Goal: Task Accomplishment & Management: Use online tool/utility

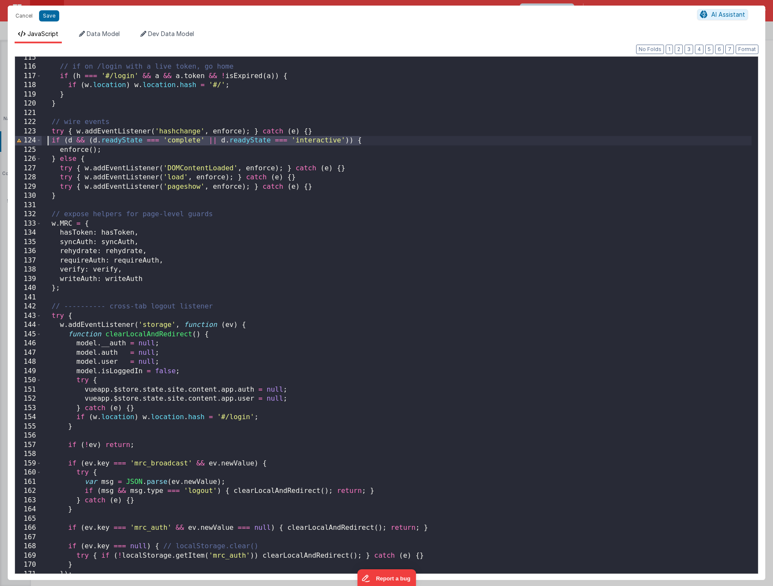
scroll to position [1055, 0]
click at [291, 403] on div "// if on /login with a live token, go home if ( h === '#/login' && a && a . tok…" at bounding box center [396, 320] width 709 height 535
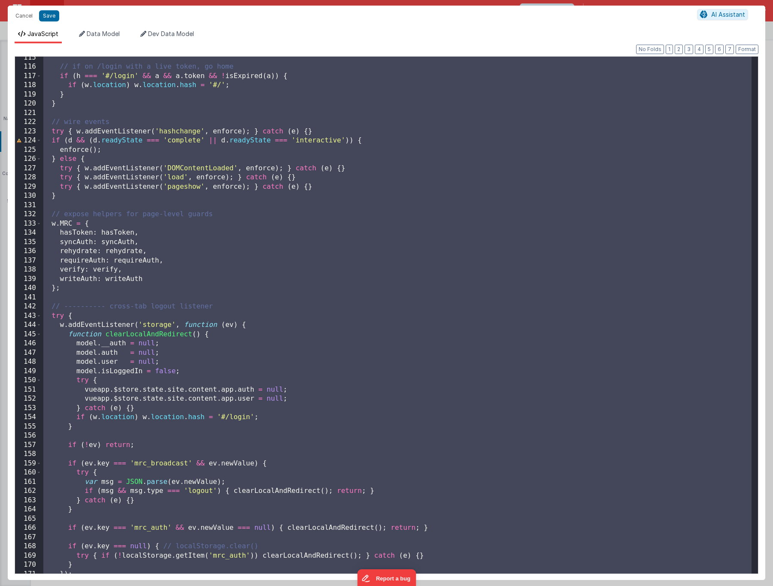
click at [280, 356] on div "// if on /login with a live token, go home if ( h === '#/login' && a && a . tok…" at bounding box center [396, 320] width 709 height 535
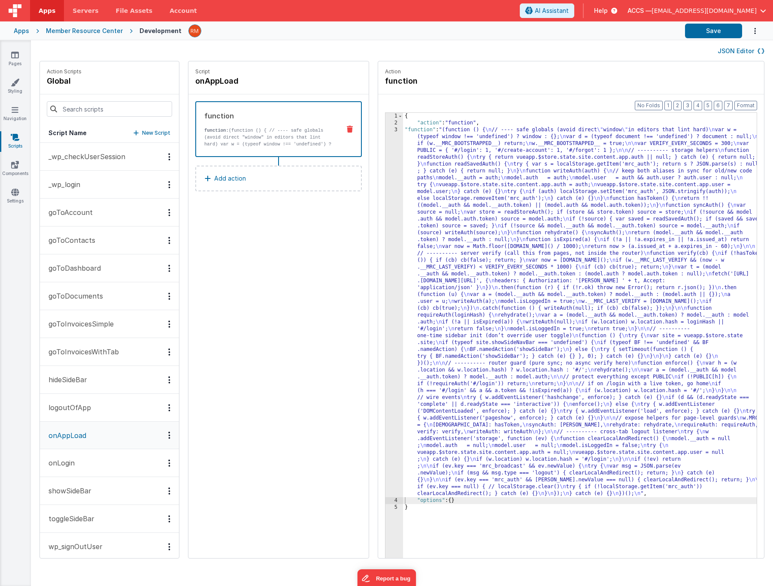
drag, startPoint x: 388, startPoint y: 145, endPoint x: 388, endPoint y: 140, distance: 5.2
click at [403, 144] on div "{ "action" : "function" , "function" : "(function () { \n // ---- safe globals …" at bounding box center [592, 356] width 379 height 486
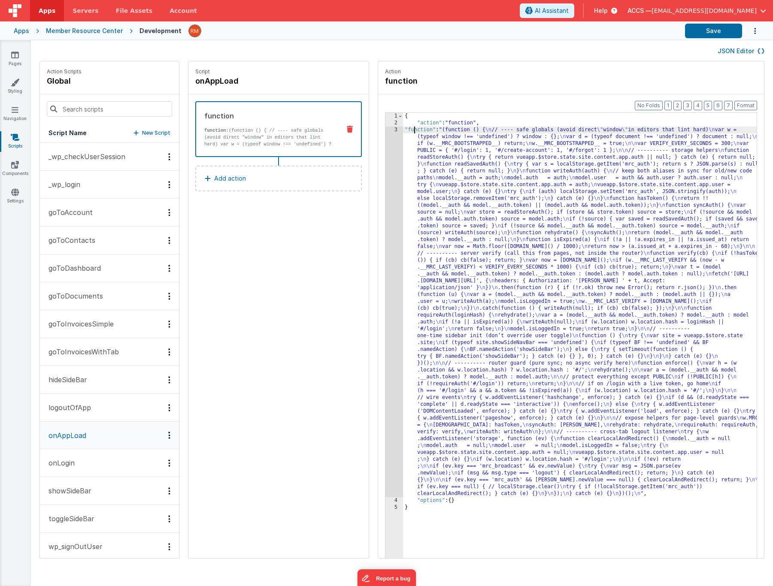
click at [403, 131] on div "{ "action" : "function" , "function" : "(function () { \n // ---- safe globals …" at bounding box center [592, 356] width 379 height 486
click at [385, 131] on div "3" at bounding box center [394, 312] width 18 height 371
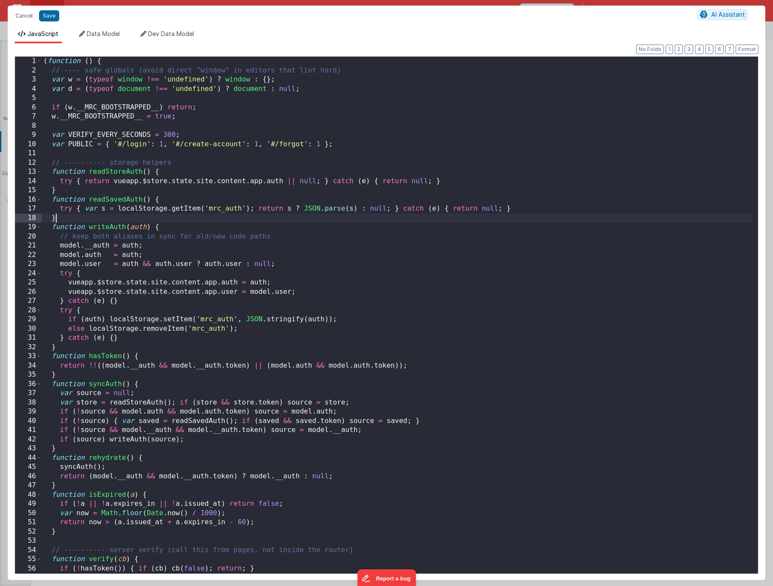
click at [305, 222] on div "( function ( ) { // ---- safe globals (avoid direct "window" in editors that li…" at bounding box center [396, 324] width 709 height 535
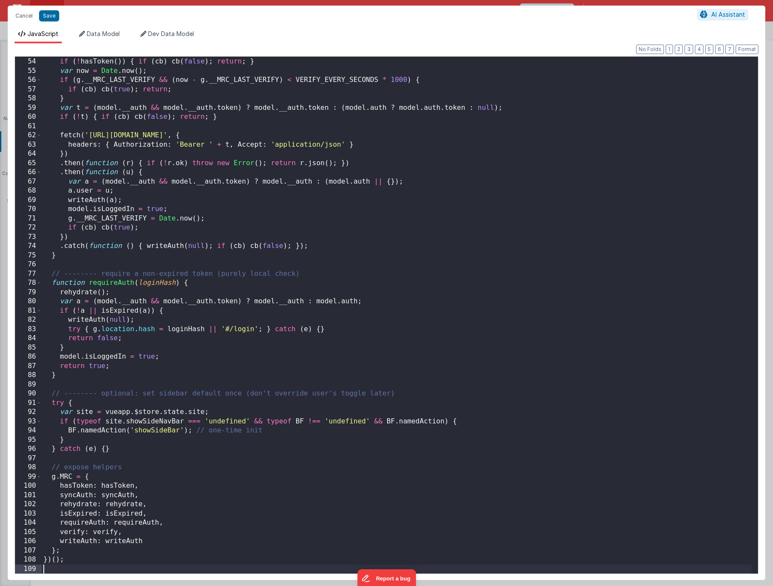
scroll to position [488, 0]
click at [45, 19] on button "Save" at bounding box center [49, 15] width 20 height 11
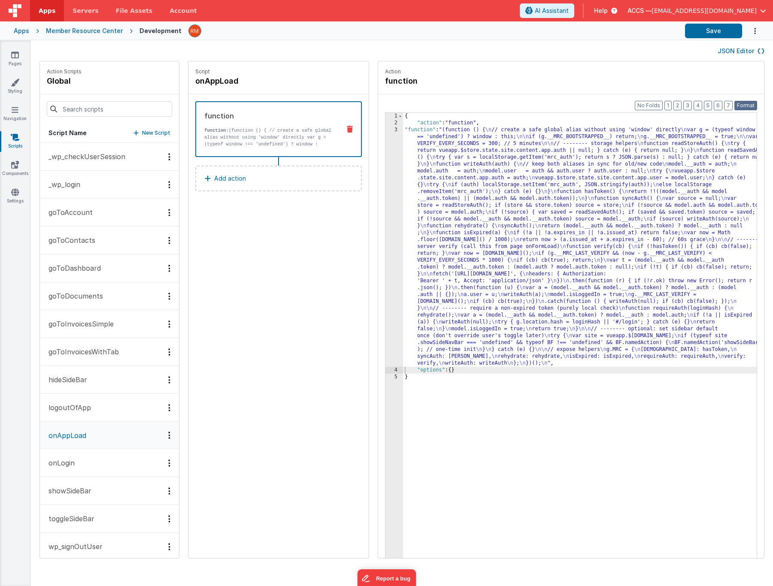
click at [752, 103] on button "Format" at bounding box center [745, 105] width 23 height 9
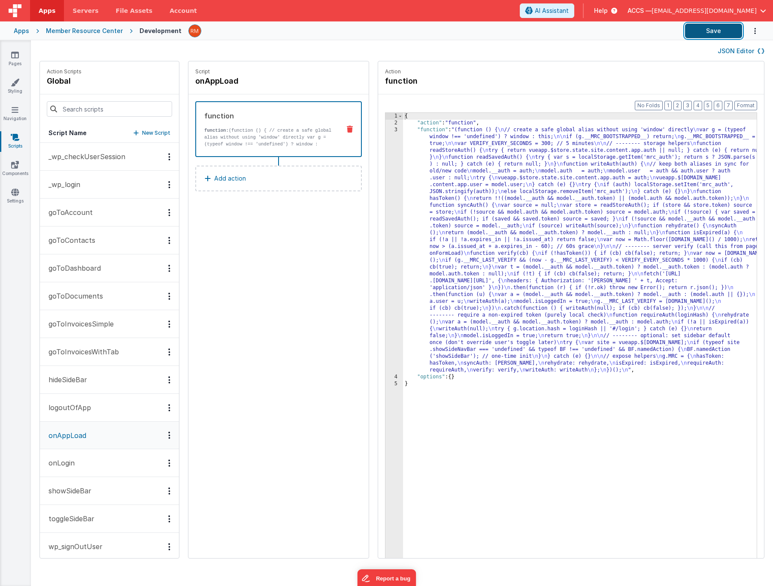
click at [717, 34] on button "Save" at bounding box center [713, 31] width 57 height 15
click at [18, 58] on icon at bounding box center [15, 55] width 8 height 9
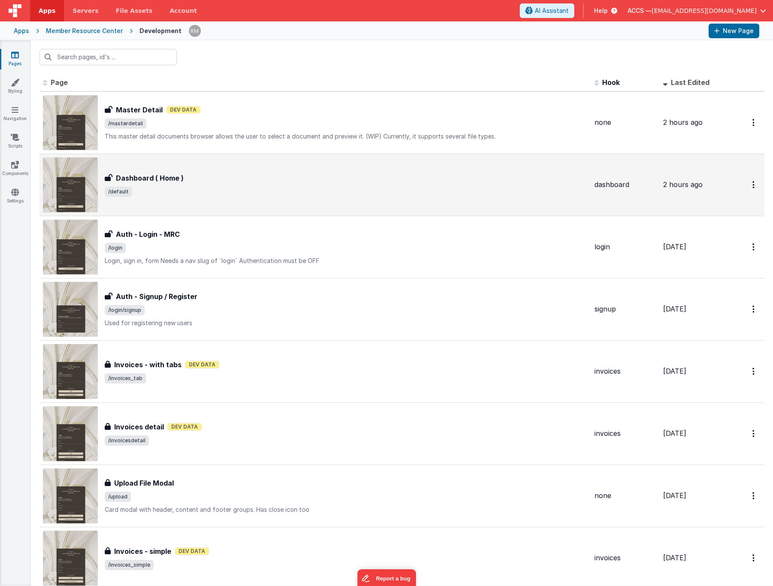
click at [218, 194] on span "/default" at bounding box center [346, 192] width 483 height 10
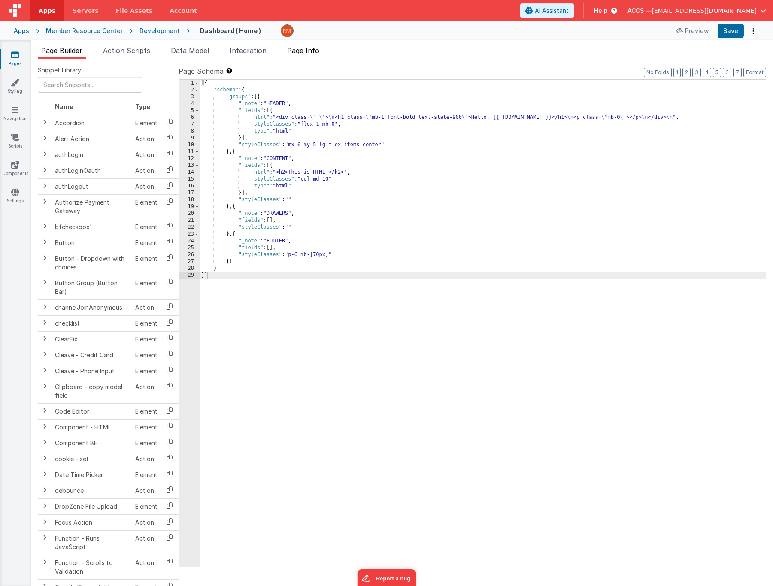
click at [314, 51] on span "Page Info" at bounding box center [303, 50] width 32 height 9
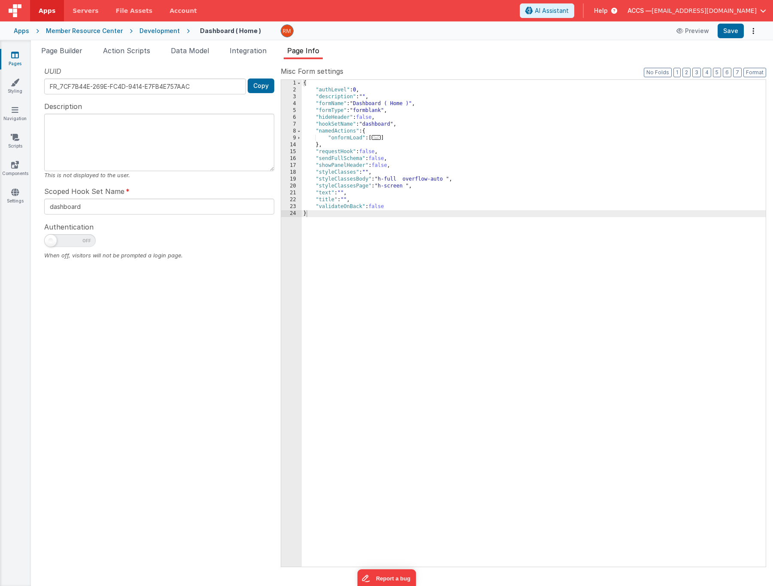
click at [381, 139] on span "..." at bounding box center [375, 137] width 9 height 5
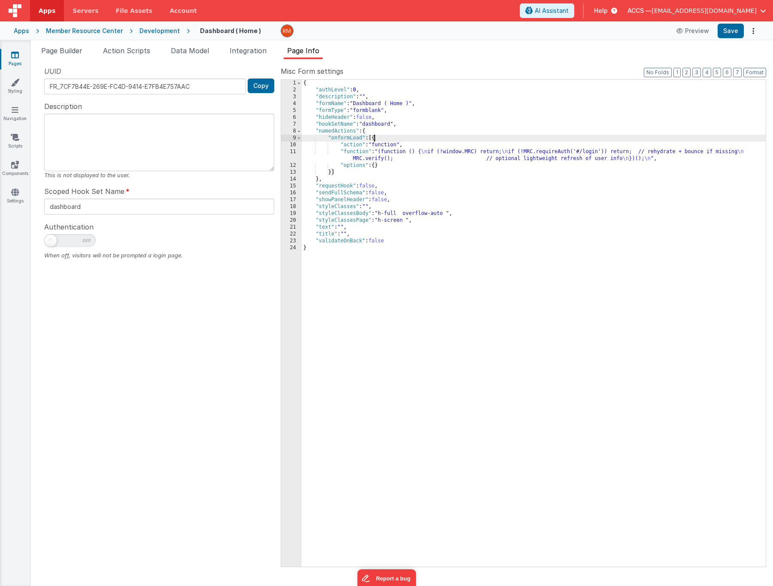
click at [355, 153] on div "{ "authLevel" : 0 , "description" : "" , "formName" : "Dashboard ( Home )" , "f…" at bounding box center [534, 330] width 464 height 501
click at [292, 151] on div "11" at bounding box center [291, 155] width 21 height 14
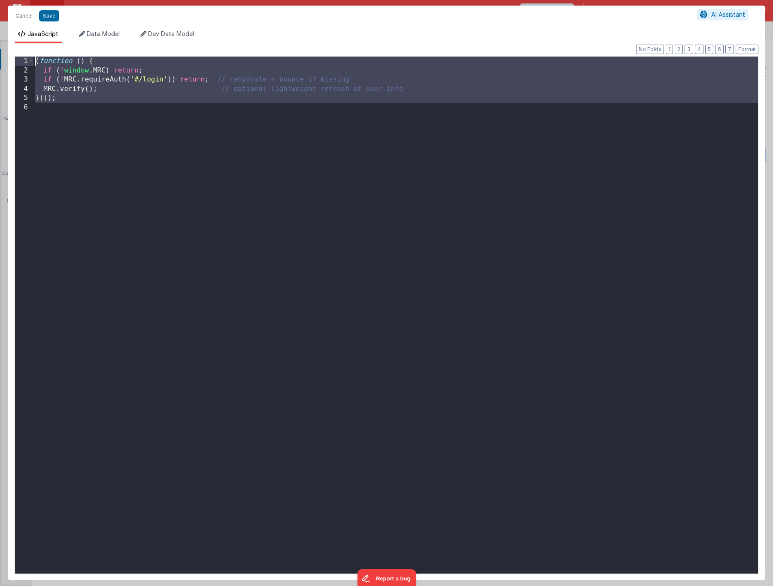
drag, startPoint x: 69, startPoint y: 141, endPoint x: 0, endPoint y: 23, distance: 137.1
click at [0, 23] on div "Cancel Save AI Assistant JavaScript Data Model Dev Data Model Format 7 6 5 4 3 …" at bounding box center [386, 293] width 773 height 586
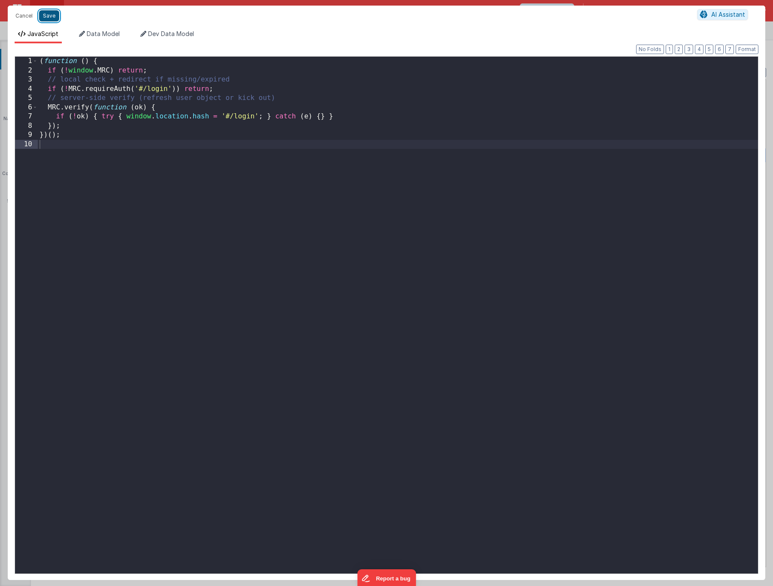
click at [45, 18] on button "Save" at bounding box center [49, 15] width 20 height 11
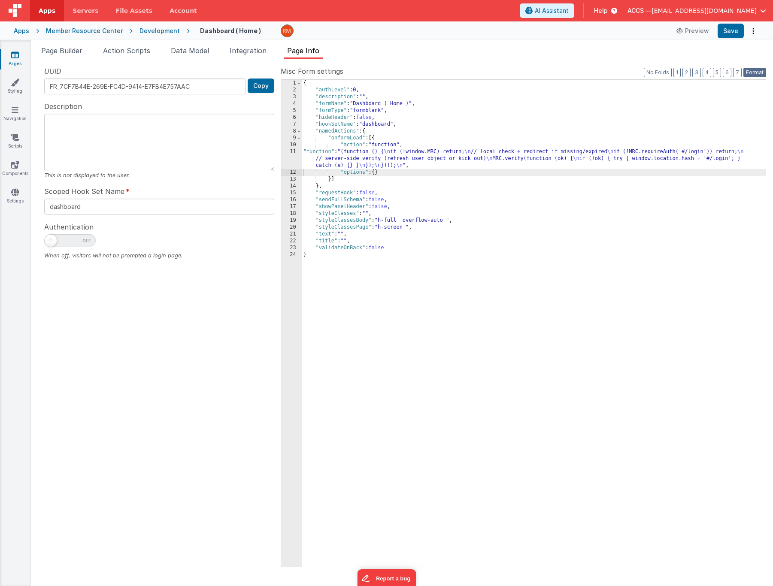
drag, startPoint x: 751, startPoint y: 72, endPoint x: 747, endPoint y: 69, distance: 4.9
click at [751, 72] on button "Format" at bounding box center [754, 72] width 23 height 9
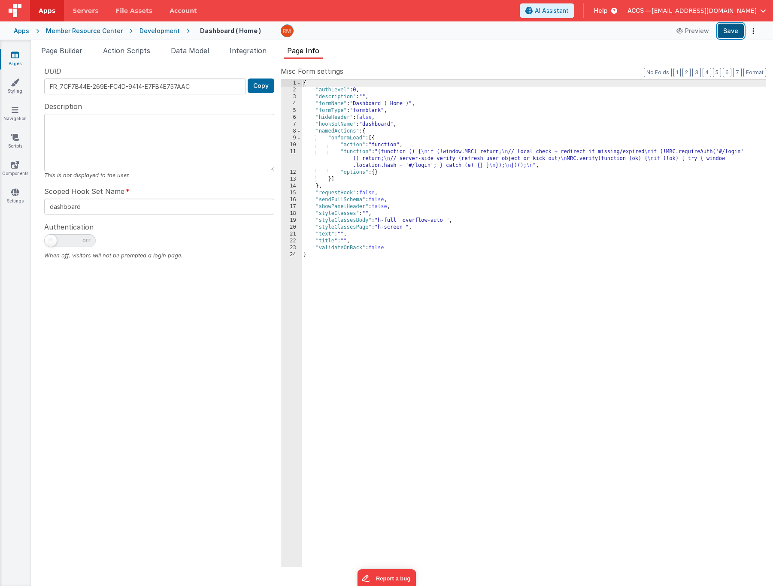
click at [730, 33] on button "Save" at bounding box center [730, 31] width 26 height 15
click at [14, 59] on link "Pages" at bounding box center [15, 59] width 31 height 17
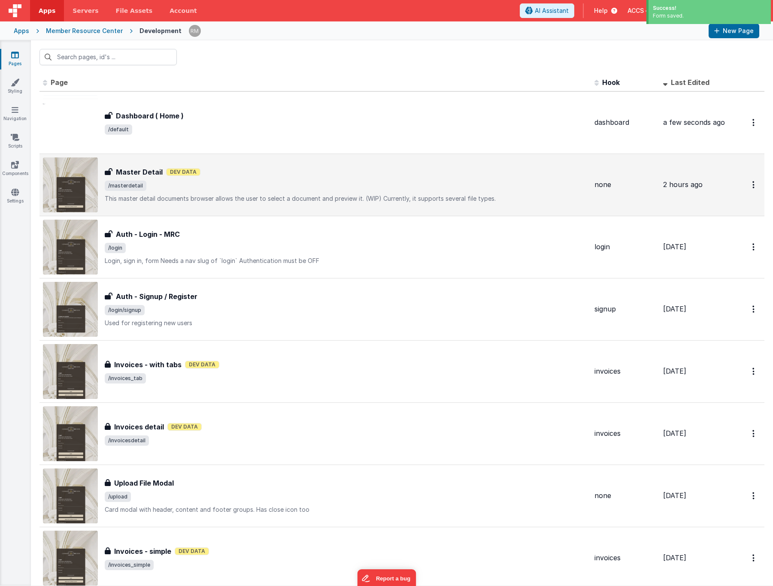
click at [199, 169] on div "Master Detail Dev Data" at bounding box center [346, 172] width 483 height 10
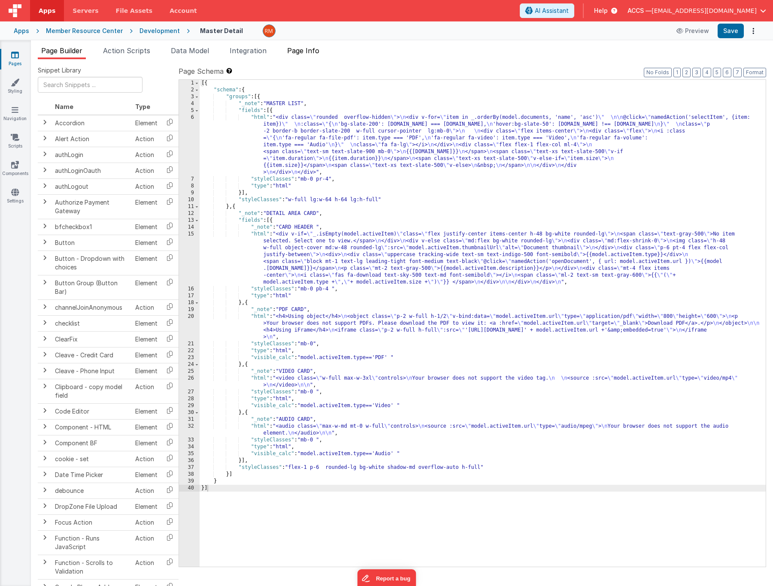
click at [318, 53] on span "Page Info" at bounding box center [303, 50] width 32 height 9
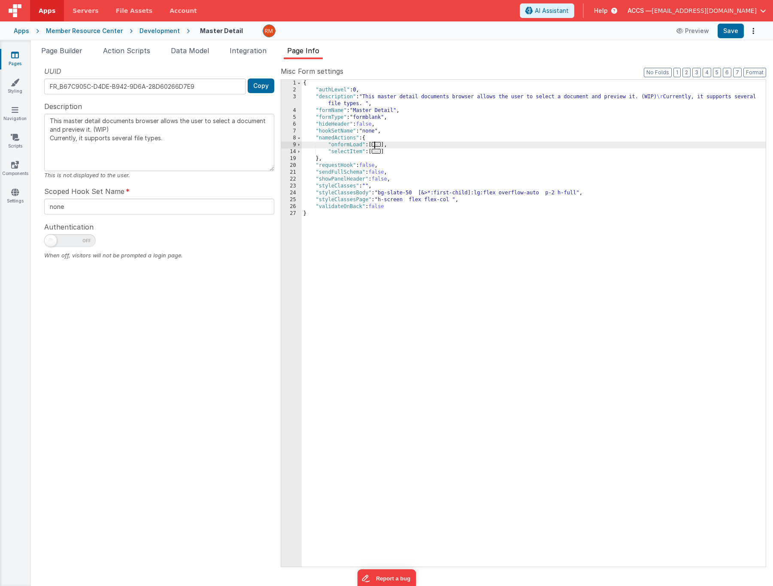
click at [379, 145] on span "..." at bounding box center [375, 144] width 9 height 5
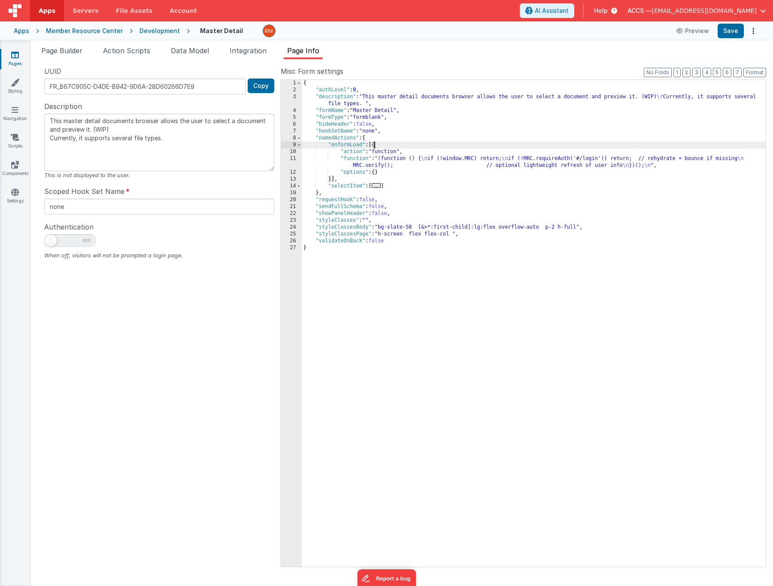
click at [351, 158] on div "{ "authLevel" : 0 , "description" : "This master detail documents browser allow…" at bounding box center [534, 330] width 464 height 501
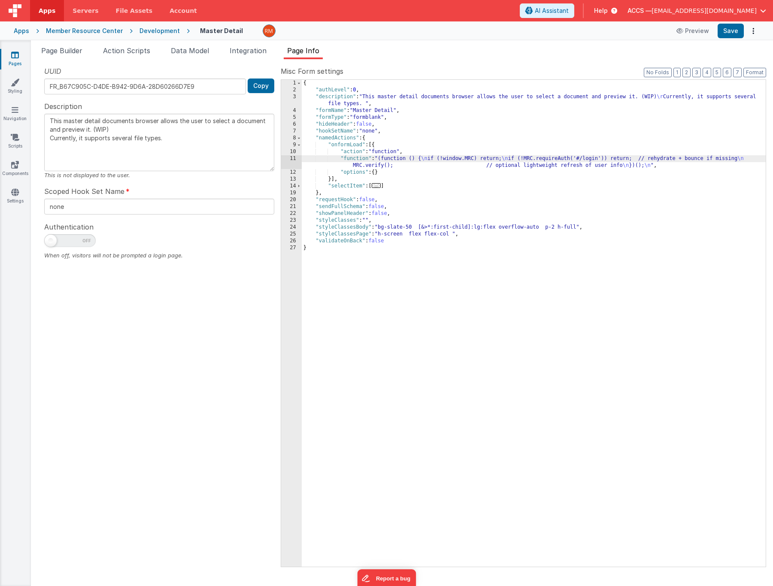
click at [291, 157] on div "11" at bounding box center [291, 162] width 21 height 14
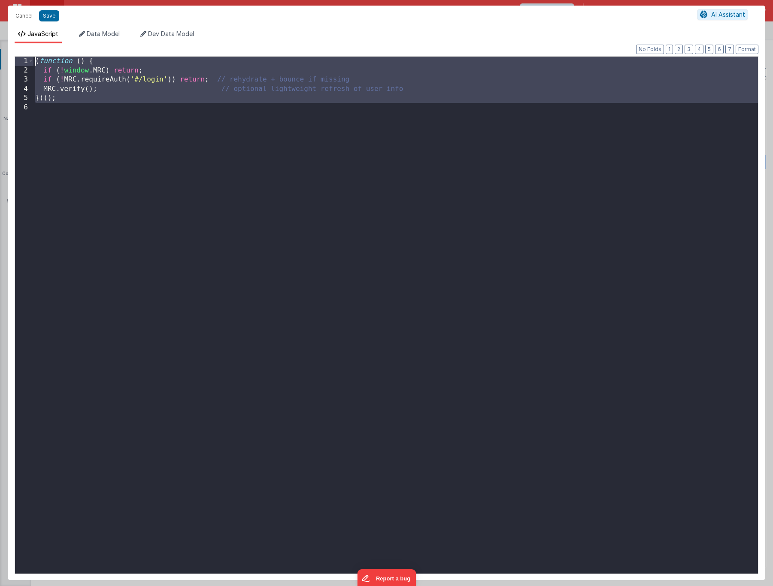
drag, startPoint x: 160, startPoint y: 198, endPoint x: 18, endPoint y: 41, distance: 211.7
click at [18, 41] on div "JavaScript Data Model Dev Data Model Format 7 6 5 4 3 2 1 No Folds 1 2 3 4 5 6 …" at bounding box center [386, 305] width 757 height 550
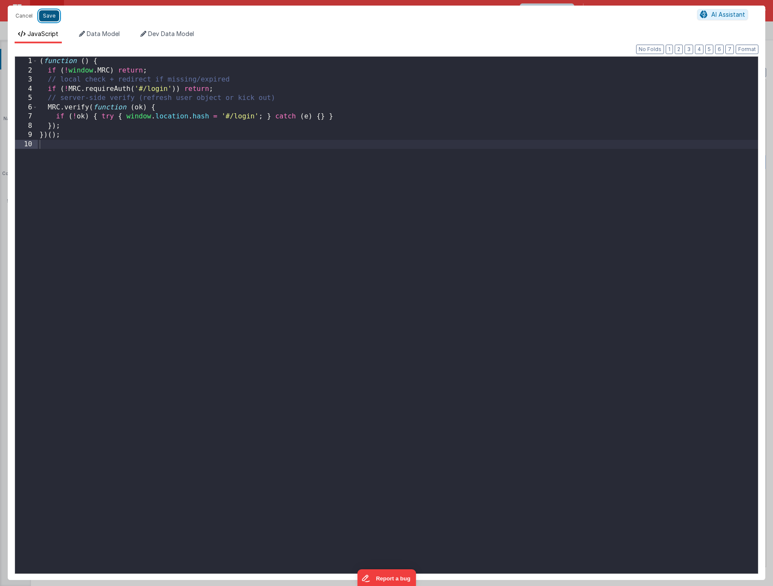
click at [43, 19] on button "Save" at bounding box center [49, 15] width 20 height 11
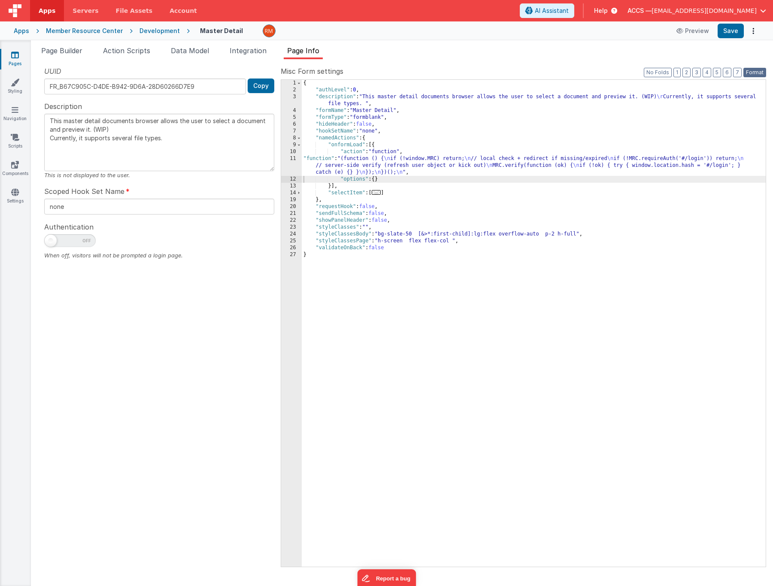
click at [749, 74] on button "Format" at bounding box center [754, 72] width 23 height 9
type textarea "This master detail documents browser allows the user to select a document and p…"
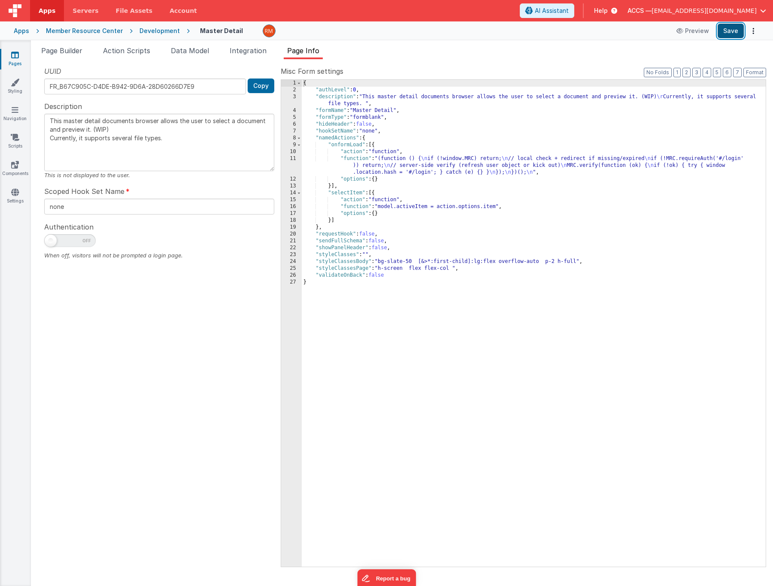
click at [729, 35] on button "Save" at bounding box center [730, 31] width 26 height 15
click at [15, 60] on link "Pages" at bounding box center [15, 59] width 31 height 17
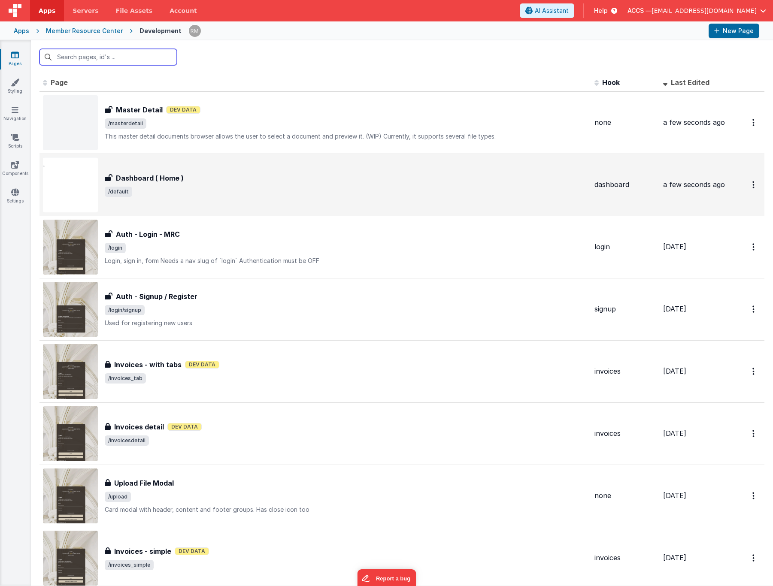
scroll to position [17, 0]
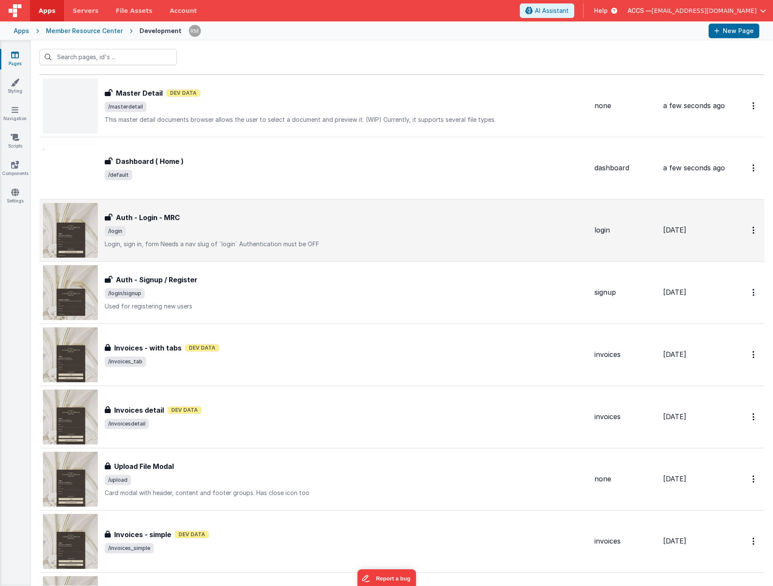
click at [188, 211] on div "Auth - Login - MRC Auth - Login - MRC /login Login, sign in, formNeeds a nav s…" at bounding box center [315, 230] width 544 height 55
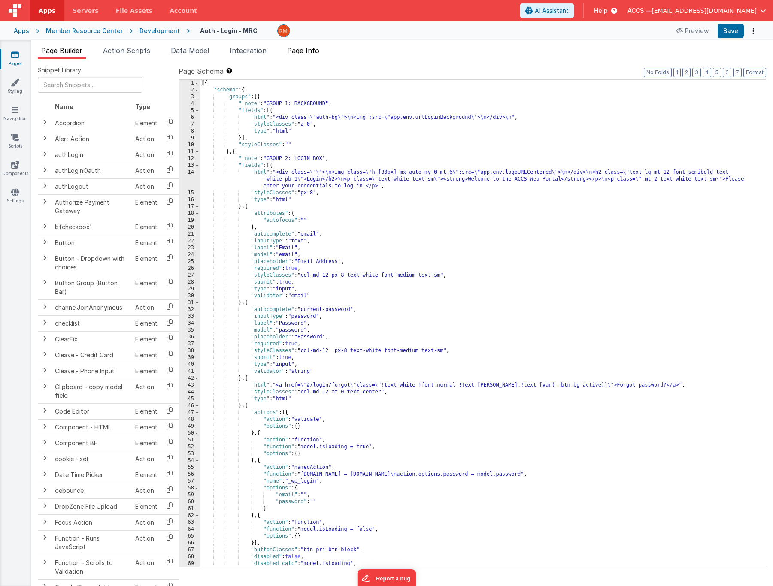
click at [303, 51] on span "Page Info" at bounding box center [303, 50] width 32 height 9
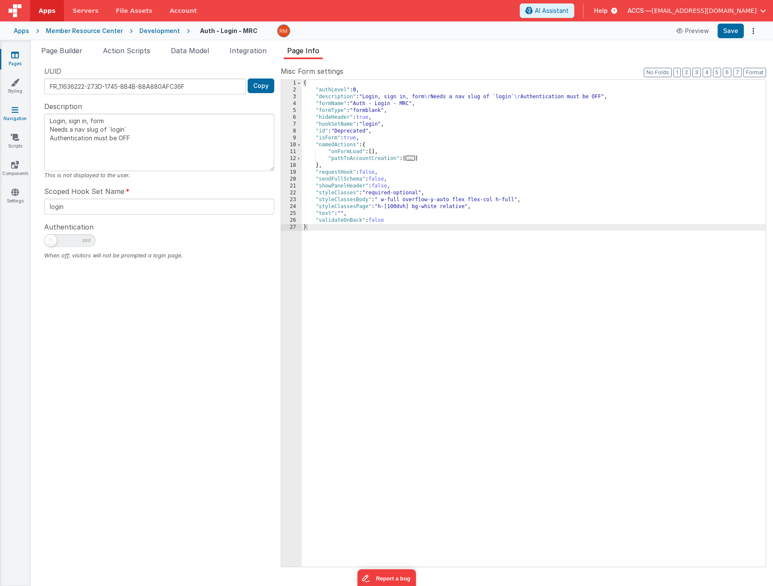
click at [18, 111] on link "Navigation" at bounding box center [15, 114] width 31 height 17
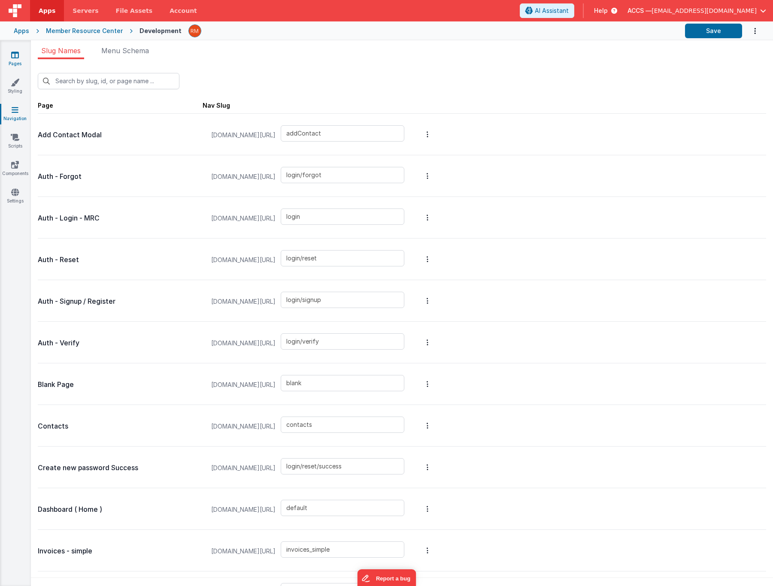
click at [18, 62] on link "Pages" at bounding box center [15, 59] width 31 height 17
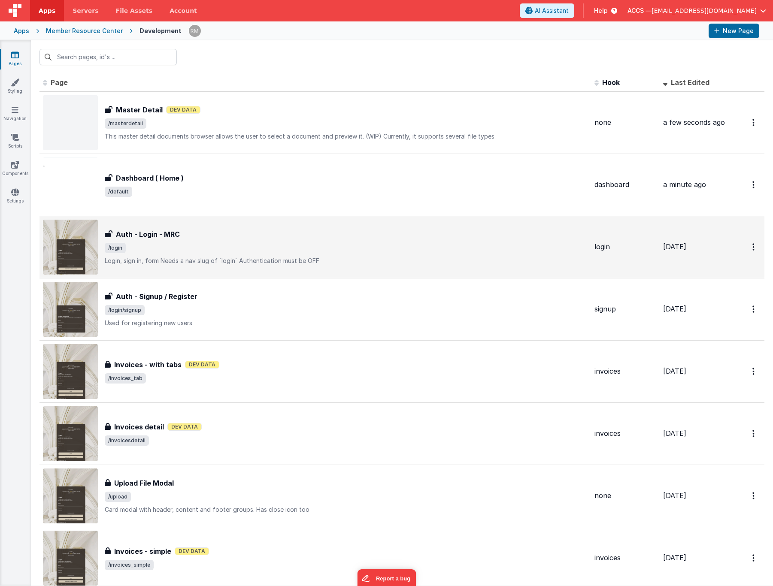
click at [166, 224] on div "Auth - Login - MRC Auth - Login - MRC /login Login, sign in, formNeeds a nav s…" at bounding box center [315, 247] width 544 height 55
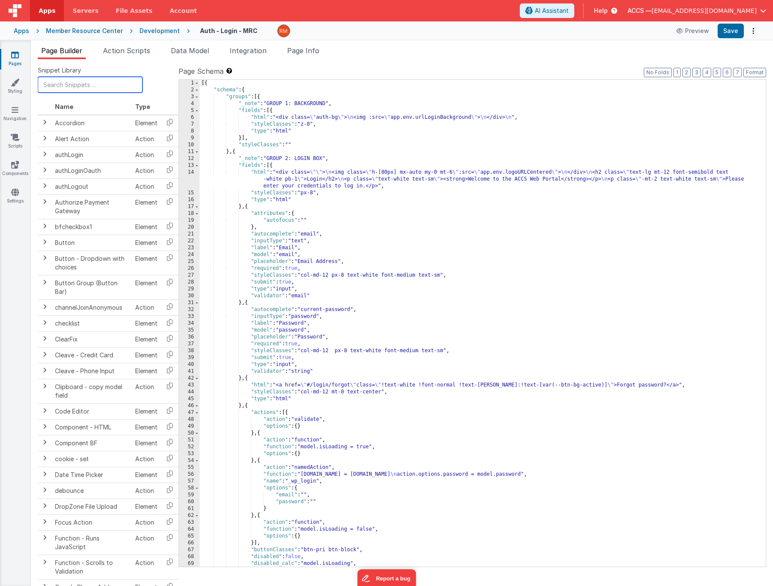
click at [67, 84] on input "text" at bounding box center [90, 85] width 105 height 16
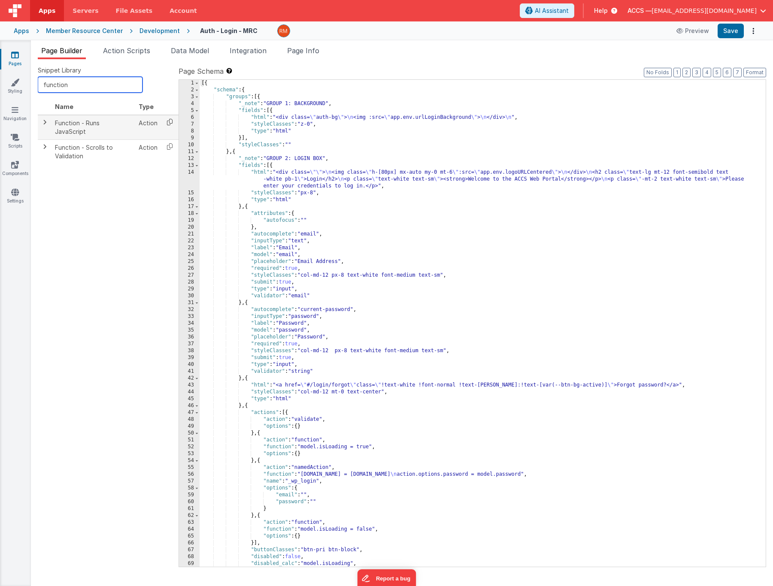
type input "function"
click at [168, 123] on icon at bounding box center [170, 121] width 18 height 13
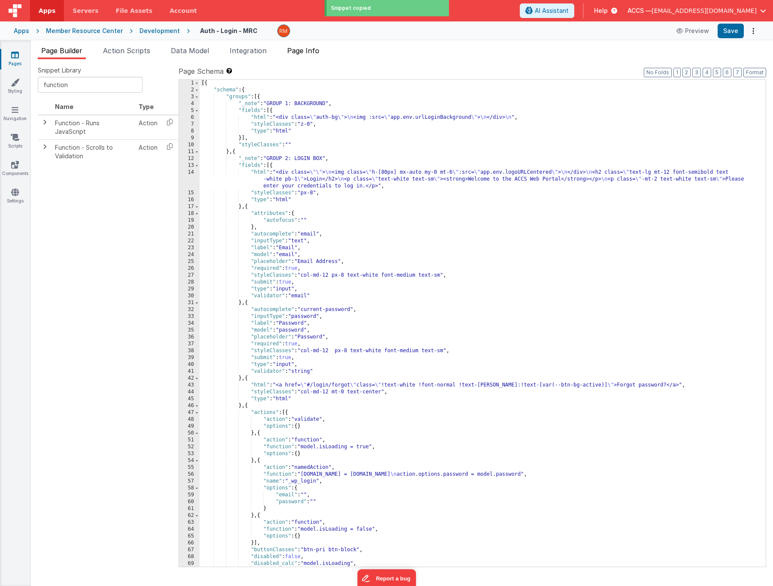
click at [311, 53] on span "Page Info" at bounding box center [303, 50] width 32 height 9
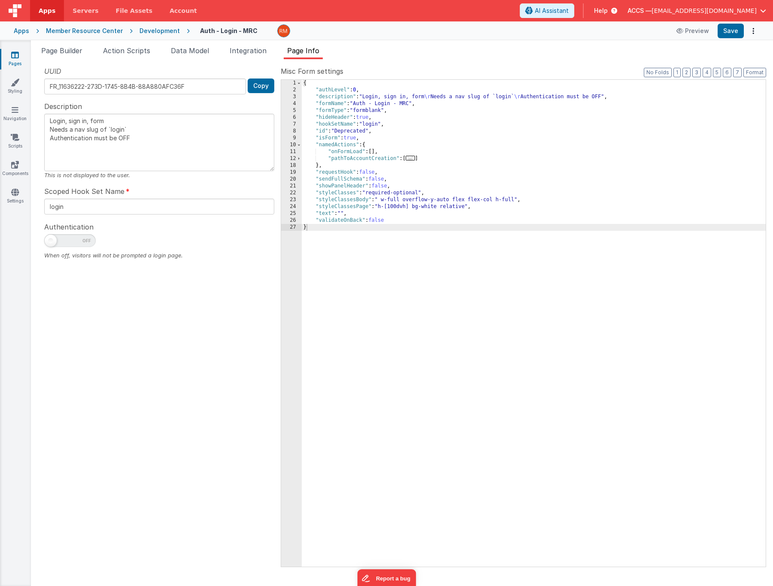
click at [374, 153] on div "{ "authLevel" : 0 , "description" : "Login, sign in, form \r Needs a nav slug o…" at bounding box center [534, 330] width 464 height 501
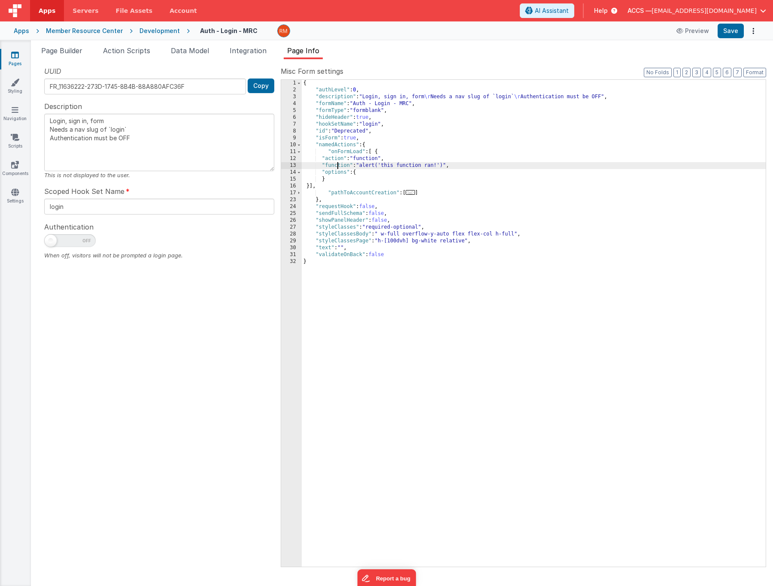
click at [337, 166] on div "{ "authLevel" : 0 , "description" : "Login, sign in, form \r Needs a nav slug o…" at bounding box center [534, 330] width 464 height 501
click at [293, 165] on div "13" at bounding box center [291, 165] width 21 height 7
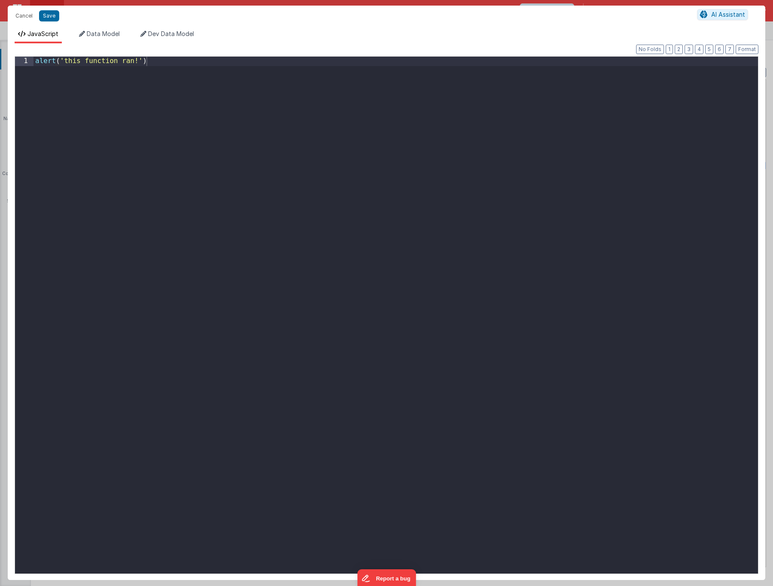
click at [295, 172] on div "alert ( 'this function ran!' )" at bounding box center [395, 324] width 724 height 535
drag, startPoint x: 175, startPoint y: 64, endPoint x: 21, endPoint y: 49, distance: 154.7
click at [21, 49] on div "Format 7 6 5 4 3 2 1 No Folds 1 alert ( 'this function ran!' ) XXXXXXXXXXXXXXXX…" at bounding box center [386, 311] width 757 height 537
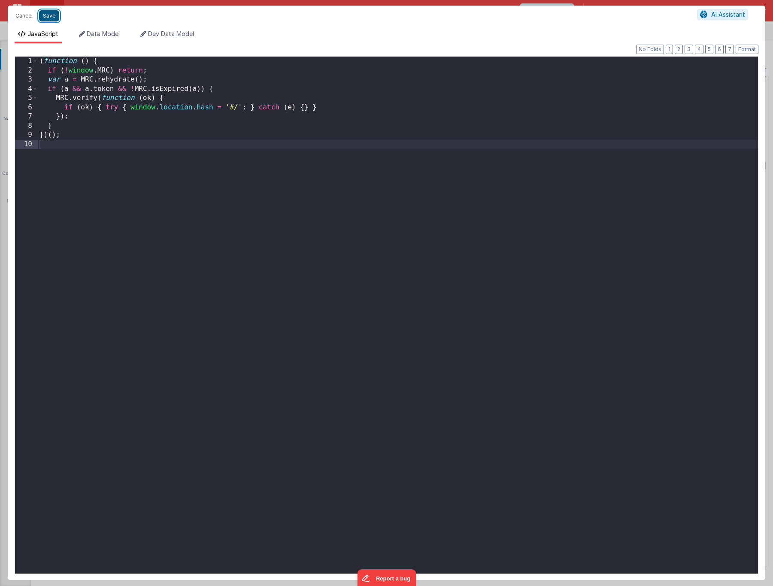
click at [46, 18] on button "Save" at bounding box center [49, 15] width 20 height 11
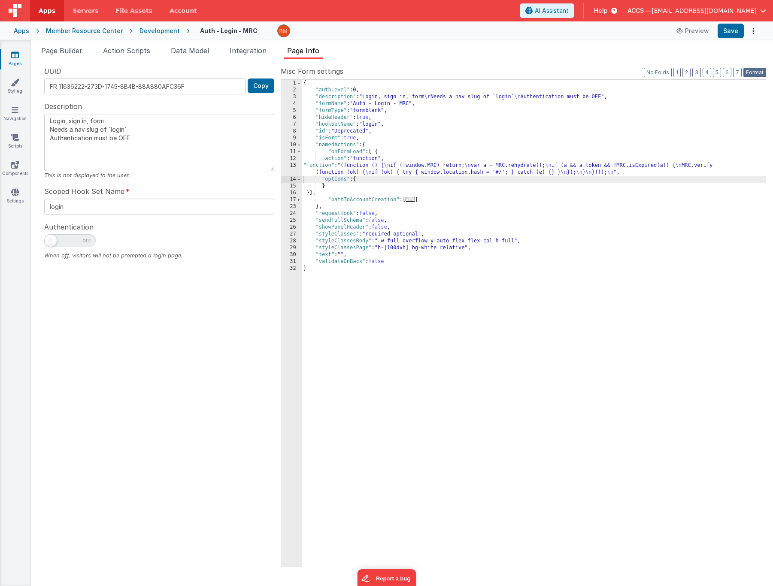
click at [750, 73] on button "Format" at bounding box center [754, 72] width 23 height 9
type textarea "Login, sign in, form Needs a nav slug of `login` Authentication must be OFF"
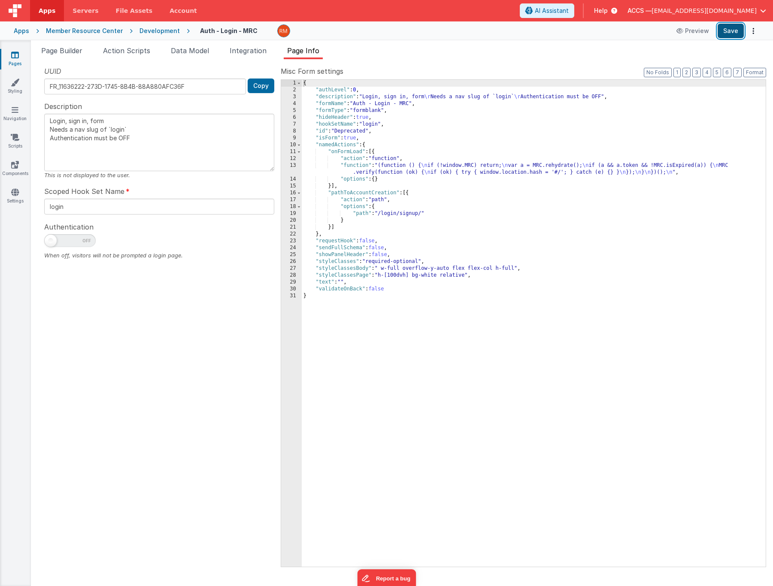
click at [736, 32] on button "Save" at bounding box center [730, 31] width 26 height 15
click at [15, 144] on link "Scripts" at bounding box center [15, 141] width 31 height 17
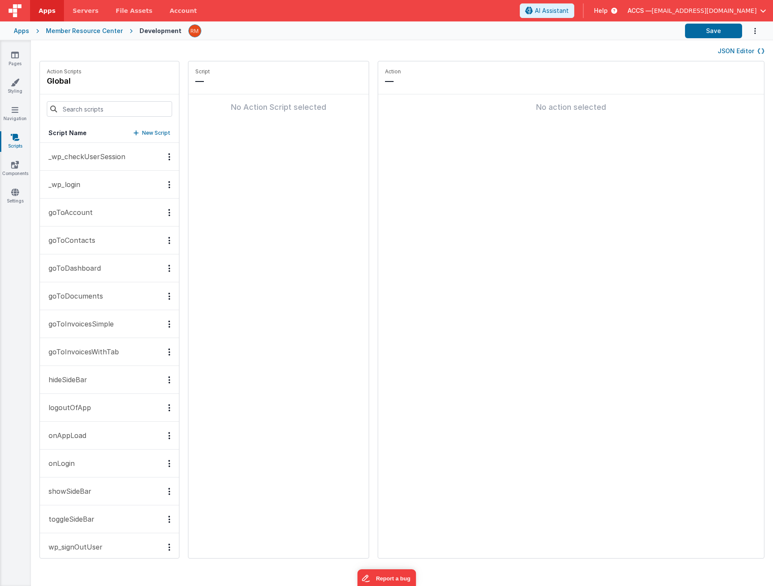
scroll to position [10, 0]
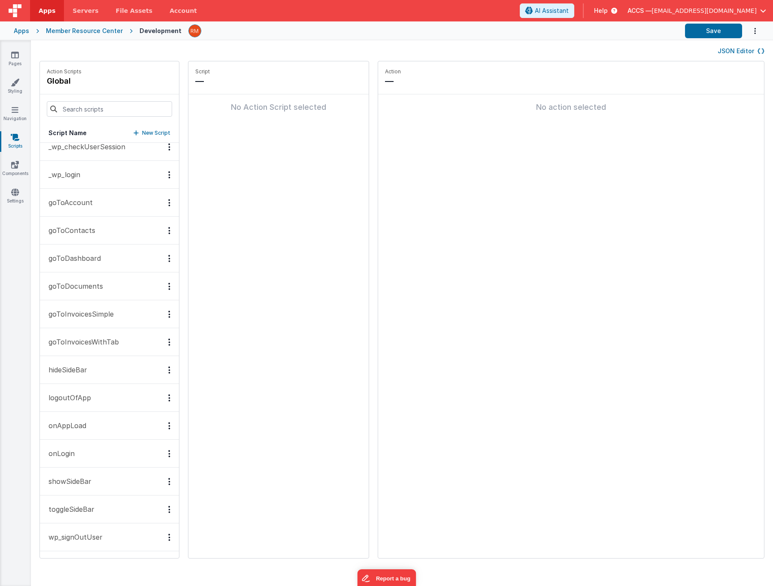
click at [104, 395] on button "logoutOfApp" at bounding box center [109, 398] width 139 height 28
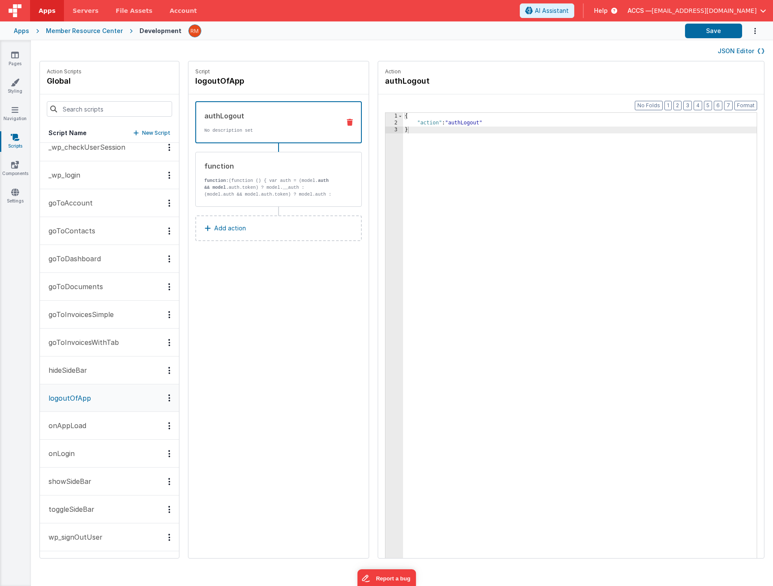
scroll to position [9, 0]
click at [338, 125] on button at bounding box center [349, 122] width 22 height 7
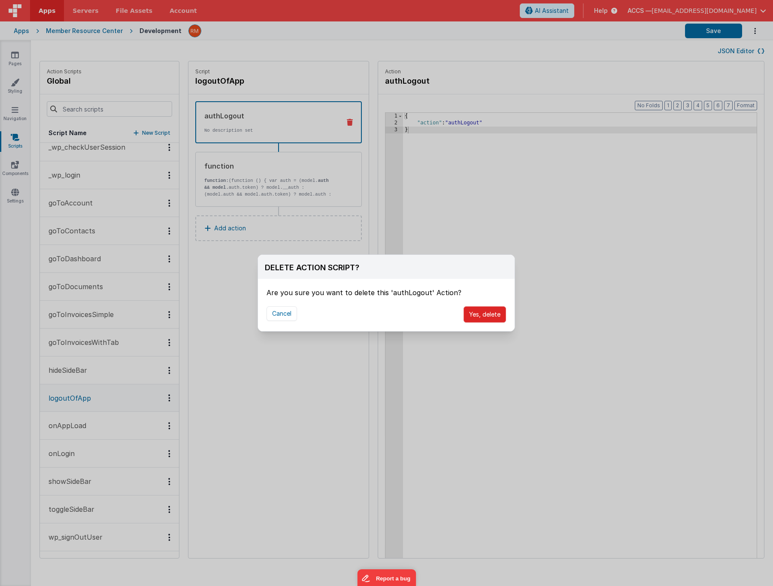
click at [481, 314] on button "Yes, delete" at bounding box center [484, 314] width 42 height 16
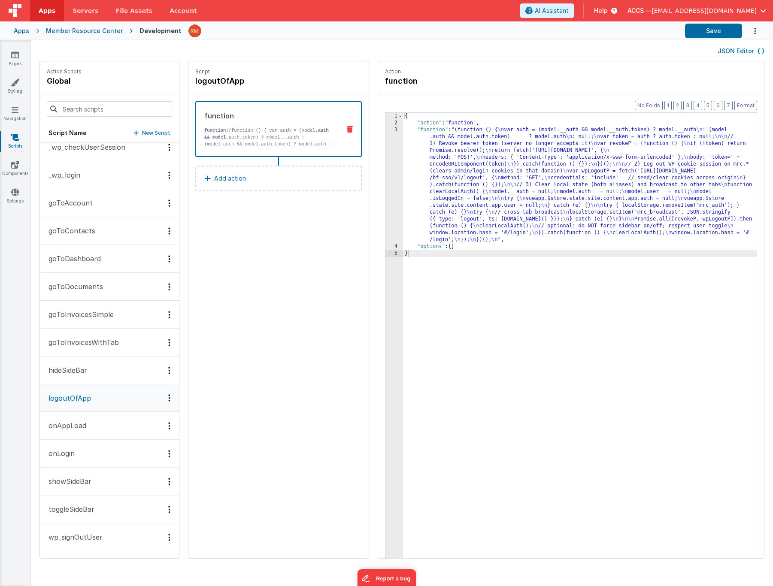
click at [409, 130] on div "{ "action" : "function" , "function" : "(function () { \n var auth = (model.__a…" at bounding box center [592, 356] width 379 height 486
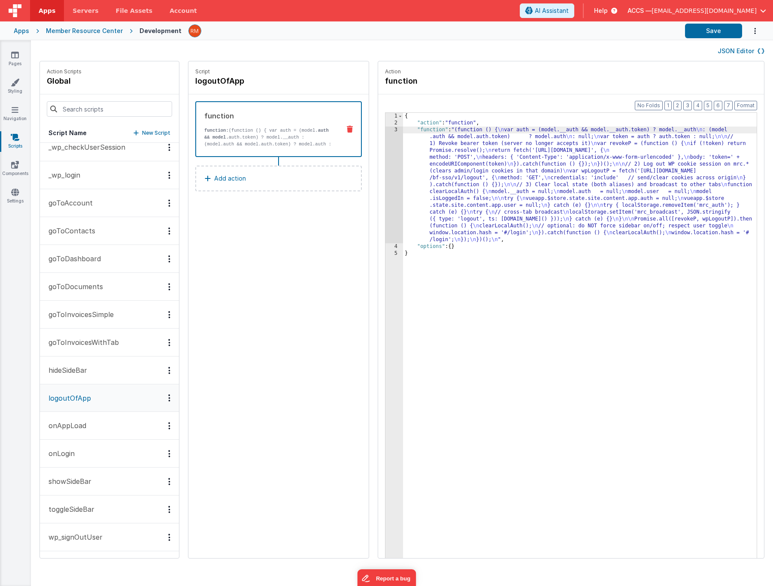
click at [385, 130] on div "3" at bounding box center [394, 185] width 18 height 117
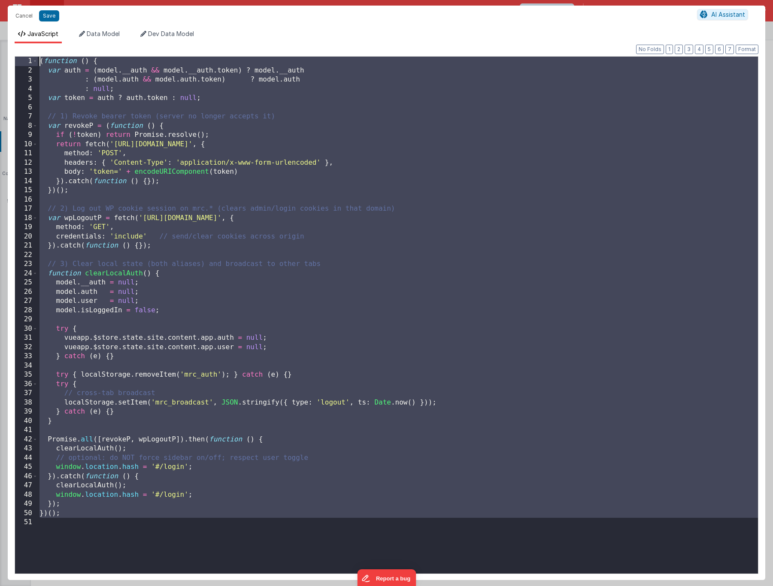
drag, startPoint x: 66, startPoint y: 526, endPoint x: 13, endPoint y: 43, distance: 486.3
click at [13, 43] on div "Format 7 6 5 4 3 2 1 No Folds 1 2 3 4 5 6 7 8 9 10 11 12 13 14 15 16 17 18 19 2…" at bounding box center [386, 311] width 757 height 537
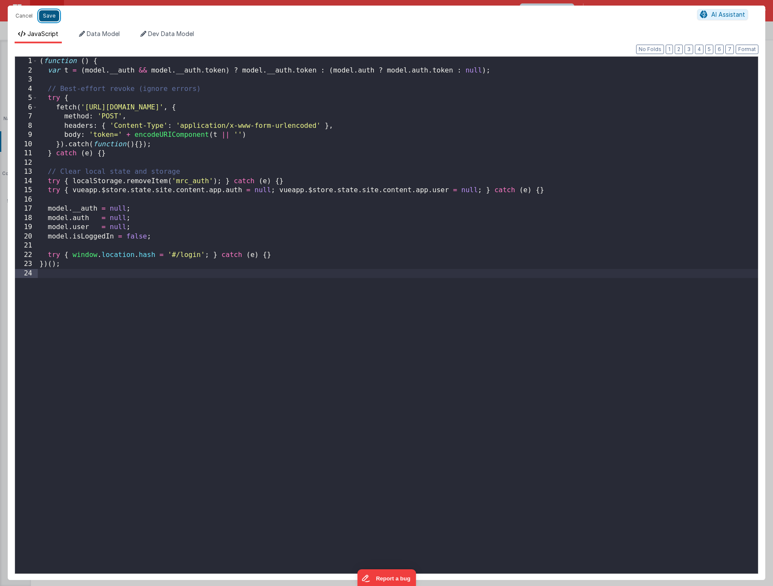
click at [51, 16] on button "Save" at bounding box center [49, 15] width 20 height 11
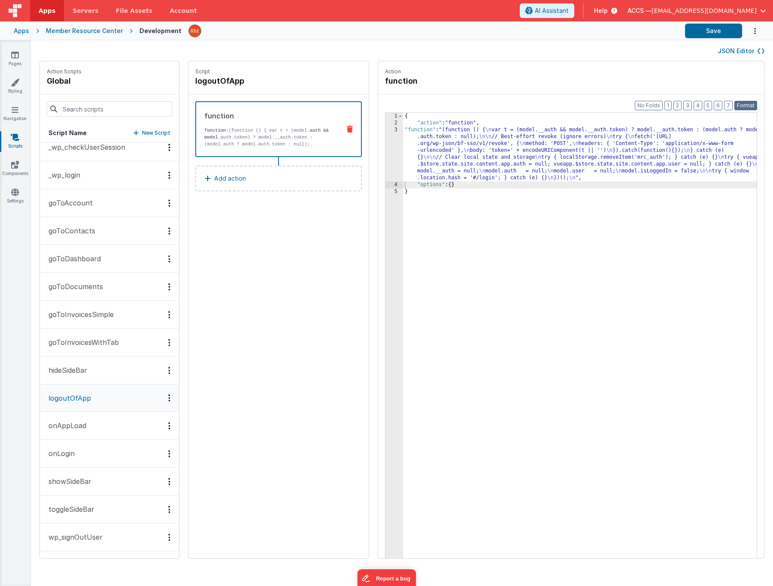
click at [746, 106] on button "Format" at bounding box center [745, 105] width 23 height 9
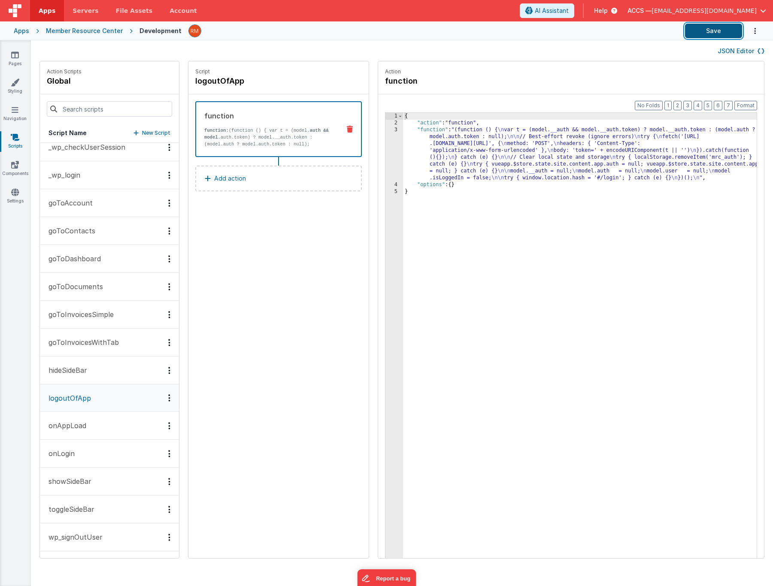
click at [725, 34] on button "Save" at bounding box center [713, 31] width 57 height 15
click at [102, 179] on button "_wp_login" at bounding box center [109, 175] width 139 height 28
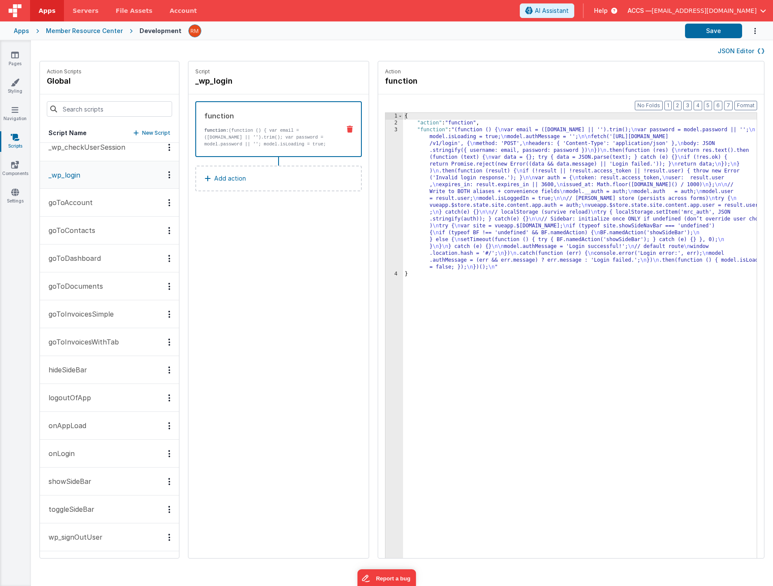
click at [410, 130] on div "{ "action" : "function" , "function" : "(function () { \n var email = ([DOMAIN_…" at bounding box center [592, 356] width 379 height 486
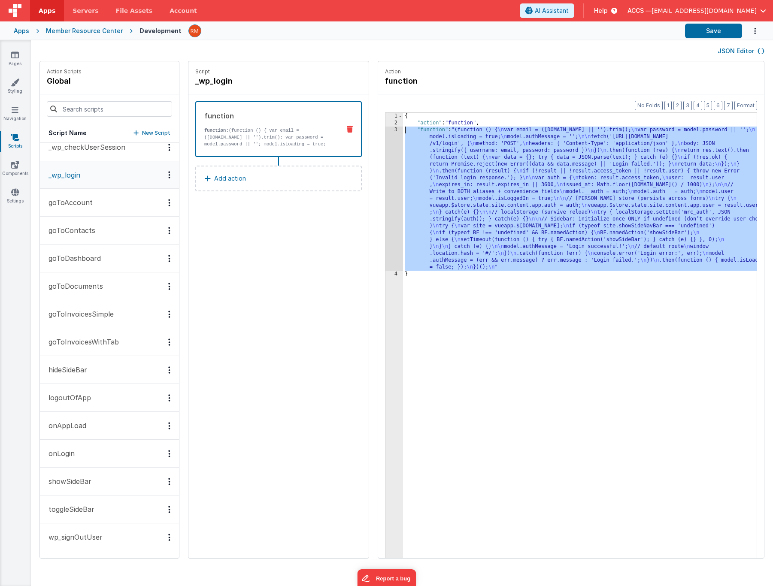
click at [385, 131] on div "3" at bounding box center [394, 199] width 18 height 144
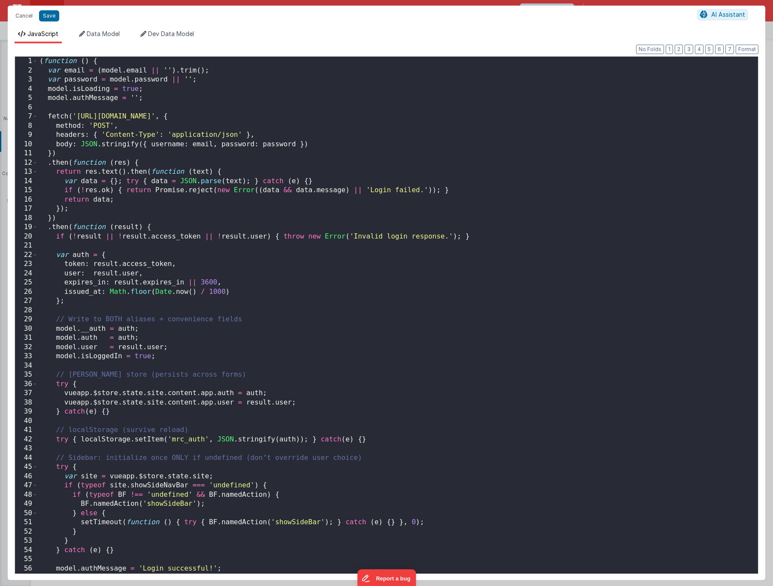
click at [322, 308] on div "( function ( ) { var email = ( model . email || '' ) . trim ( ) ; var password …" at bounding box center [394, 324] width 713 height 535
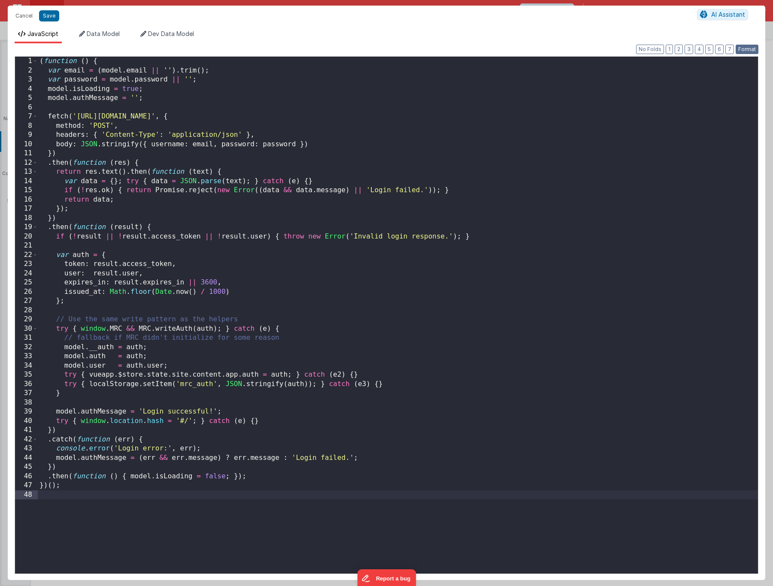
click at [743, 47] on button "Format" at bounding box center [746, 49] width 23 height 9
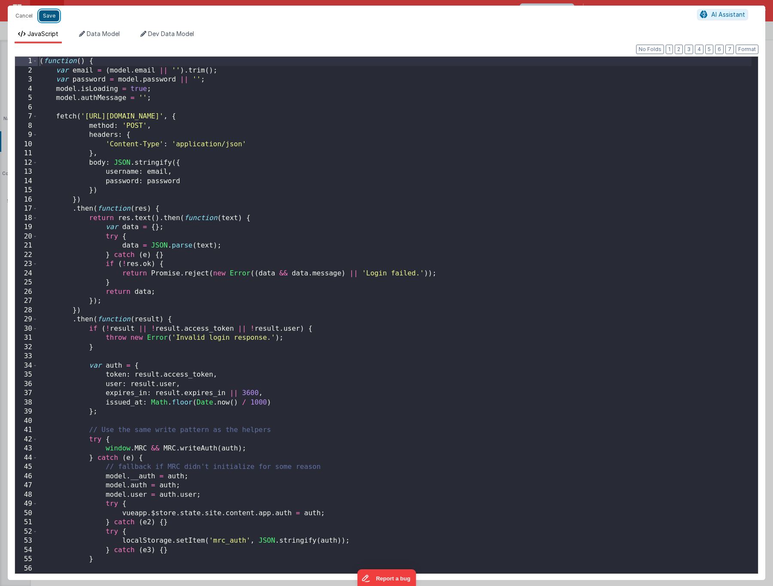
click at [55, 16] on button "Save" at bounding box center [49, 15] width 20 height 11
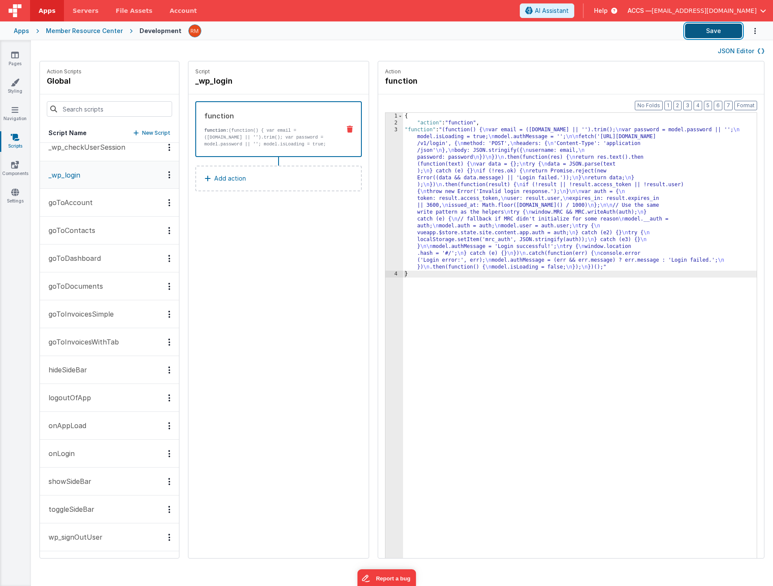
click at [715, 36] on button "Save" at bounding box center [713, 31] width 57 height 15
click at [13, 107] on icon at bounding box center [15, 110] width 7 height 9
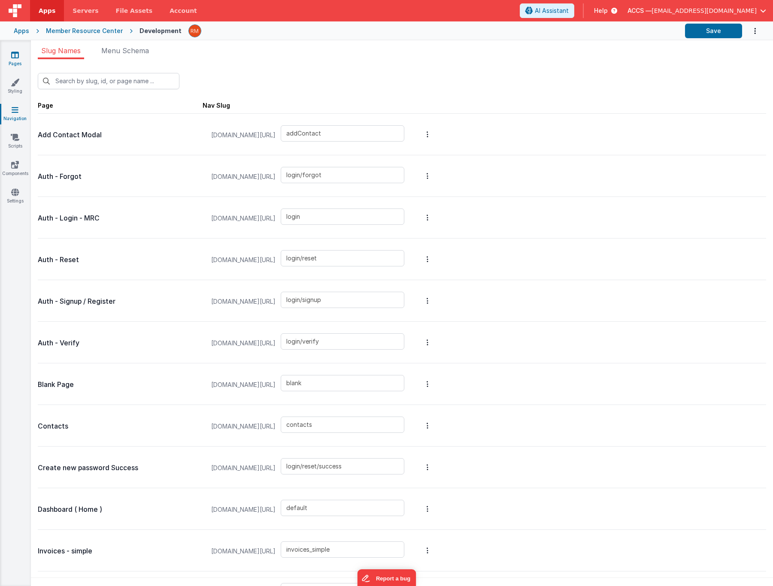
click at [16, 61] on link "Pages" at bounding box center [15, 59] width 31 height 17
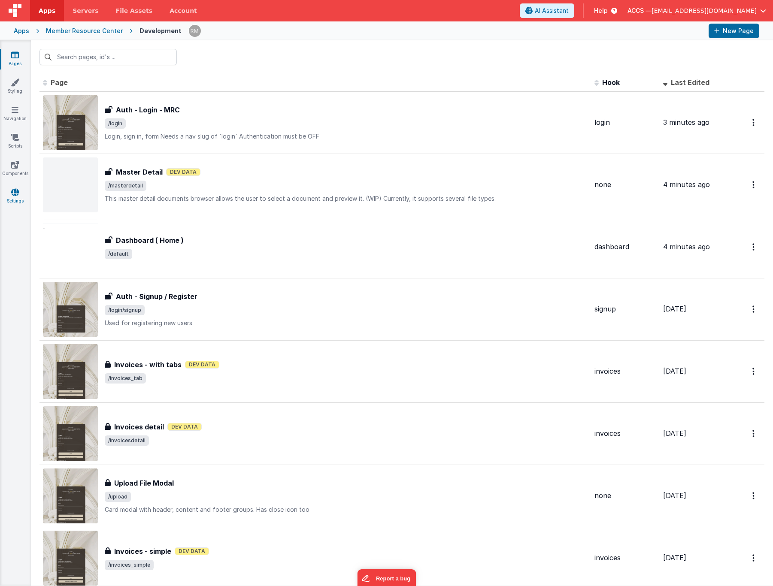
click at [19, 196] on link "Settings" at bounding box center [15, 196] width 31 height 17
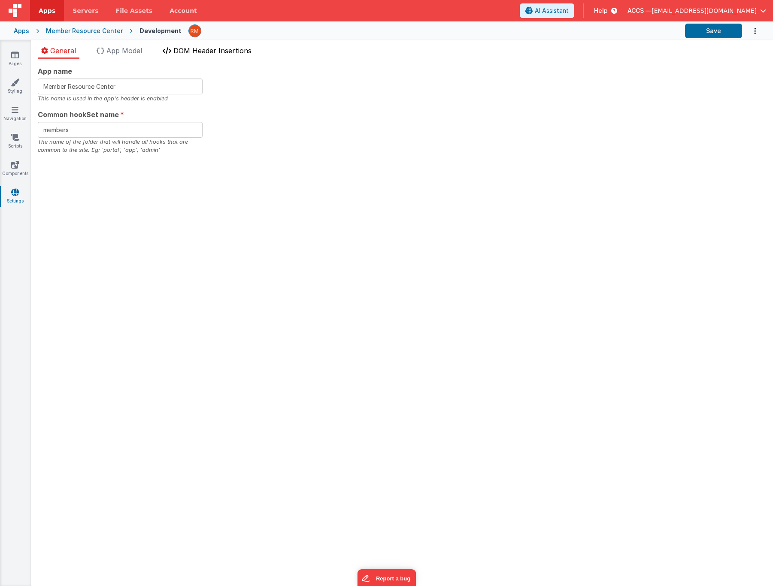
click at [204, 57] on li "DOM Header Insertions" at bounding box center [207, 52] width 96 height 14
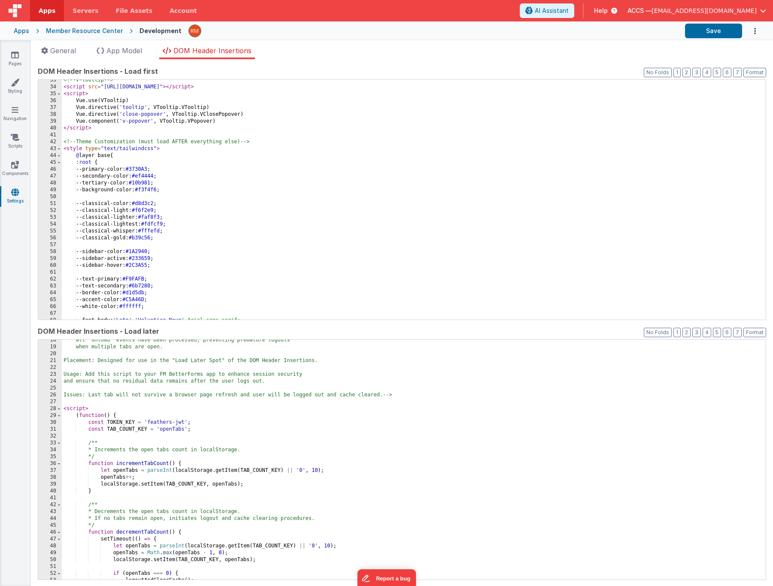
scroll to position [120, 0]
click at [64, 409] on div "all 'unload' events have been processed, preventing premature logouts when mult…" at bounding box center [410, 464] width 697 height 254
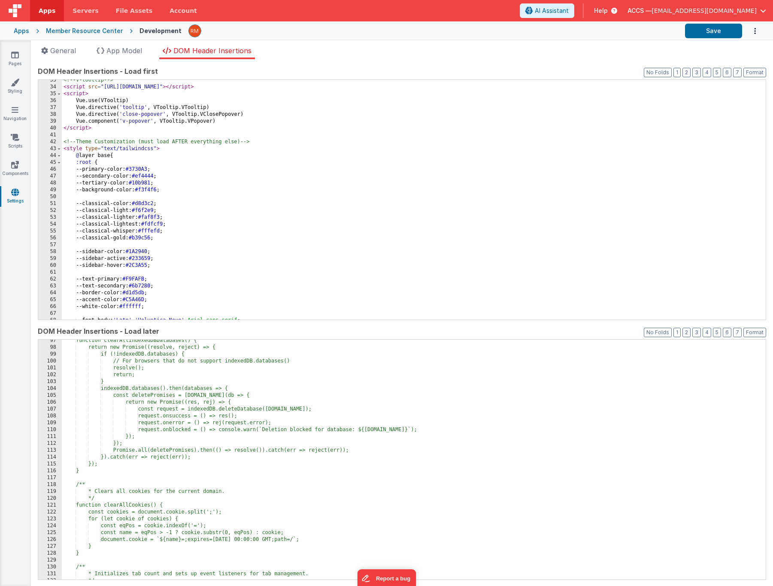
scroll to position [797, 0]
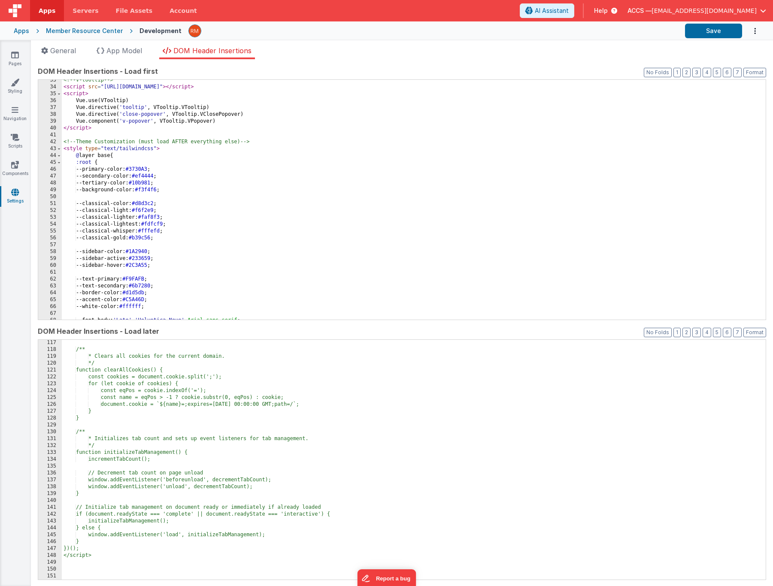
click at [203, 554] on div "/** * Clears all cookies for the current domain. */ function clearAllCookies() …" at bounding box center [410, 466] width 697 height 254
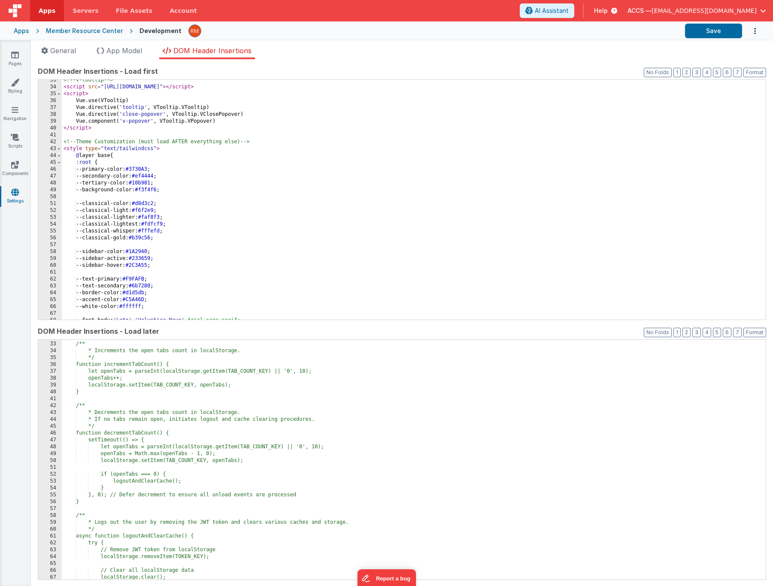
scroll to position [0, 0]
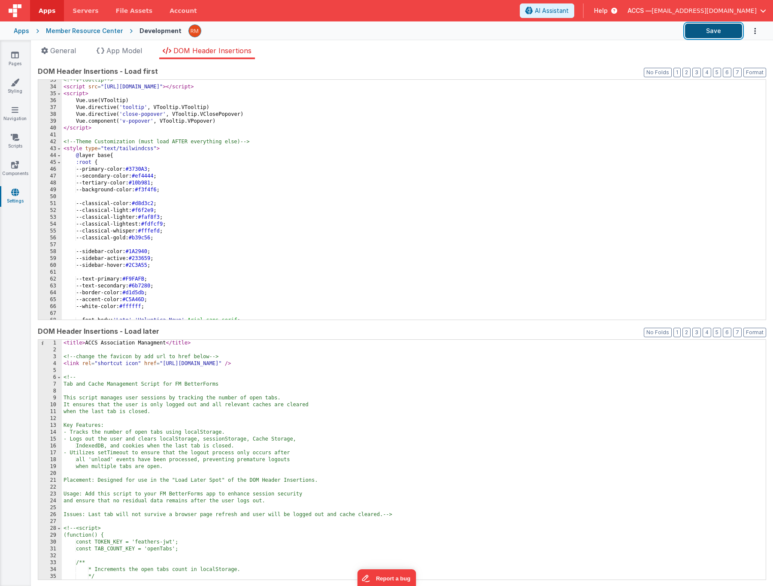
click at [713, 30] on button "Save" at bounding box center [713, 31] width 57 height 15
click at [17, 59] on icon at bounding box center [15, 55] width 8 height 9
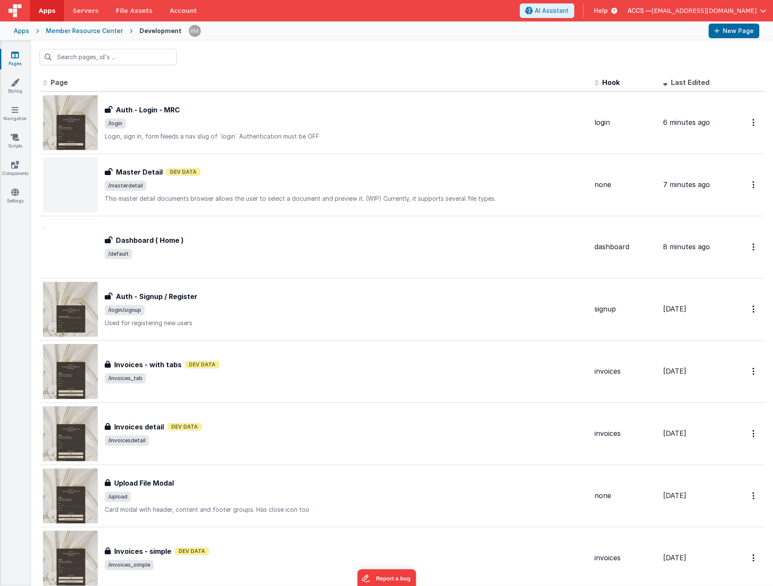
click at [91, 33] on div "Member Resource Center" at bounding box center [84, 31] width 77 height 9
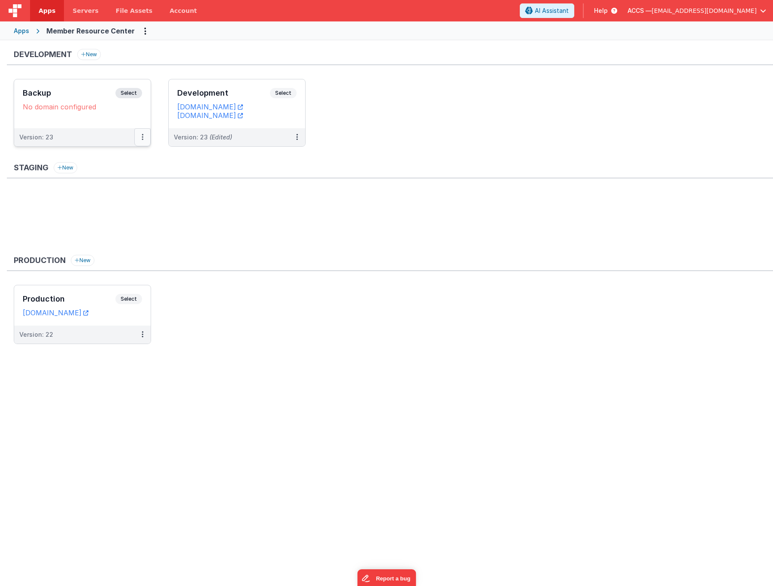
click at [141, 142] on button at bounding box center [142, 137] width 16 height 18
click at [118, 159] on link "Edit" at bounding box center [112, 156] width 75 height 15
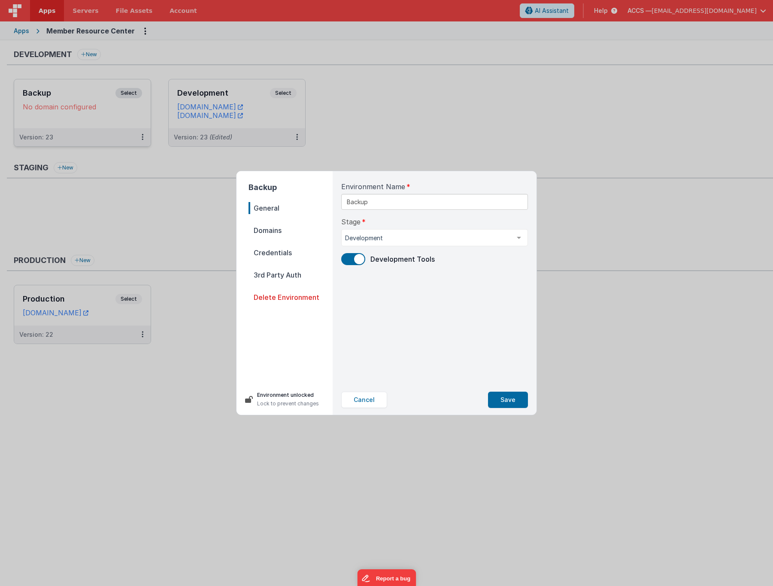
click at [281, 299] on span "Delete Environment" at bounding box center [290, 297] width 84 height 12
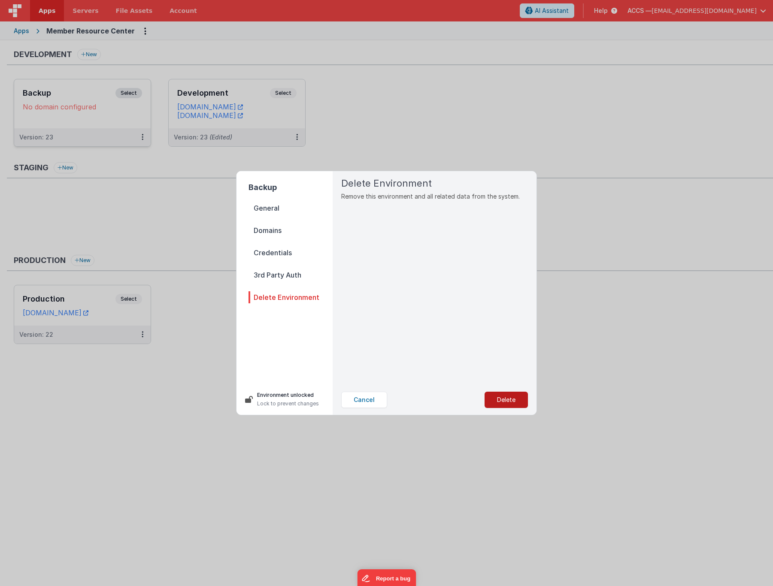
click at [505, 399] on button "Delete" at bounding box center [505, 400] width 43 height 16
click at [463, 405] on button "Yes, Delete" at bounding box center [463, 400] width 57 height 16
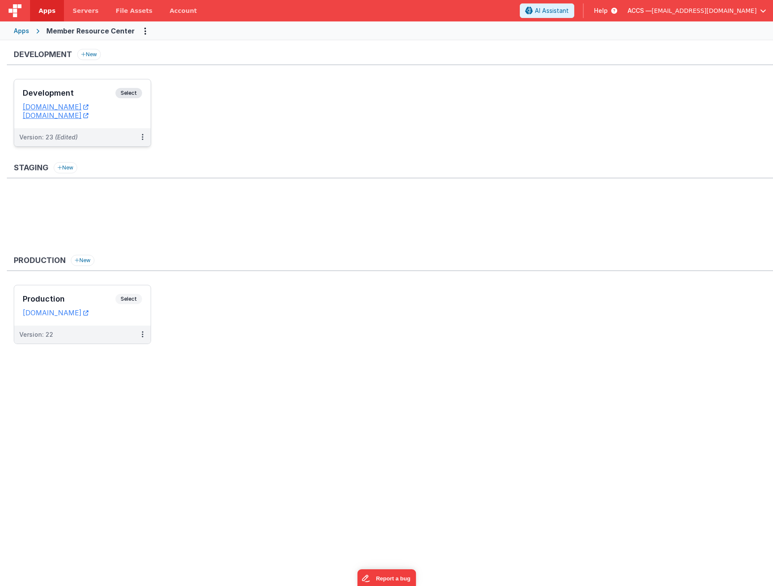
click at [97, 93] on h3 "Development" at bounding box center [69, 93] width 93 height 9
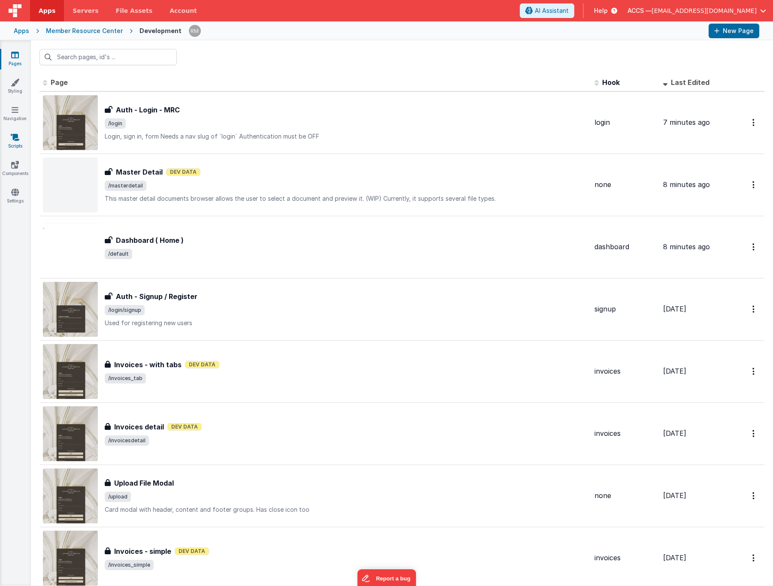
click at [15, 142] on link "Scripts" at bounding box center [15, 141] width 31 height 17
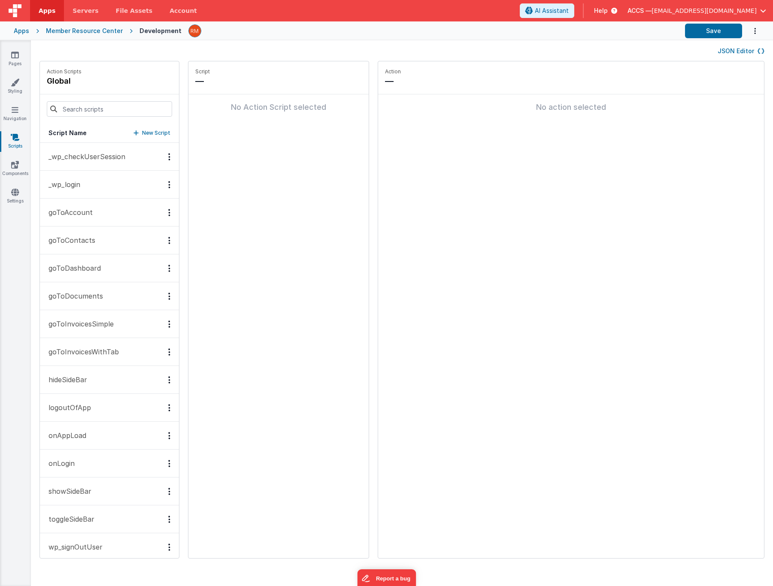
click at [99, 441] on button "onAppLoad" at bounding box center [109, 436] width 139 height 28
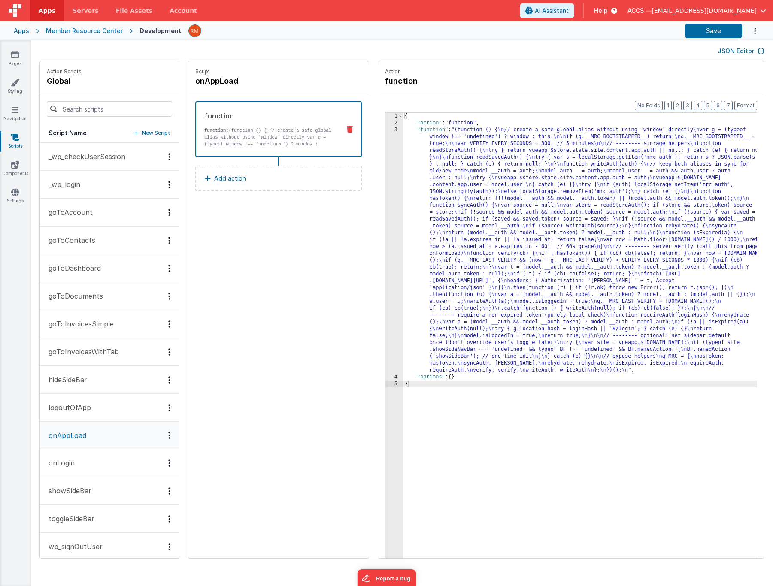
click at [408, 130] on div "{ "action" : "function" , "function" : "(function () { \n // create a safe glob…" at bounding box center [592, 356] width 379 height 486
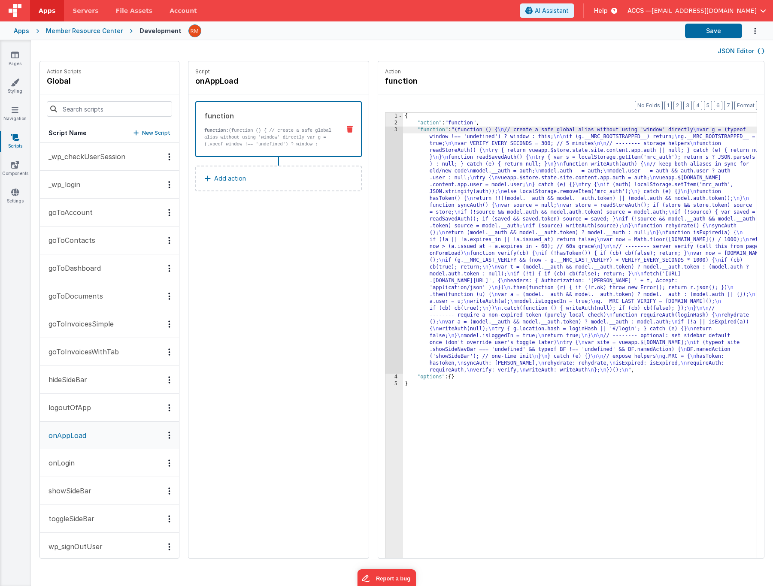
click at [385, 130] on div "3" at bounding box center [394, 250] width 18 height 247
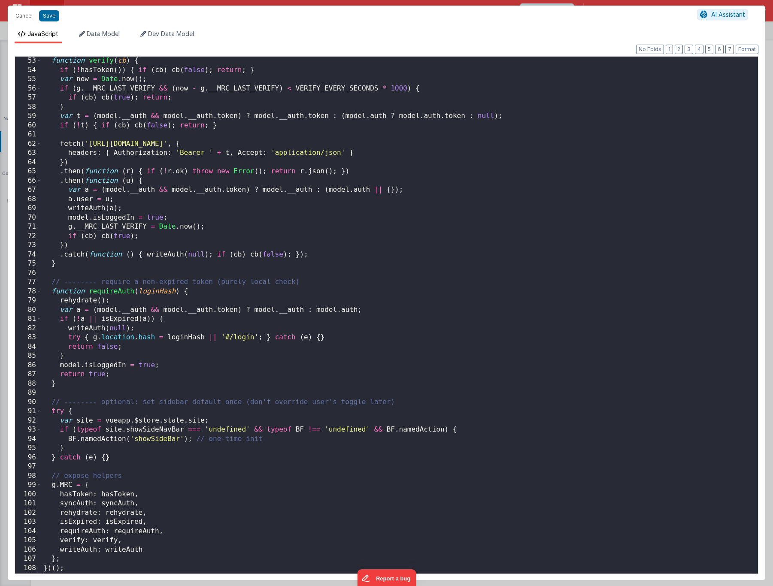
scroll to position [488, 0]
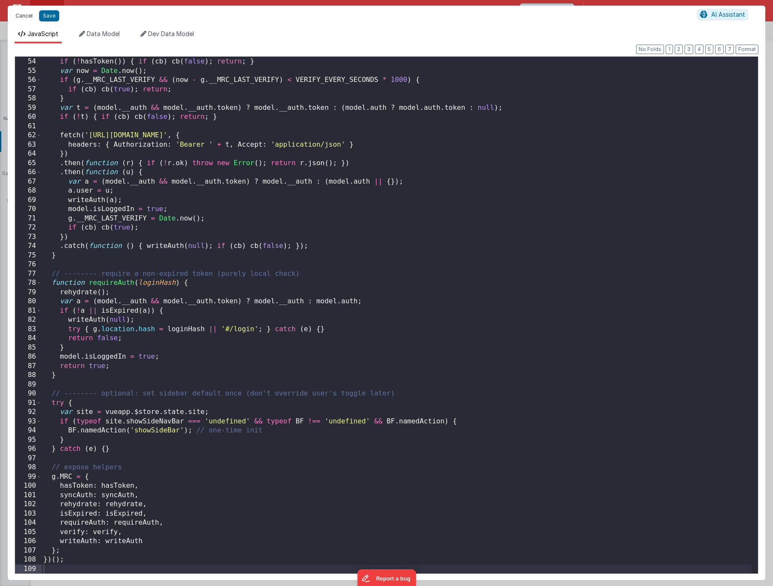
click at [26, 16] on button "Cancel" at bounding box center [24, 16] width 26 height 12
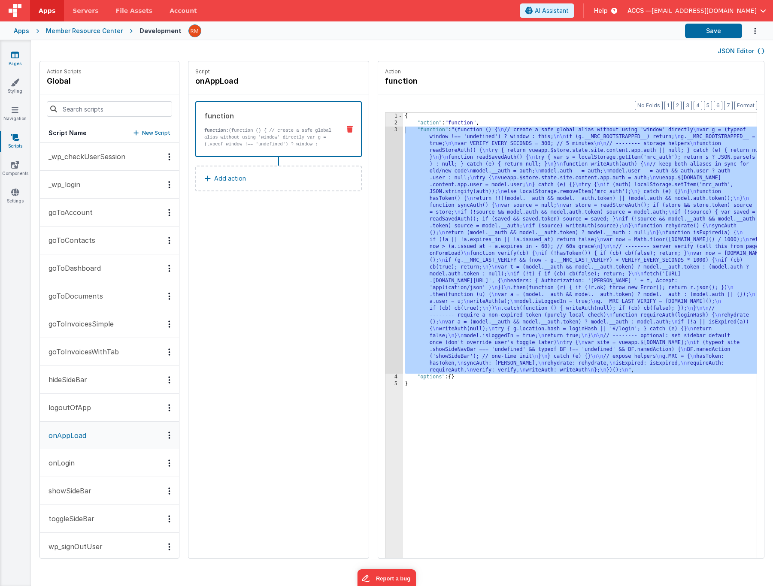
click at [20, 57] on link "Pages" at bounding box center [15, 59] width 31 height 17
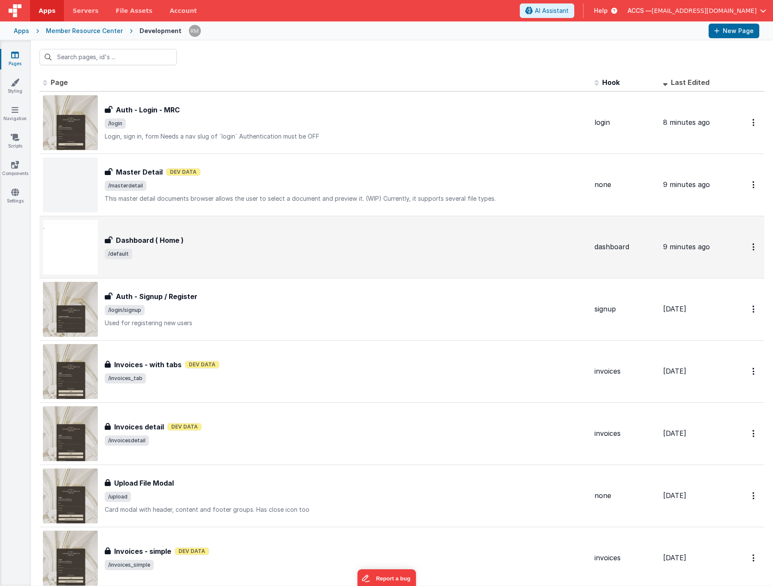
click at [216, 247] on div "Dashboard ( Home ) Dashboard ( Home ) /default" at bounding box center [346, 247] width 483 height 24
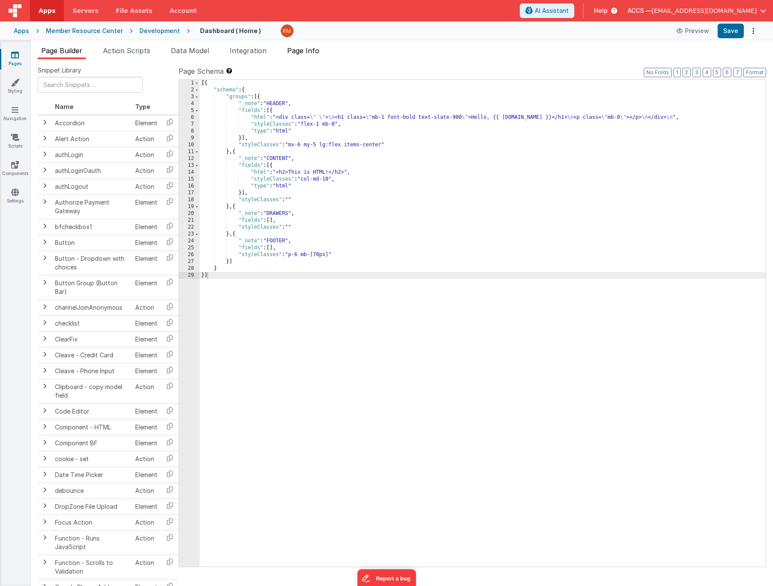
click at [308, 52] on span "Page Info" at bounding box center [303, 50] width 32 height 9
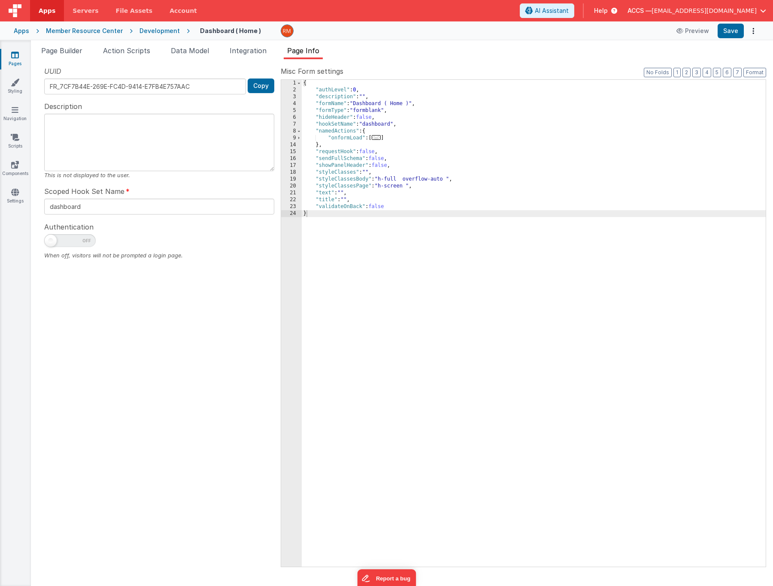
click at [381, 137] on span "..." at bounding box center [375, 137] width 9 height 5
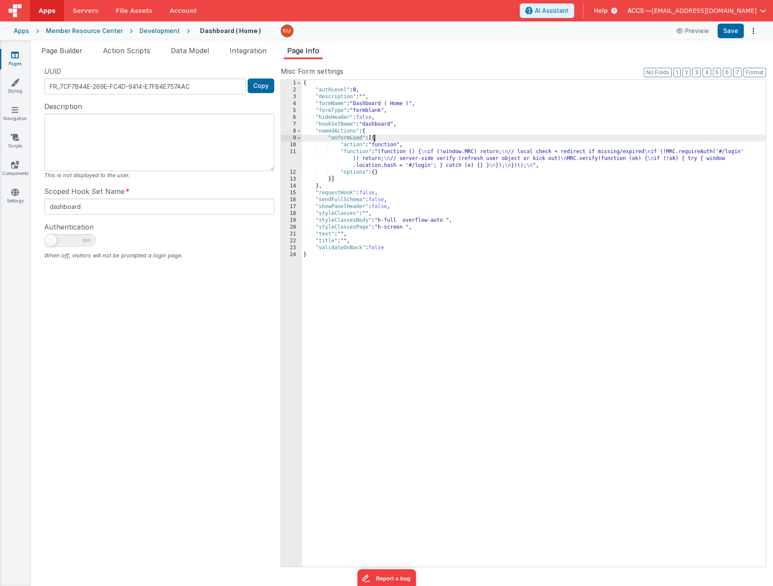
click at [348, 151] on div "{ "authLevel" : 0 , "description" : "" , "formName" : "Dashboard ( Home )" , "f…" at bounding box center [534, 330] width 464 height 501
click at [292, 151] on div "11" at bounding box center [291, 158] width 21 height 21
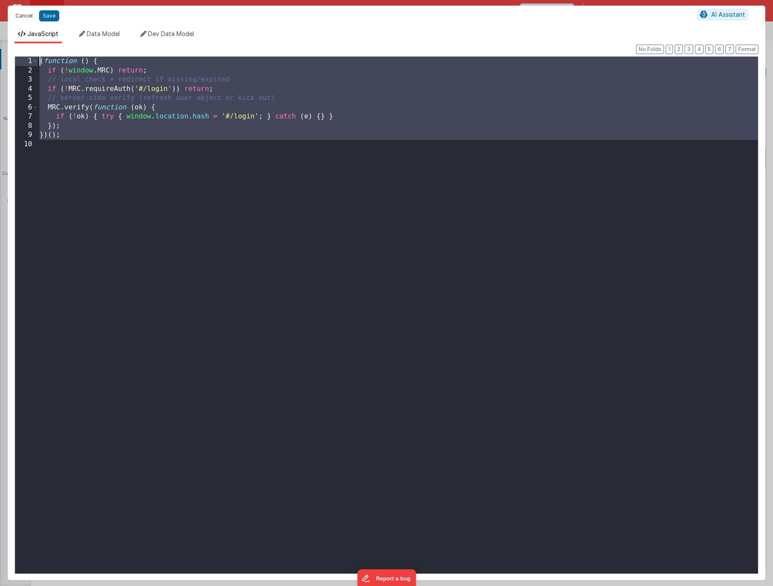
drag, startPoint x: 80, startPoint y: 180, endPoint x: 12, endPoint y: 14, distance: 178.9
click at [12, 14] on div "Cancel Save AI Assistant JavaScript Data Model Dev Data Model Format 7 6 5 4 3 …" at bounding box center [386, 293] width 757 height 574
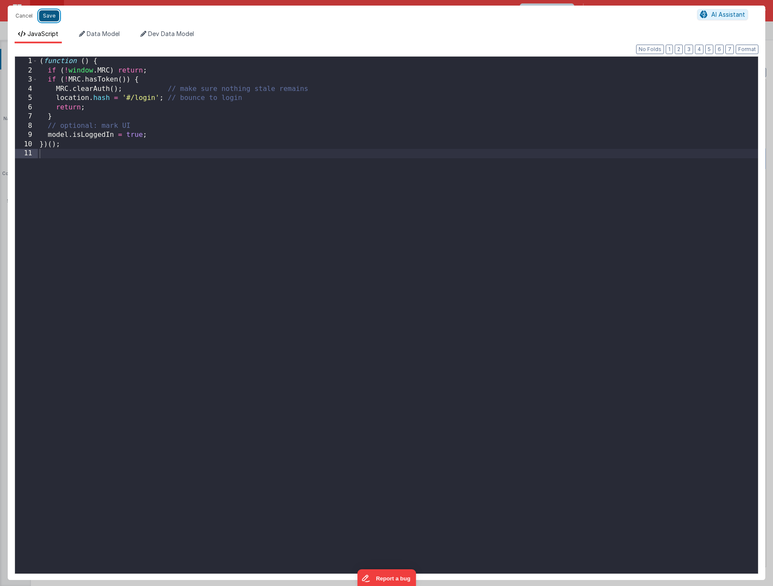
click at [54, 18] on button "Save" at bounding box center [49, 15] width 20 height 11
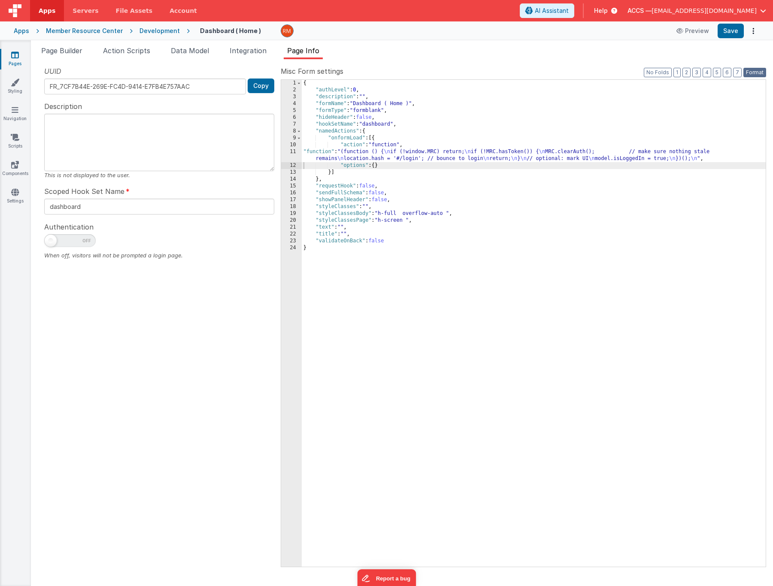
click at [761, 72] on button "Format" at bounding box center [754, 72] width 23 height 9
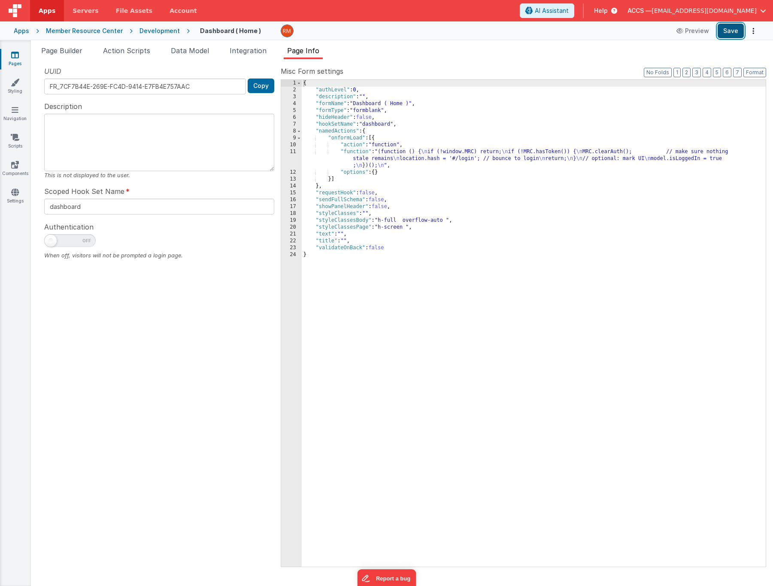
click at [729, 30] on button "Save" at bounding box center [730, 31] width 26 height 15
click at [16, 62] on link "Pages" at bounding box center [15, 59] width 31 height 17
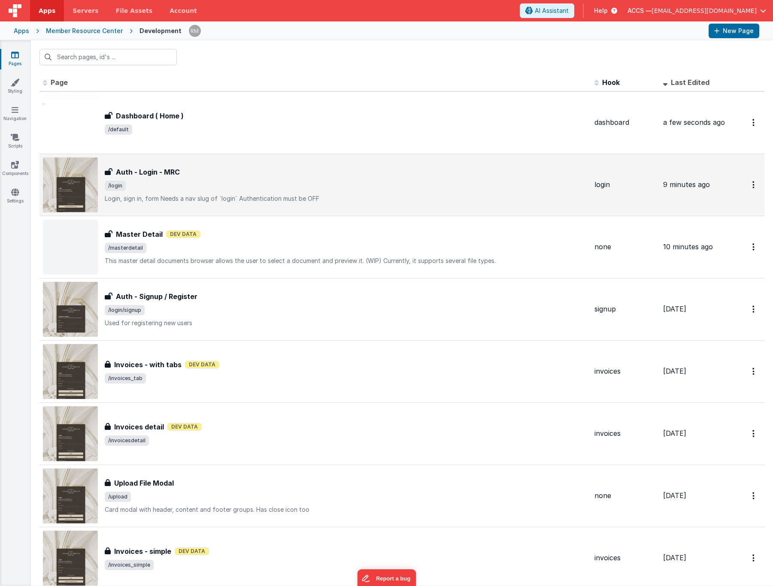
click at [171, 176] on h3 "Auth - Login - MRC" at bounding box center [148, 172] width 64 height 10
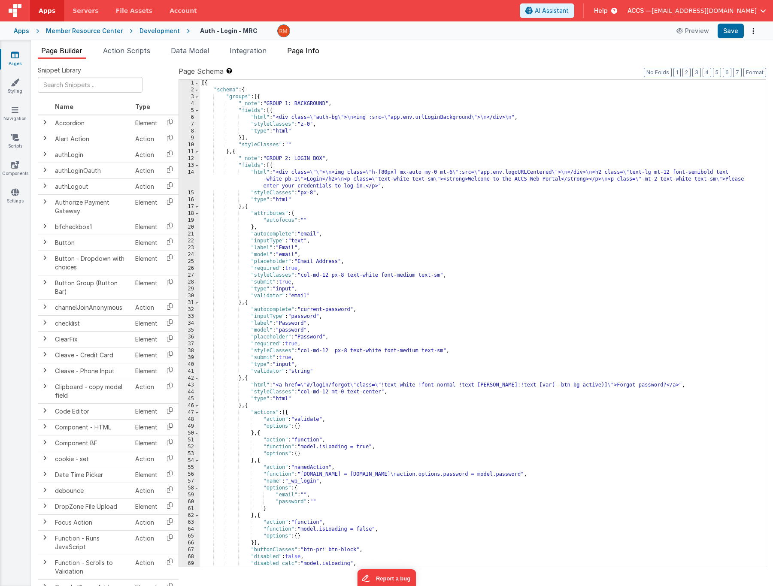
click at [304, 54] on span "Page Info" at bounding box center [303, 50] width 32 height 9
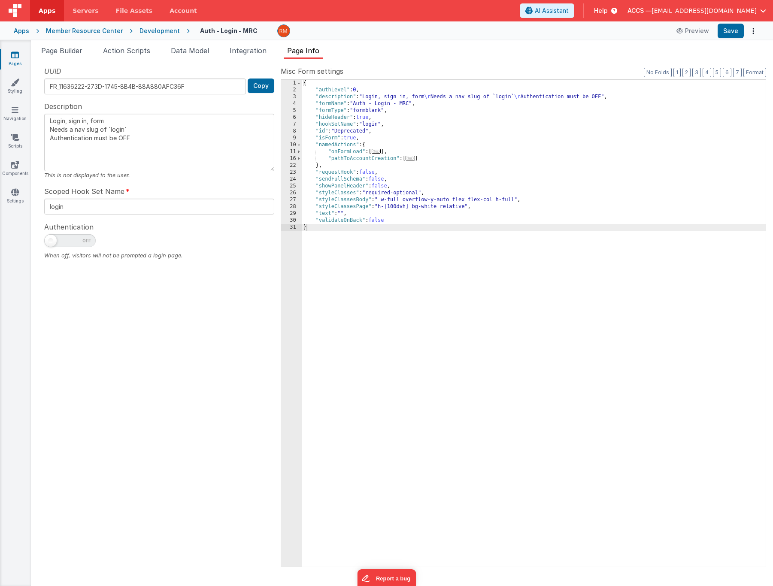
click at [377, 154] on span "..." at bounding box center [375, 151] width 9 height 5
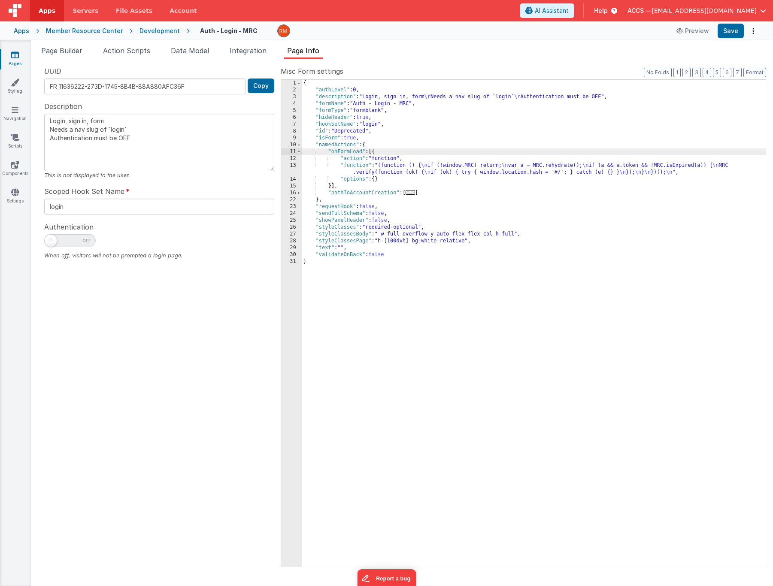
click at [355, 166] on div "{ "authLevel" : 0 , "description" : "Login, sign in, form \r Needs a nav slug o…" at bounding box center [534, 330] width 464 height 501
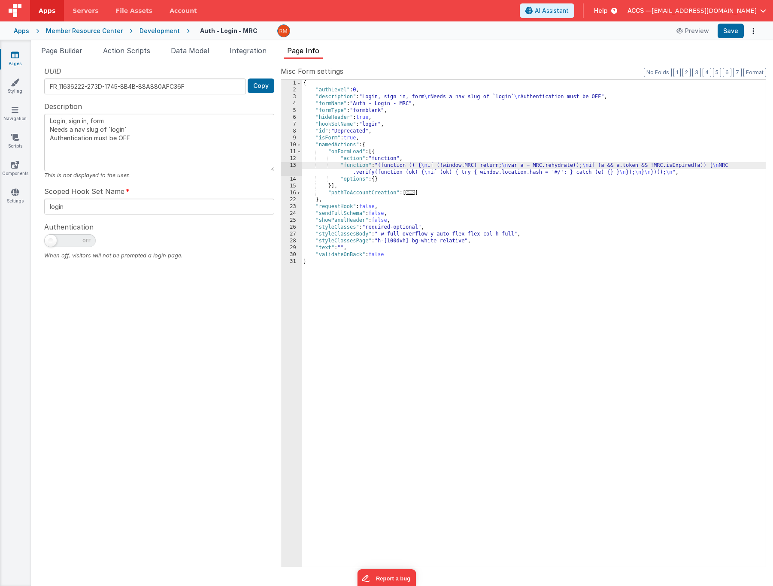
click at [294, 165] on div "13" at bounding box center [291, 169] width 21 height 14
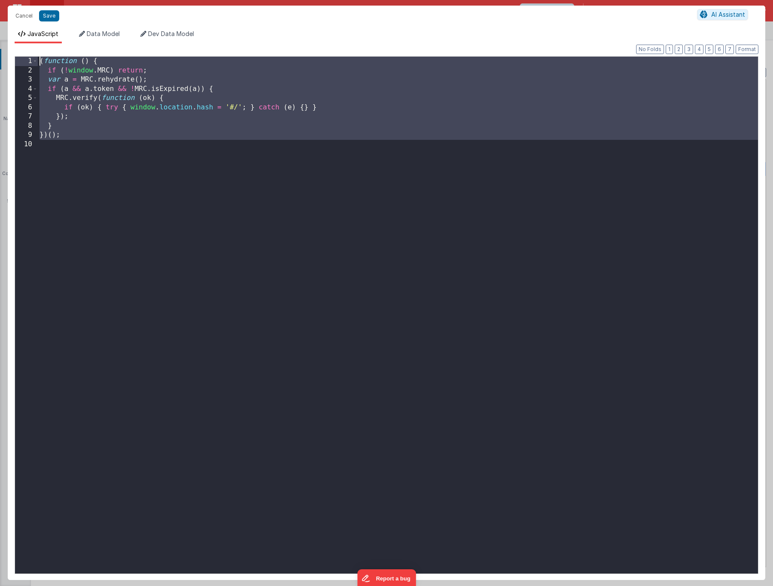
drag, startPoint x: 130, startPoint y: 195, endPoint x: -14, endPoint y: 11, distance: 234.0
click at [0, 11] on html "It appears that someone else or another tab has previously saved this record si…" at bounding box center [386, 293] width 773 height 586
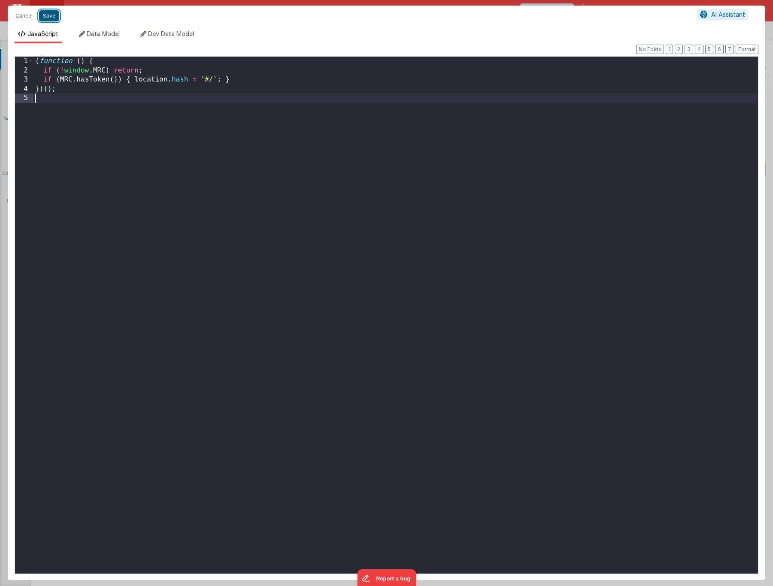
click at [56, 14] on button "Save" at bounding box center [49, 15] width 20 height 11
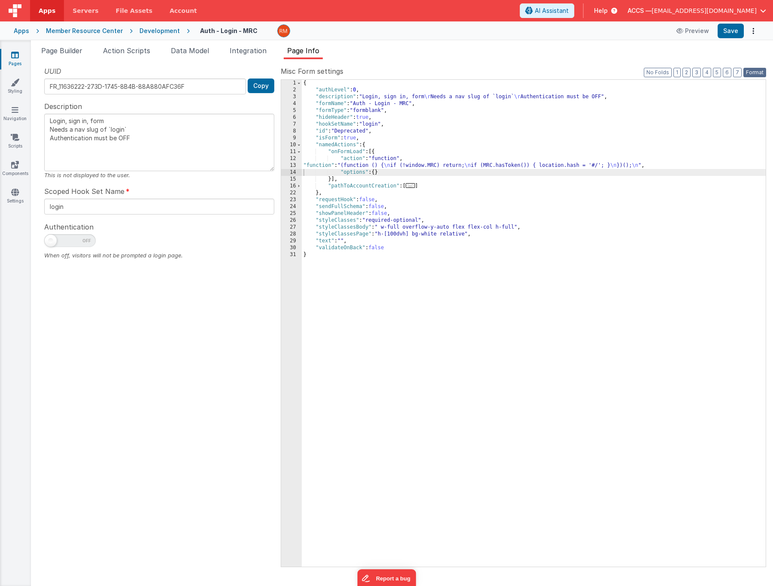
drag, startPoint x: 752, startPoint y: 72, endPoint x: 746, endPoint y: 57, distance: 16.6
click at [752, 72] on button "Format" at bounding box center [754, 72] width 23 height 9
type textarea "Login, sign in, form Needs a nav slug of `login` Authentication must be OFF"
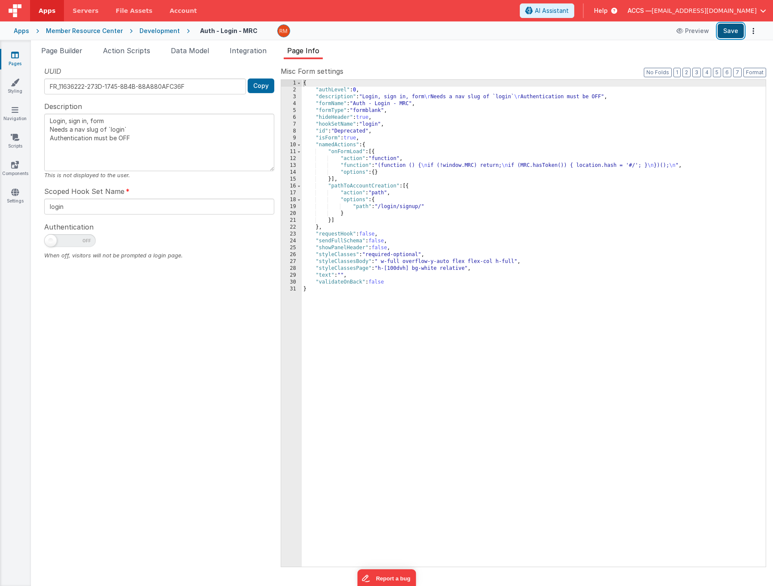
click at [736, 32] on button "Save" at bounding box center [730, 31] width 26 height 15
click at [16, 139] on icon at bounding box center [15, 137] width 9 height 9
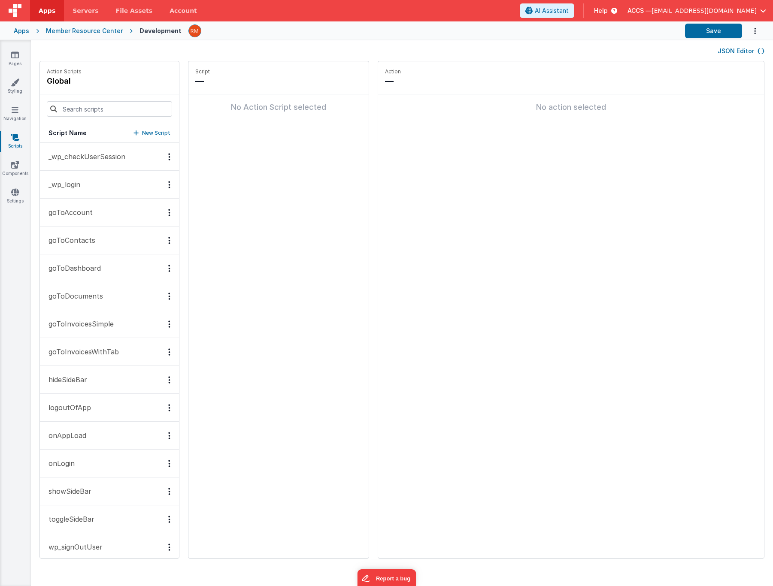
scroll to position [10, 0]
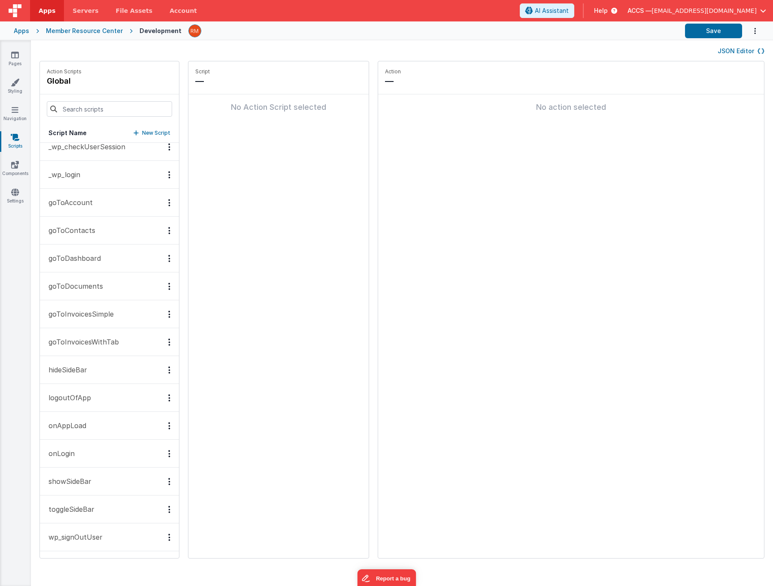
click at [96, 404] on button "logoutOfApp" at bounding box center [109, 398] width 139 height 28
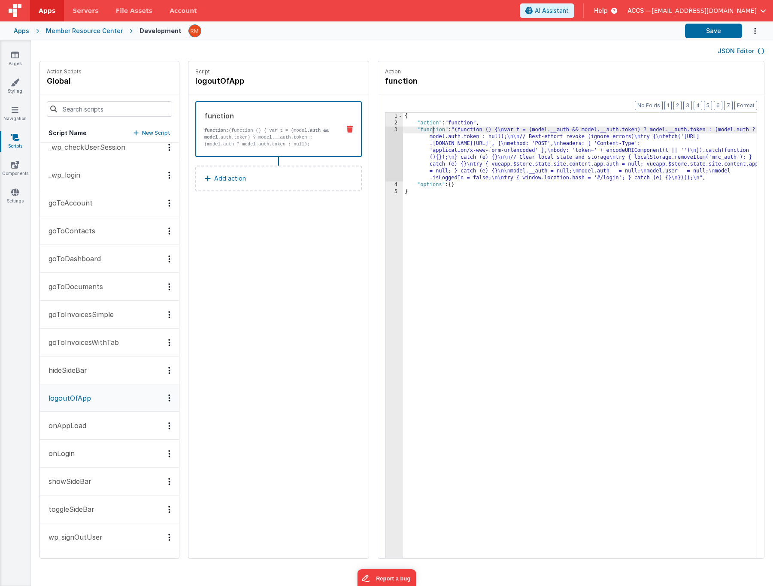
click at [406, 129] on div "{ "action" : "function" , "function" : "(function () { \n var t = (model.__auth…" at bounding box center [592, 356] width 379 height 486
click at [385, 130] on div "3" at bounding box center [394, 154] width 18 height 55
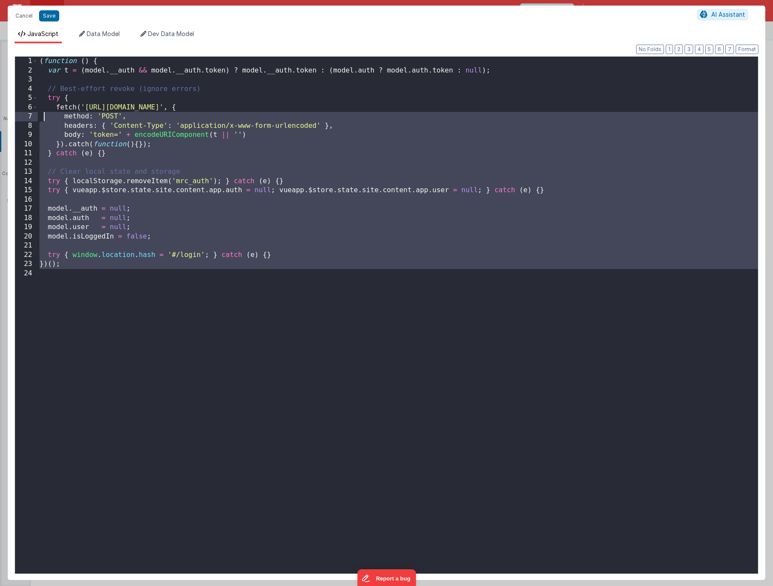
drag, startPoint x: 93, startPoint y: 316, endPoint x: -19, endPoint y: -78, distance: 409.8
click at [0, 0] on html "It appears that someone else or another tab has previously saved this record si…" at bounding box center [386, 293] width 773 height 586
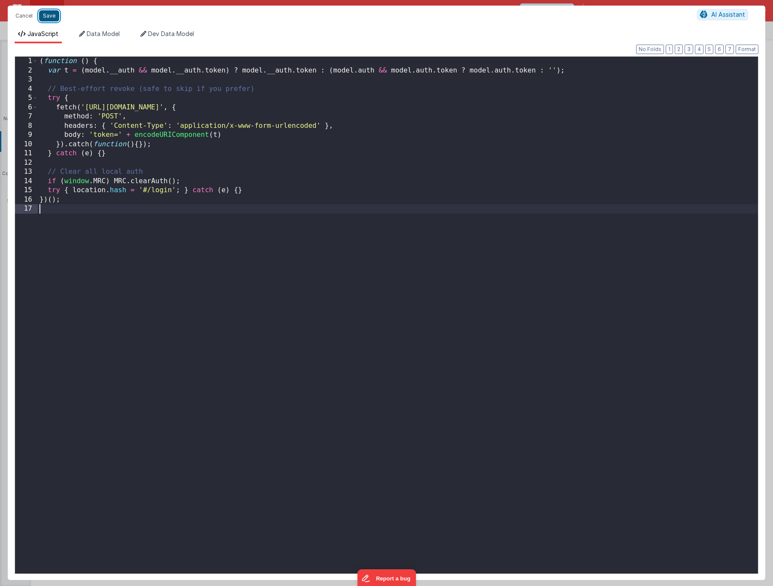
click at [49, 19] on button "Save" at bounding box center [49, 15] width 20 height 11
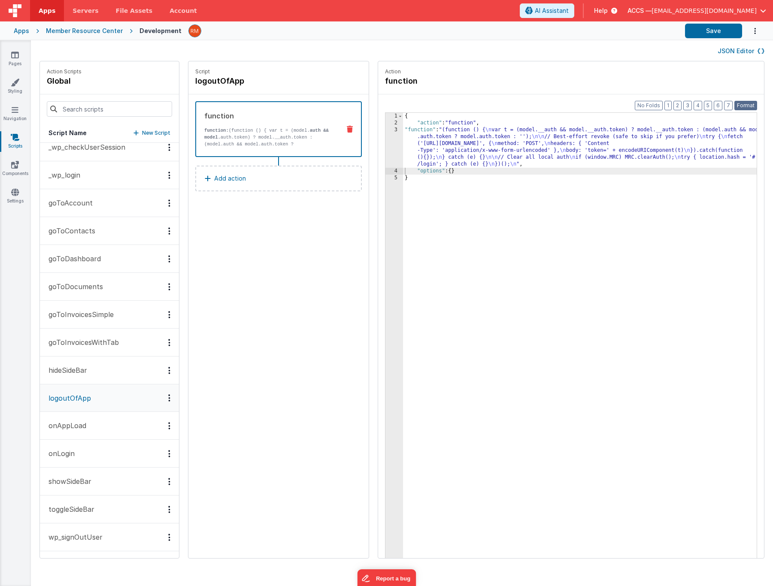
click at [742, 103] on button "Format" at bounding box center [745, 105] width 23 height 9
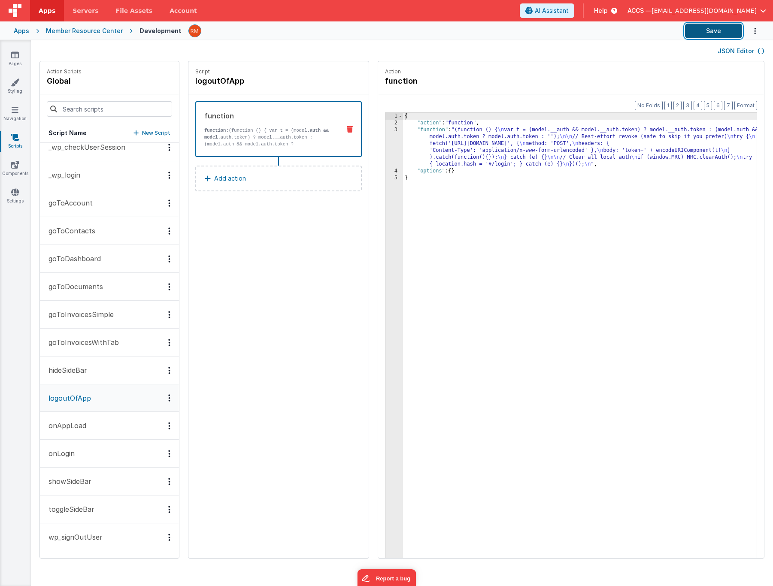
click at [718, 31] on button "Save" at bounding box center [713, 31] width 57 height 15
click at [18, 141] on link "Scripts" at bounding box center [15, 141] width 31 height 17
click at [14, 138] on icon at bounding box center [15, 137] width 9 height 9
click at [96, 425] on button "onAppLoad" at bounding box center [109, 426] width 139 height 28
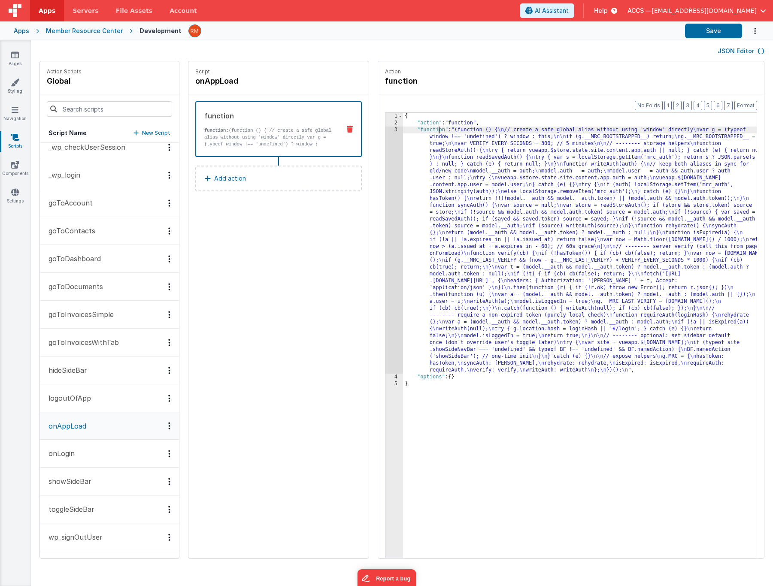
click at [413, 132] on div "{ "action" : "function" , "function" : "(function () { \n // create a safe glob…" at bounding box center [592, 356] width 379 height 486
click at [385, 129] on div "3" at bounding box center [394, 250] width 18 height 247
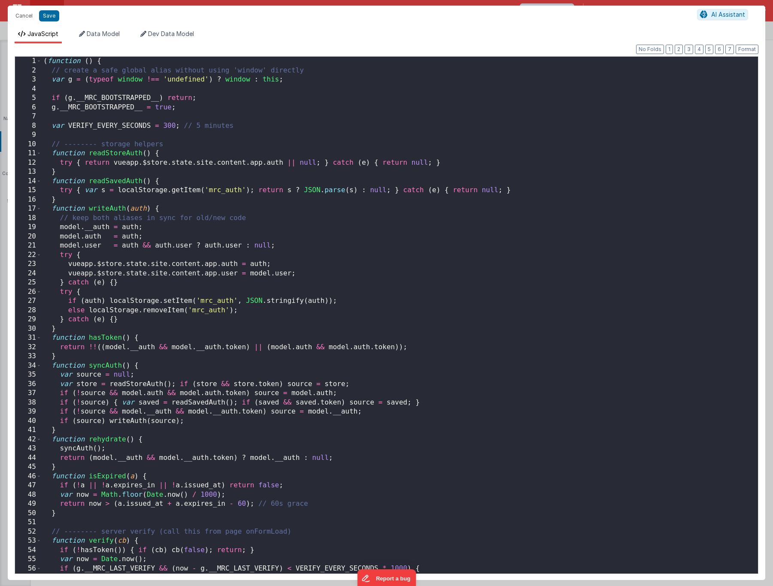
click at [322, 216] on div "( function ( ) { // create a safe global alias without using 'window' directly …" at bounding box center [396, 324] width 709 height 535
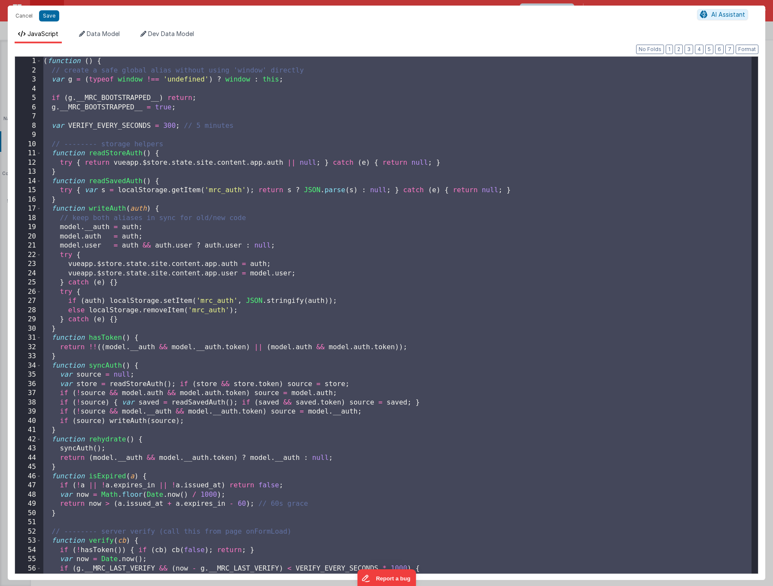
click at [321, 328] on div "( function ( ) { // create a safe global alias without using 'window' directly …" at bounding box center [396, 324] width 709 height 535
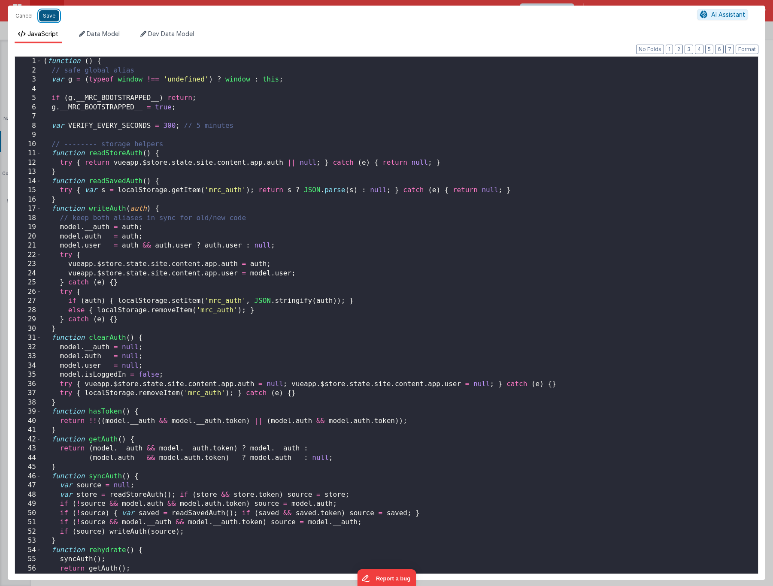
click at [51, 15] on button "Save" at bounding box center [49, 15] width 20 height 11
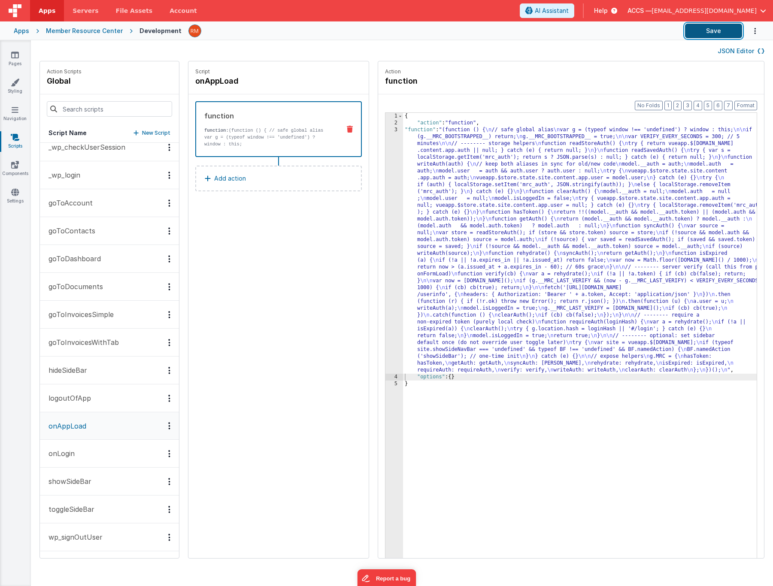
click at [717, 32] on button "Save" at bounding box center [713, 31] width 57 height 15
click at [84, 182] on button "_wp_login" at bounding box center [109, 175] width 139 height 28
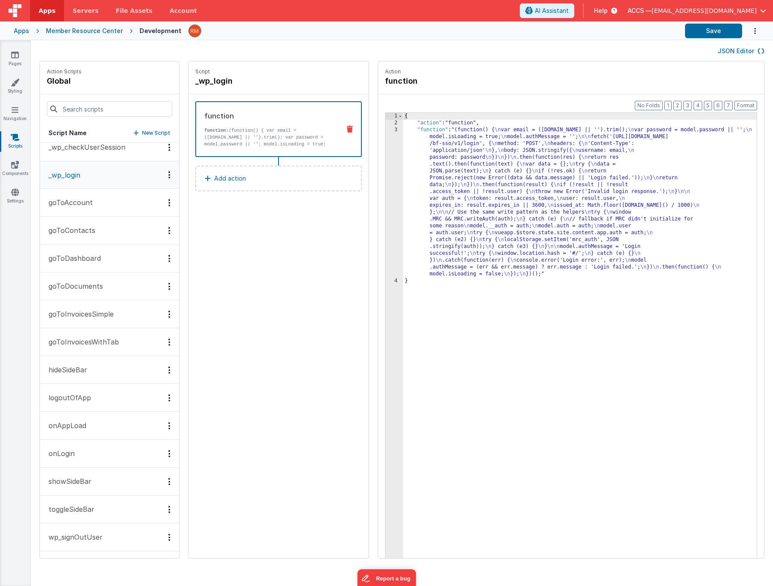
click at [84, 428] on p "onAppLoad" at bounding box center [64, 425] width 43 height 10
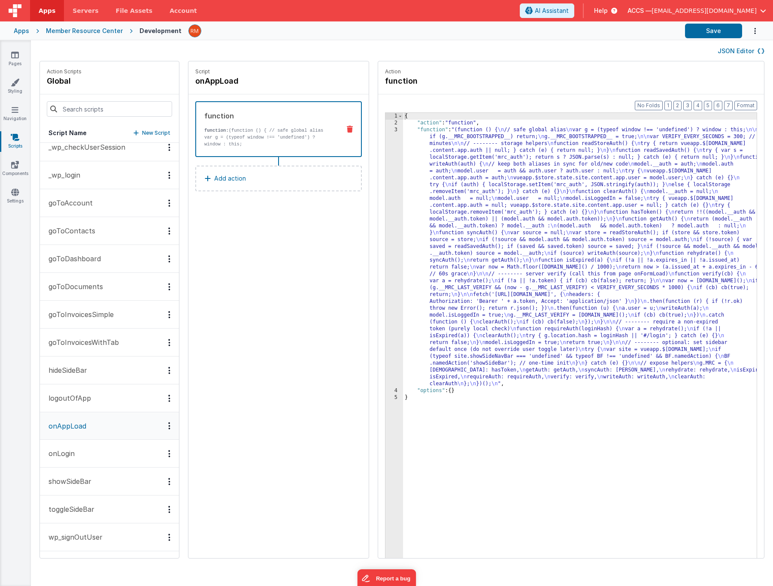
click at [410, 130] on div "{ "action" : "function" , "function" : "(function () { \n // safe global alias …" at bounding box center [592, 356] width 379 height 486
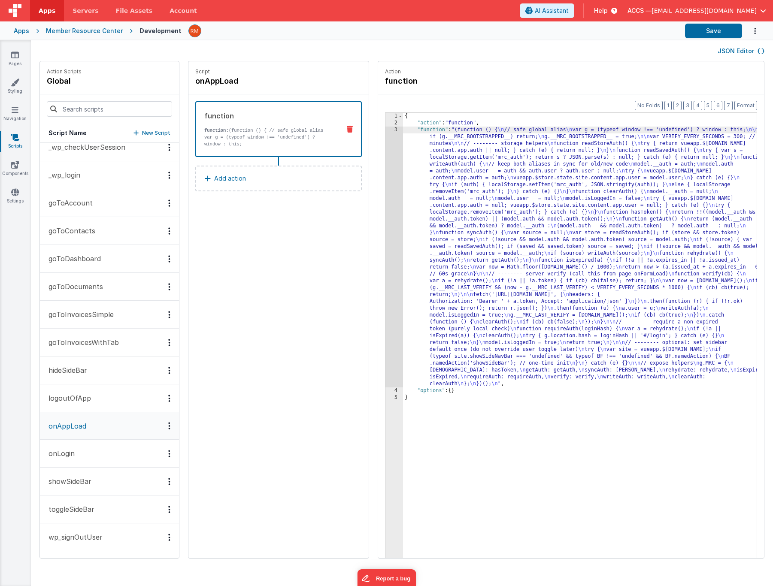
click at [385, 131] on div "3" at bounding box center [394, 257] width 18 height 261
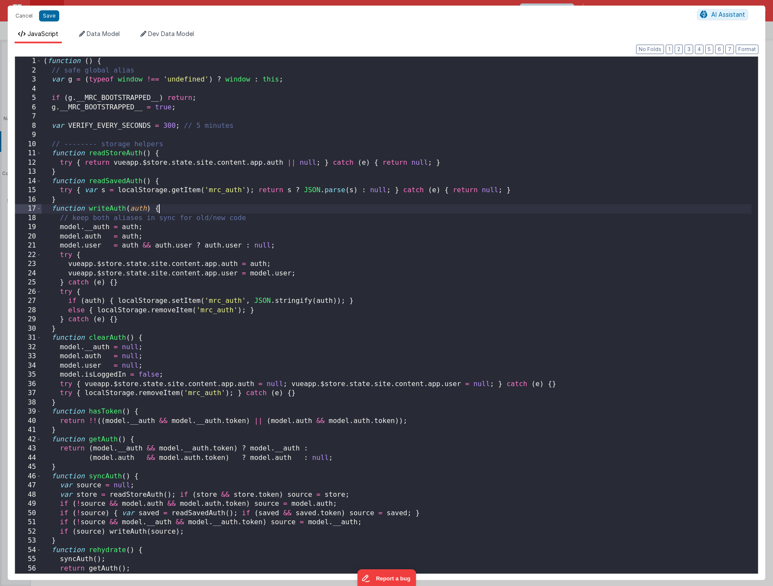
click at [397, 213] on div "( function ( ) { // safe global alias var g = ( typeof window !== 'undefined' )…" at bounding box center [396, 324] width 709 height 535
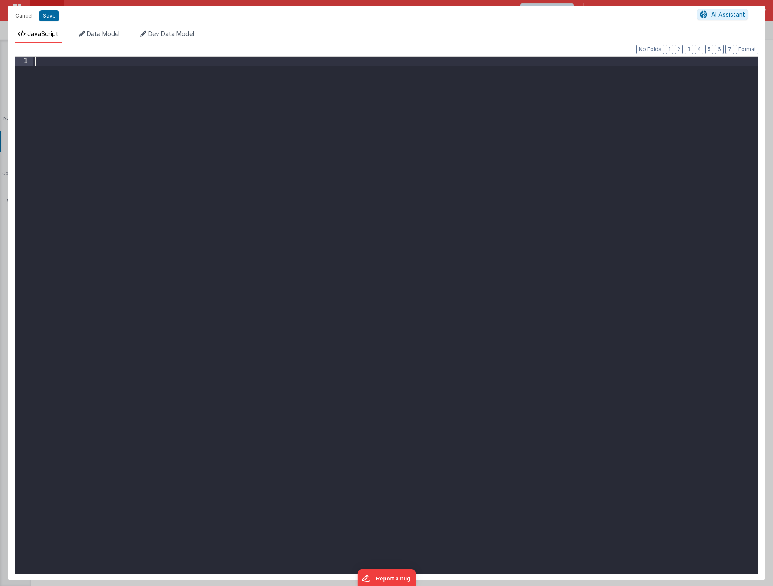
click at [307, 152] on div at bounding box center [395, 324] width 724 height 535
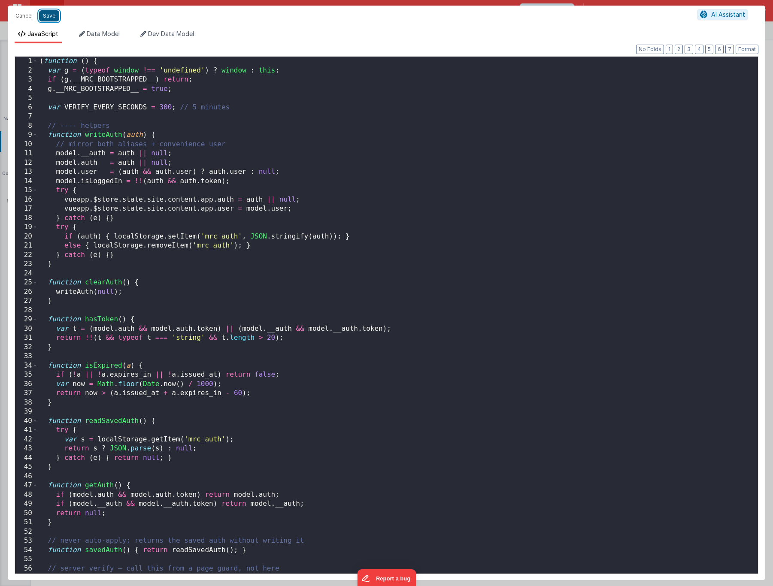
click at [47, 14] on button "Save" at bounding box center [49, 15] width 20 height 11
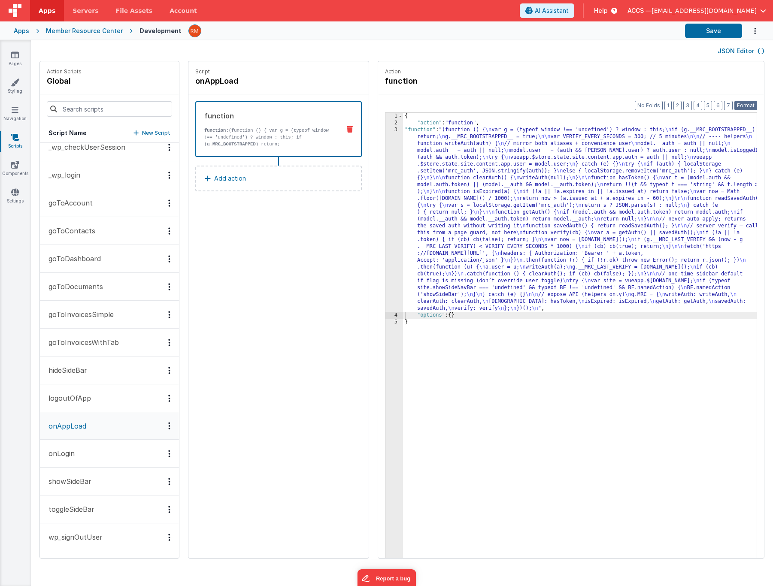
click at [745, 101] on button "Format" at bounding box center [745, 105] width 23 height 9
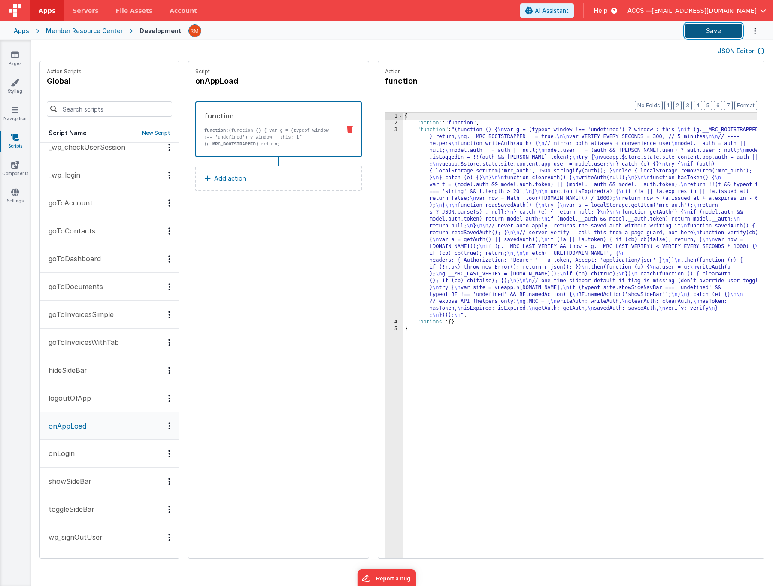
click at [721, 34] on button "Save" at bounding box center [713, 31] width 57 height 15
click at [13, 61] on link "Pages" at bounding box center [15, 59] width 31 height 17
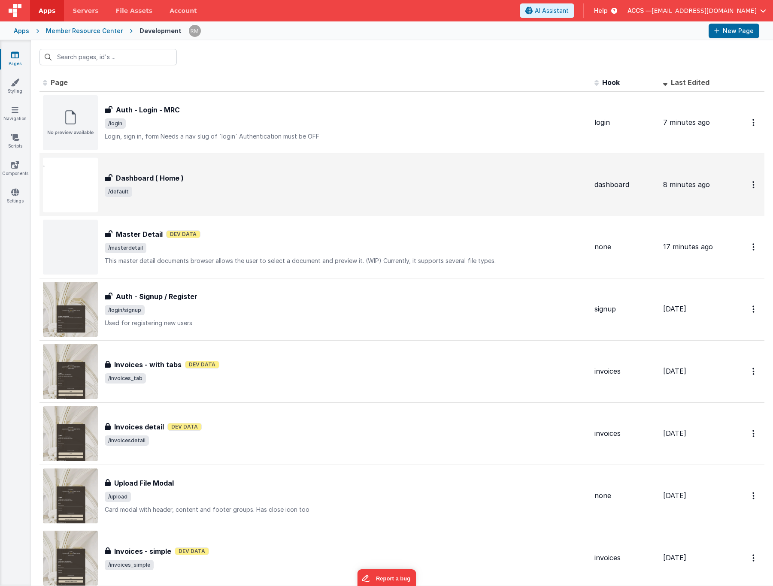
click at [238, 176] on div "Dashboard ( Home )" at bounding box center [346, 178] width 483 height 10
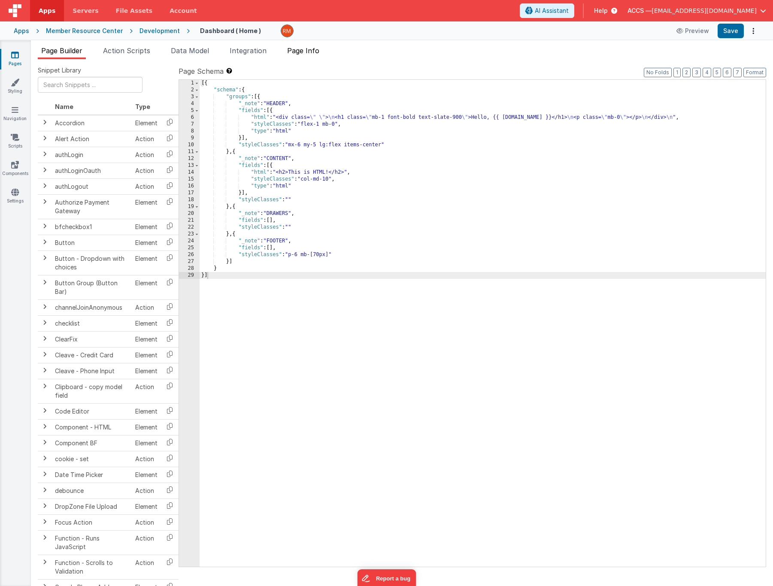
click at [308, 54] on span "Page Info" at bounding box center [303, 50] width 32 height 9
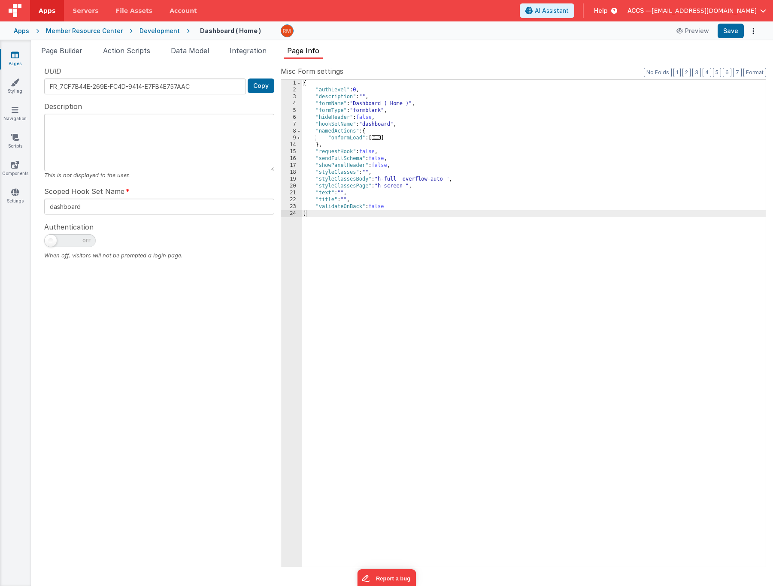
click at [378, 140] on span "..." at bounding box center [375, 137] width 9 height 5
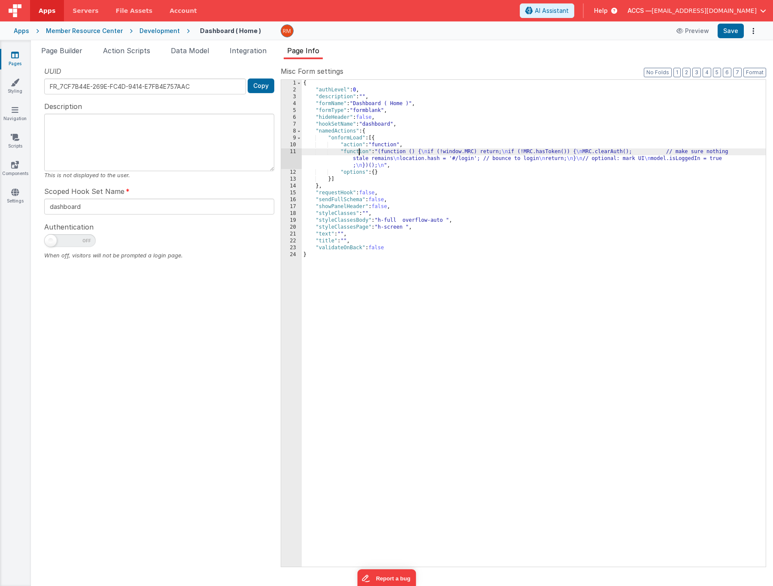
click at [359, 152] on div "{ "authLevel" : 0 , "description" : "" , "formName" : "Dashboard ( Home )" , "f…" at bounding box center [534, 330] width 464 height 501
click at [291, 152] on div "11" at bounding box center [291, 158] width 21 height 21
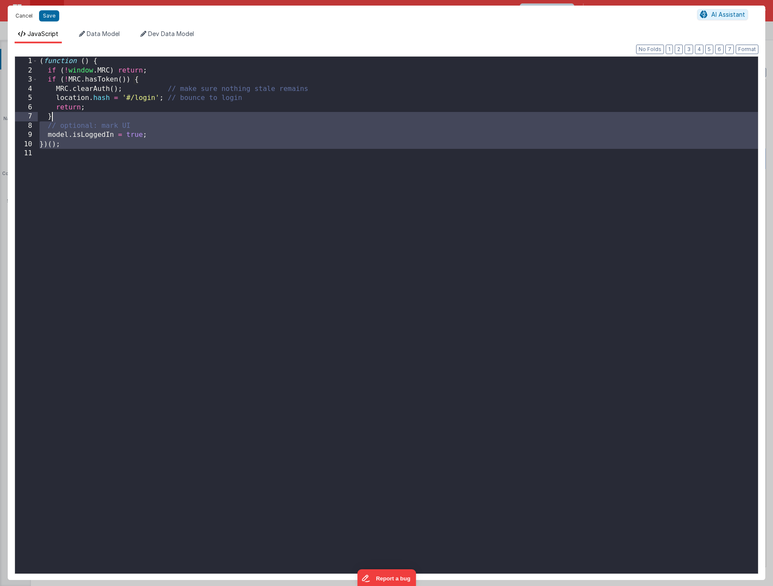
drag, startPoint x: 173, startPoint y: 228, endPoint x: 14, endPoint y: 16, distance: 265.3
click at [14, 16] on div "Cancel Save AI Assistant JavaScript Data Model Dev Data Model Format 7 6 5 4 3 …" at bounding box center [386, 293] width 757 height 574
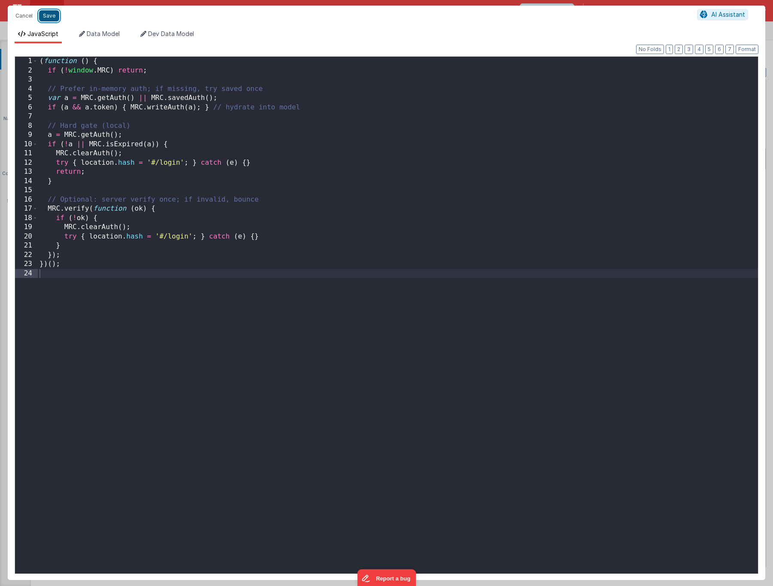
click at [42, 15] on button "Save" at bounding box center [49, 15] width 20 height 11
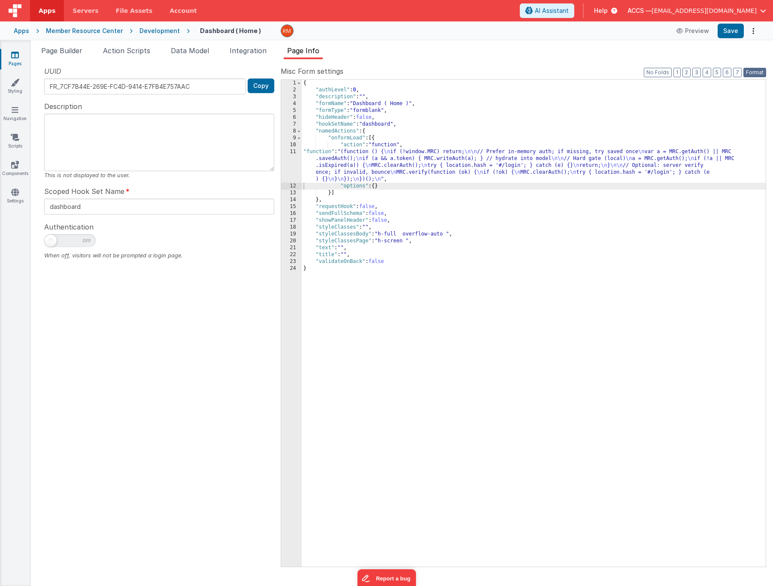
click at [747, 74] on button "Format" at bounding box center [754, 72] width 23 height 9
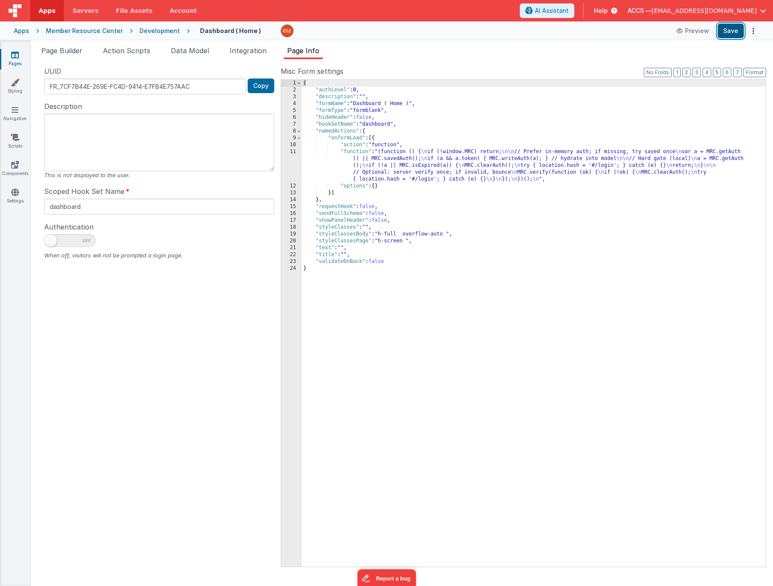
click at [729, 35] on button "Save" at bounding box center [730, 31] width 26 height 15
click at [12, 60] on link "Pages" at bounding box center [15, 59] width 31 height 17
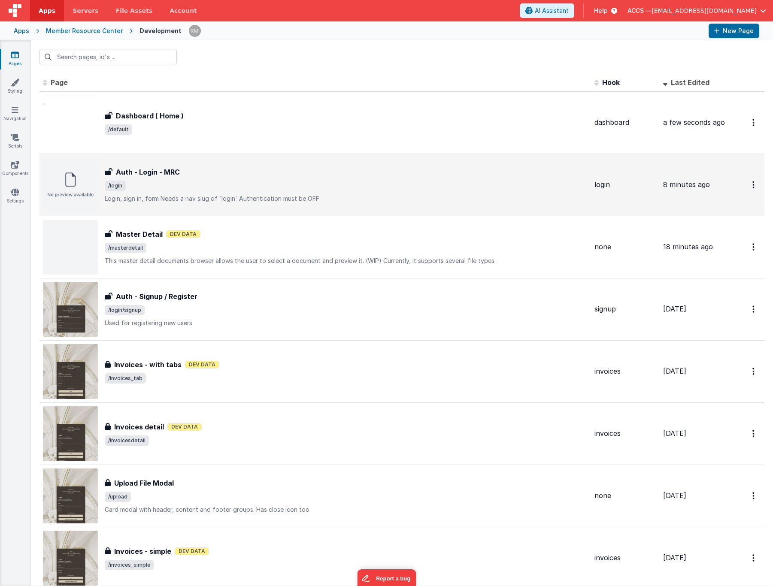
click at [202, 183] on span "/login" at bounding box center [346, 186] width 483 height 10
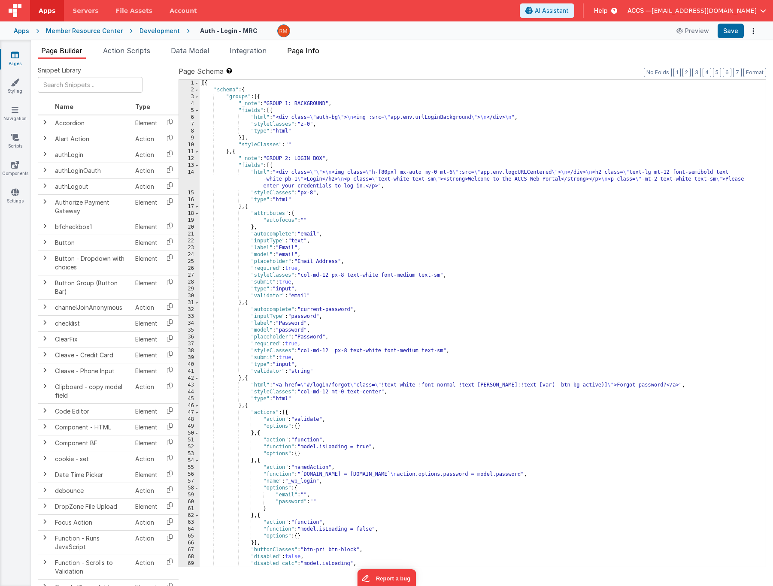
click at [308, 52] on span "Page Info" at bounding box center [303, 50] width 32 height 9
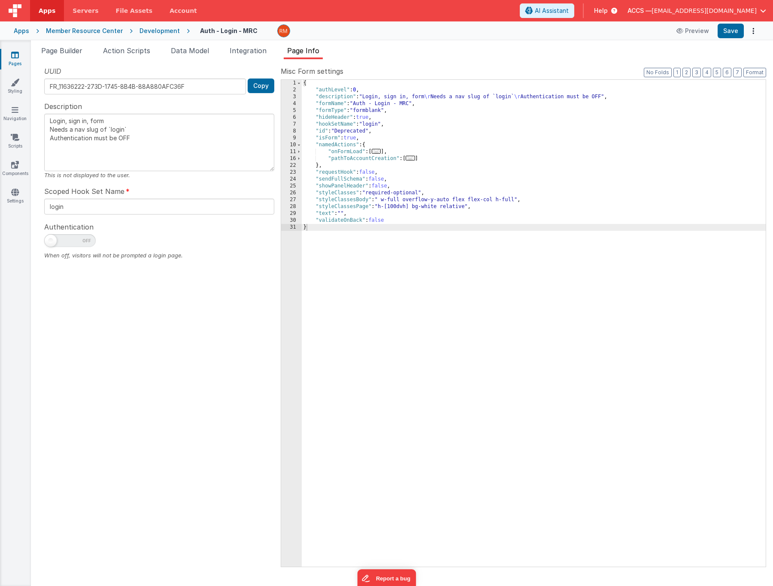
click at [380, 154] on span "..." at bounding box center [375, 151] width 9 height 5
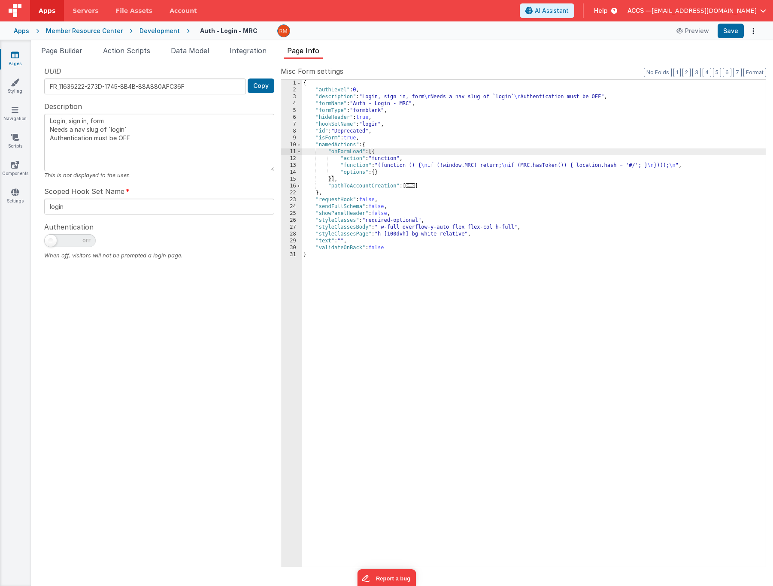
click at [355, 165] on div "{ "authLevel" : 0 , "description" : "Login, sign in, form \r Needs a nav slug o…" at bounding box center [534, 330] width 464 height 501
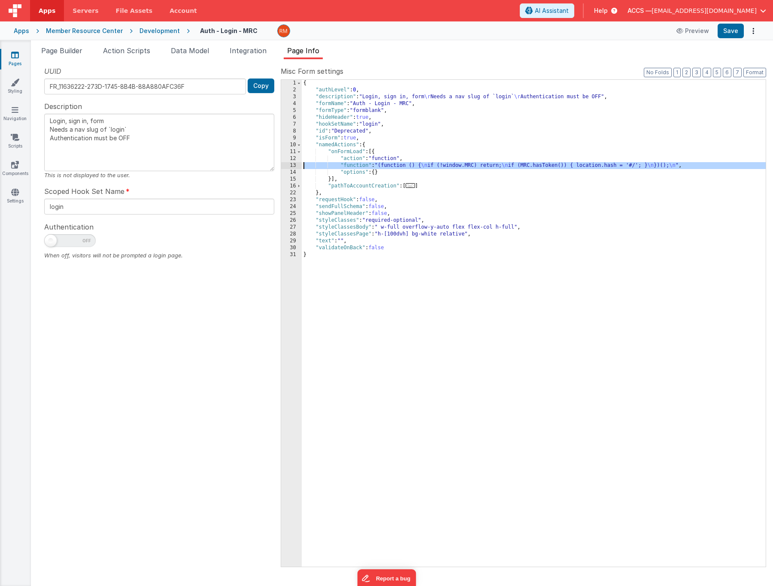
click at [292, 165] on div "13" at bounding box center [291, 165] width 21 height 7
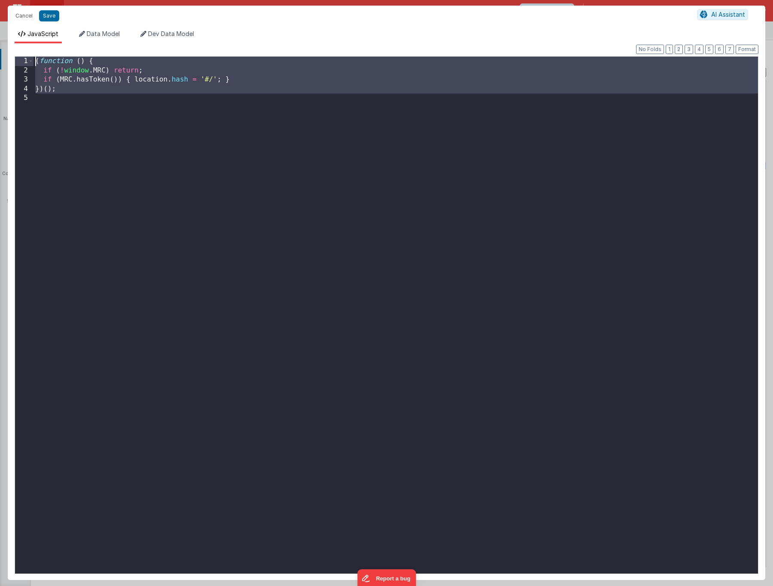
drag, startPoint x: 160, startPoint y: 175, endPoint x: -16, endPoint y: 15, distance: 238.0
click at [0, 15] on html "It appears that someone else or another tab has previously saved this record si…" at bounding box center [386, 293] width 773 height 586
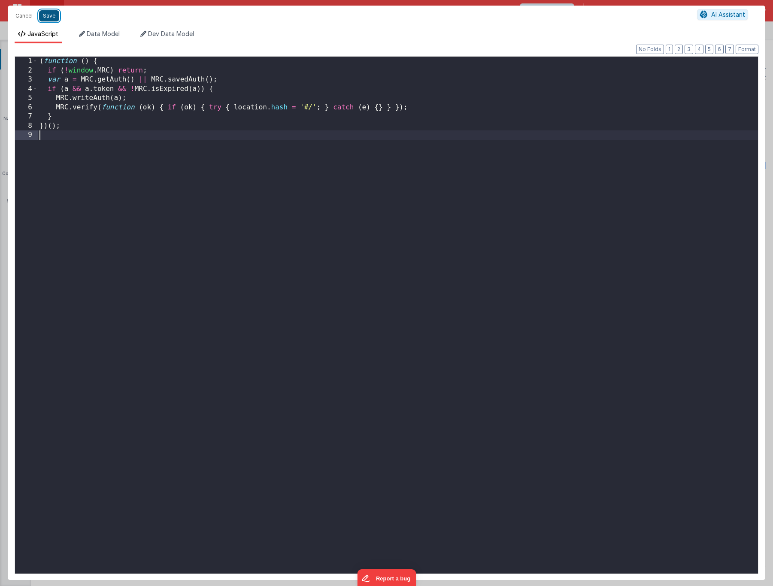
click at [41, 18] on button "Save" at bounding box center [49, 15] width 20 height 11
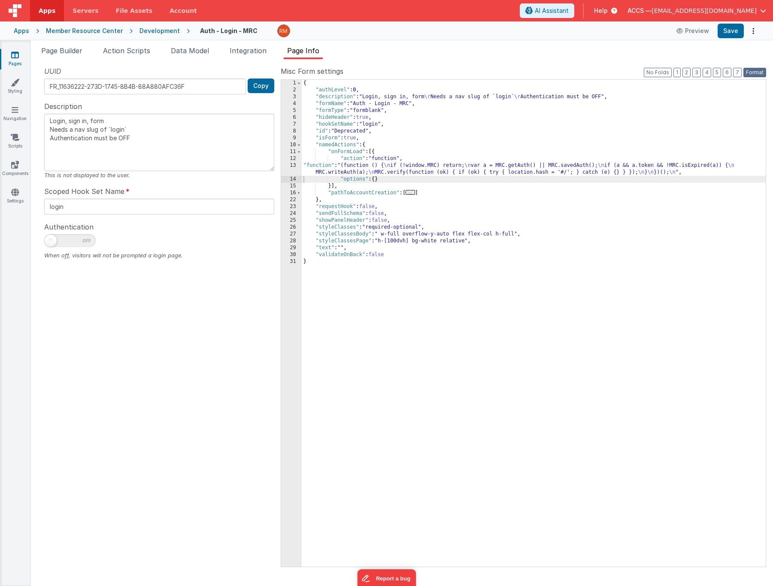
drag, startPoint x: 759, startPoint y: 72, endPoint x: 738, endPoint y: 52, distance: 29.7
click at [759, 72] on button "Format" at bounding box center [754, 72] width 23 height 9
type textarea "Login, sign in, form Needs a nav slug of `login` Authentication must be OFF"
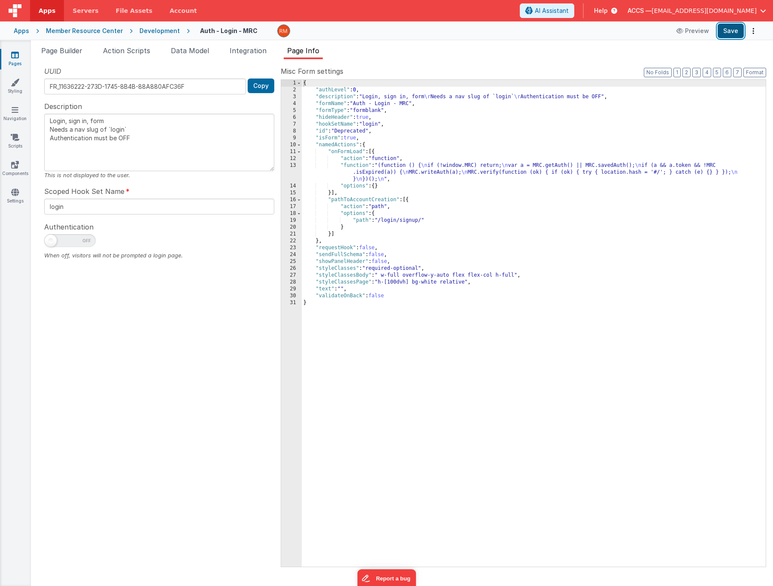
click at [727, 33] on button "Save" at bounding box center [730, 31] width 26 height 15
click at [12, 194] on icon at bounding box center [15, 192] width 8 height 9
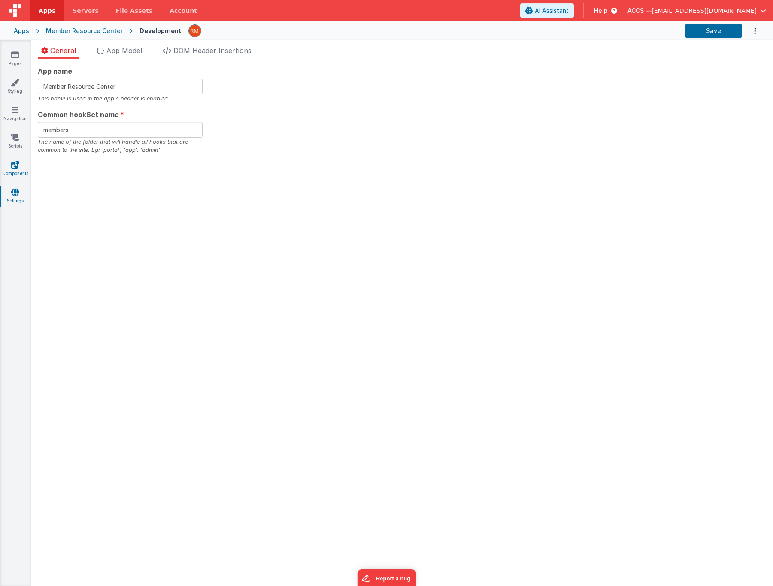
click at [11, 163] on link "Components" at bounding box center [15, 168] width 31 height 17
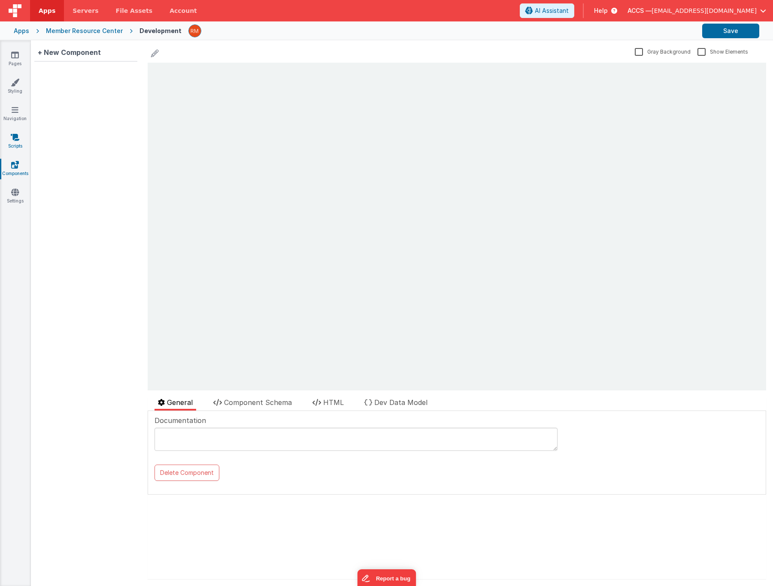
click at [11, 142] on link "Scripts" at bounding box center [15, 141] width 31 height 17
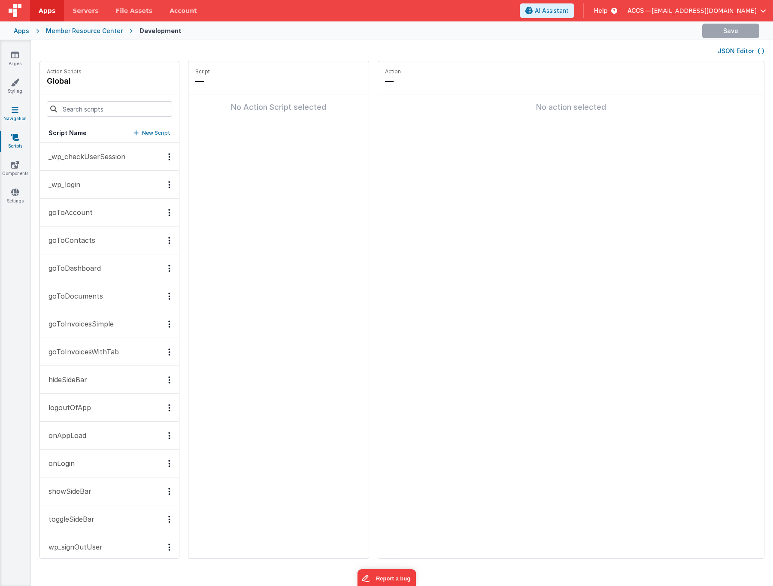
click at [15, 119] on link "Navigation" at bounding box center [15, 114] width 31 height 17
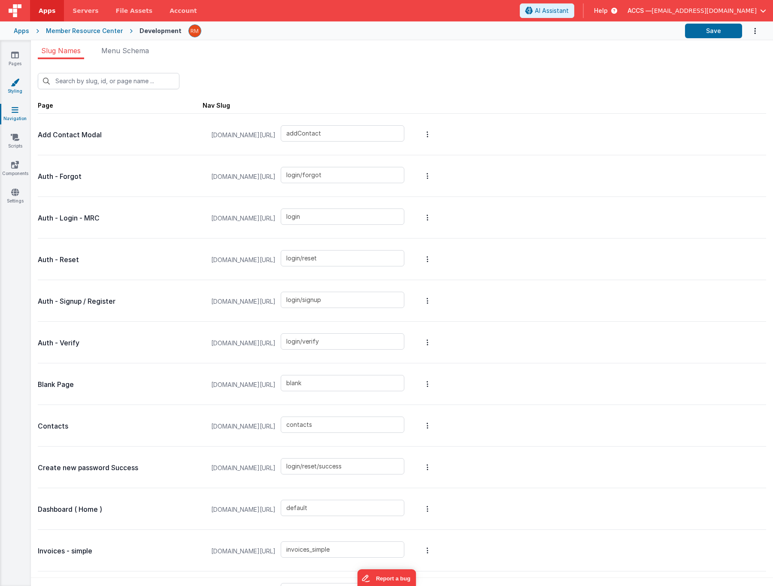
click at [19, 83] on link "Styling" at bounding box center [15, 86] width 31 height 17
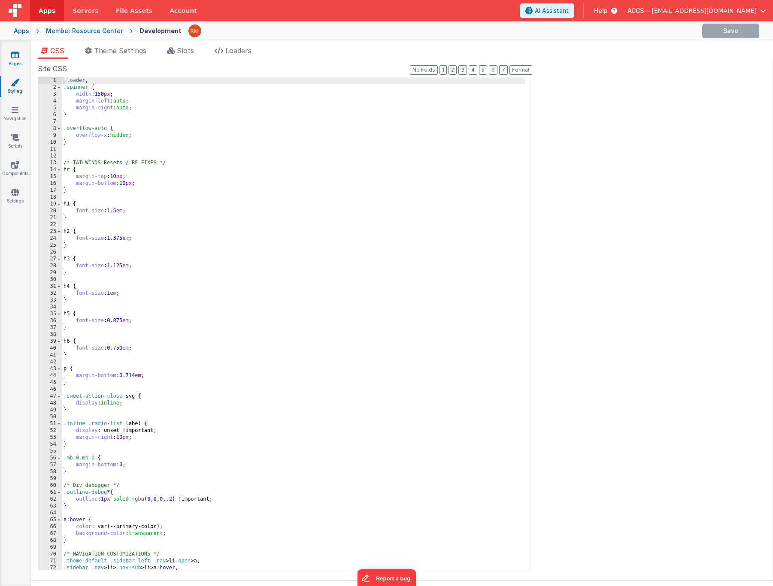
click at [17, 64] on link "Pages" at bounding box center [15, 59] width 31 height 17
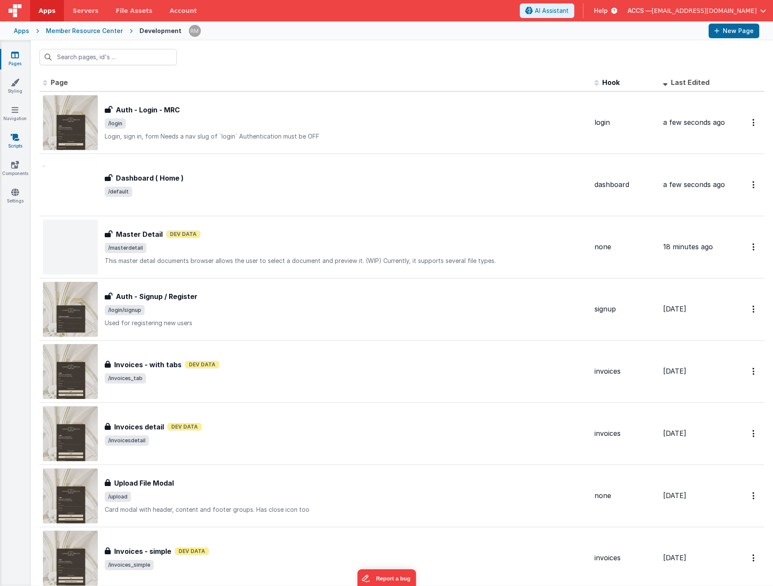
click at [15, 137] on icon at bounding box center [15, 137] width 9 height 9
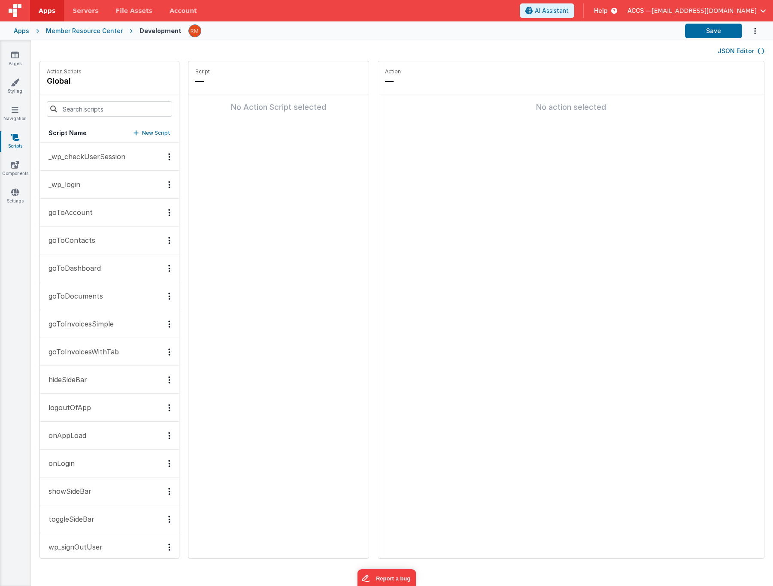
scroll to position [10, 0]
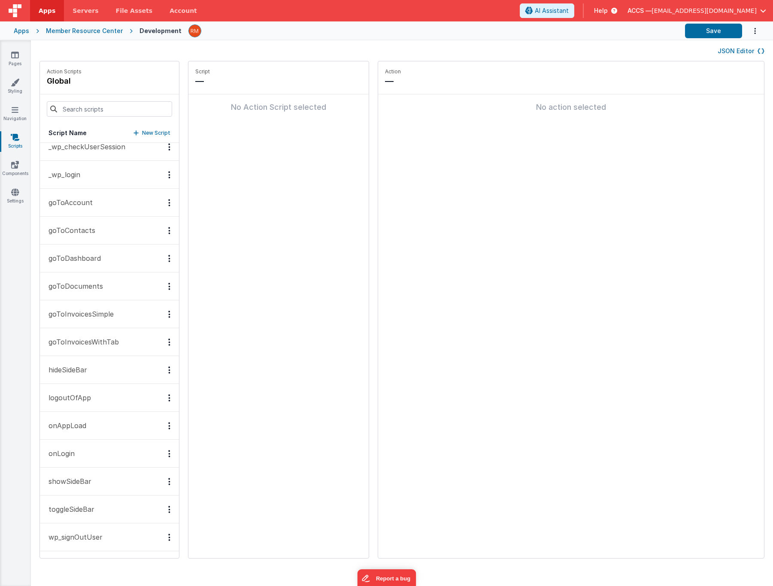
click at [96, 394] on button "logoutOfApp" at bounding box center [109, 398] width 139 height 28
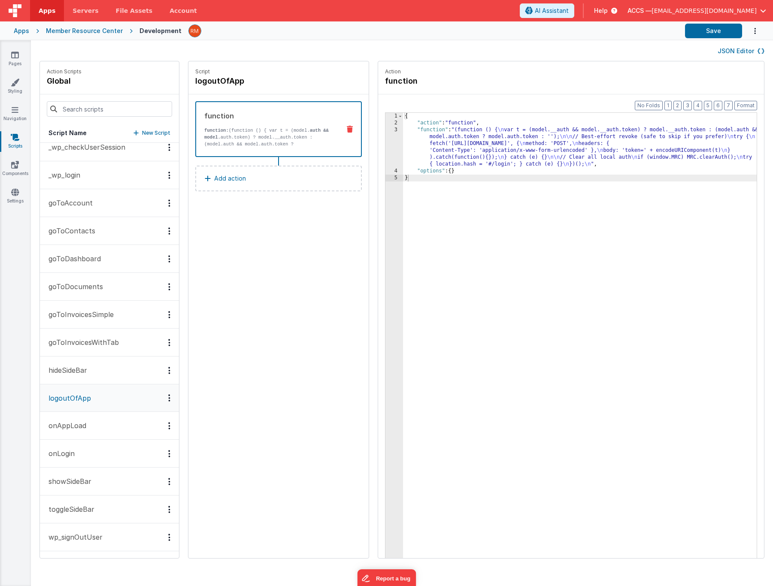
scroll to position [9, 0]
click at [412, 132] on div "{ "action" : "function" , "function" : "(function () { \n var t = (model.__auth…" at bounding box center [592, 356] width 379 height 486
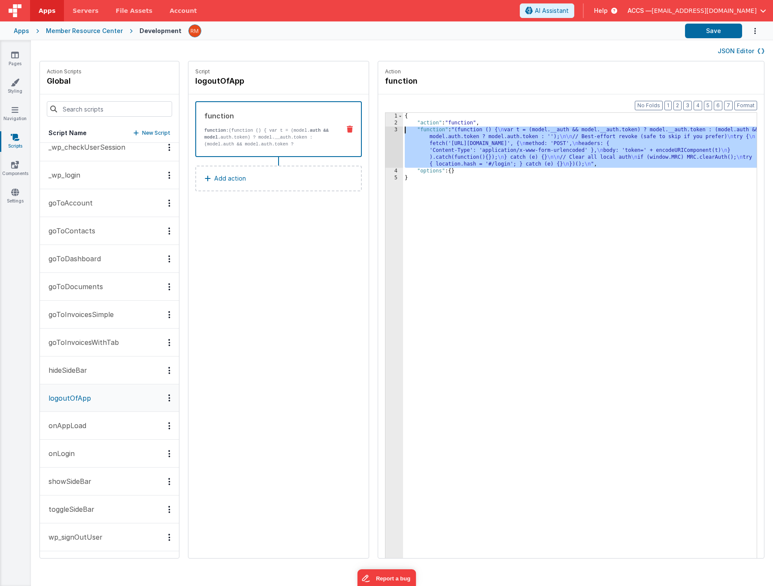
click at [385, 130] on div "3" at bounding box center [394, 147] width 18 height 41
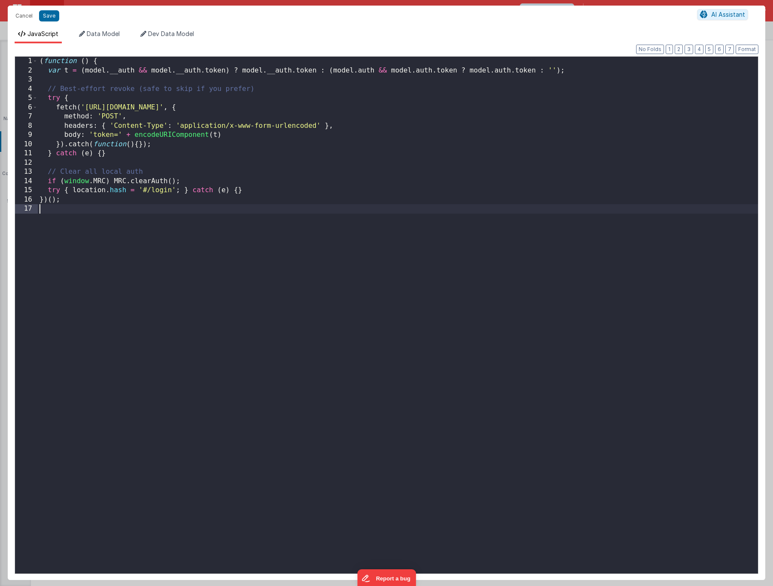
drag, startPoint x: 108, startPoint y: 243, endPoint x: 15, endPoint y: 2, distance: 258.8
click at [15, 2] on div "Cancel Save AI Assistant JavaScript Data Model Dev Data Model Format 7 6 5 4 3 …" at bounding box center [386, 293] width 773 height 586
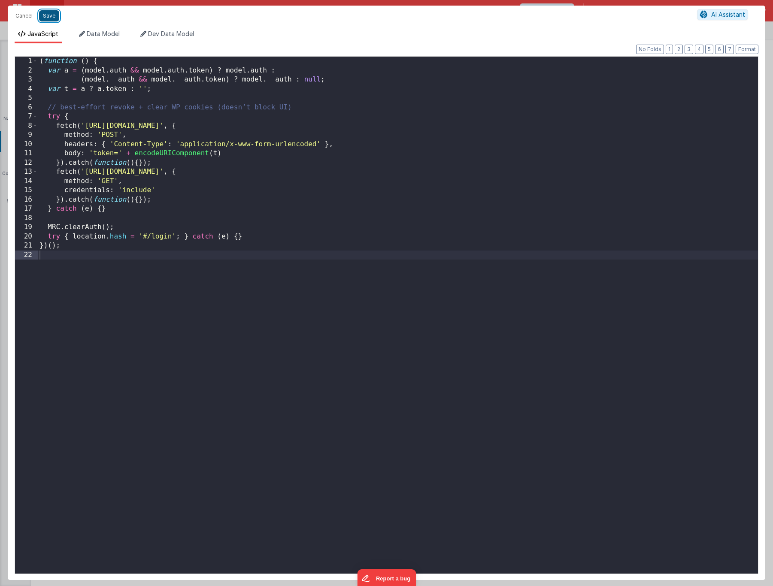
click at [49, 16] on button "Save" at bounding box center [49, 15] width 20 height 11
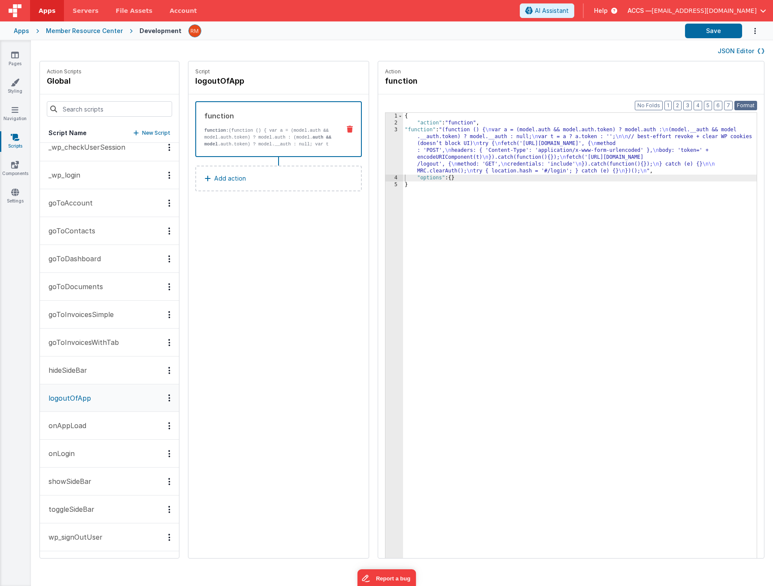
click at [749, 103] on button "Format" at bounding box center [745, 105] width 23 height 9
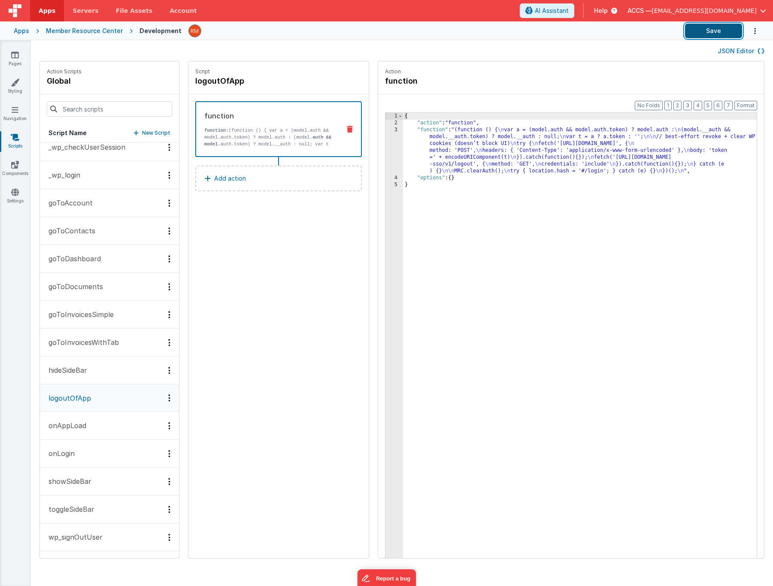
click at [715, 30] on button "Save" at bounding box center [713, 31] width 57 height 15
click at [347, 129] on icon at bounding box center [350, 129] width 6 height 7
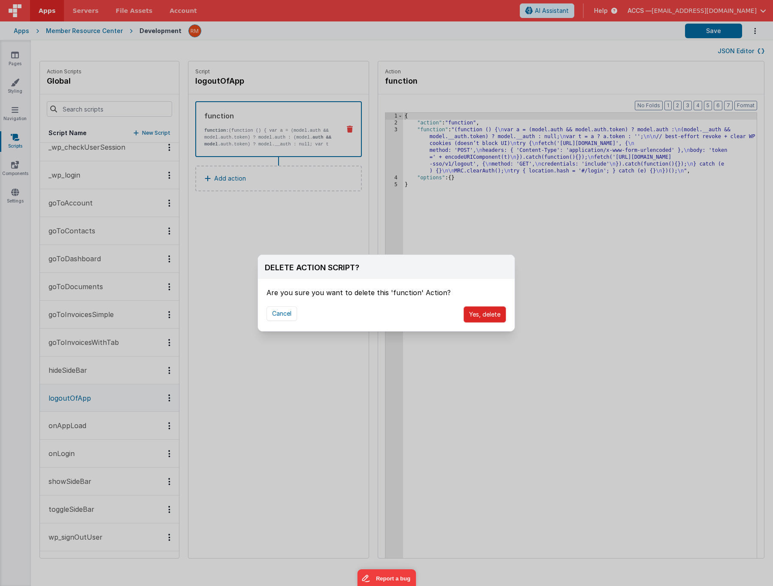
click at [492, 311] on button "Yes, delete" at bounding box center [484, 314] width 42 height 16
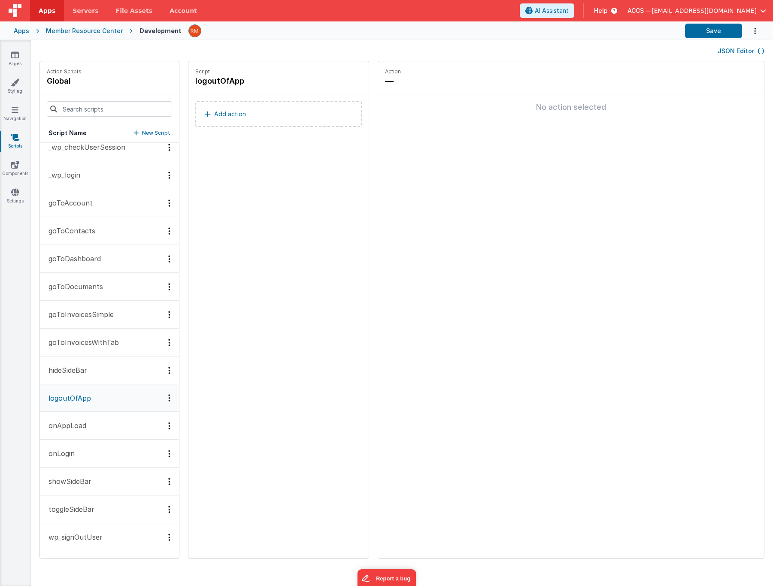
click at [249, 119] on button "Add action" at bounding box center [278, 114] width 166 height 26
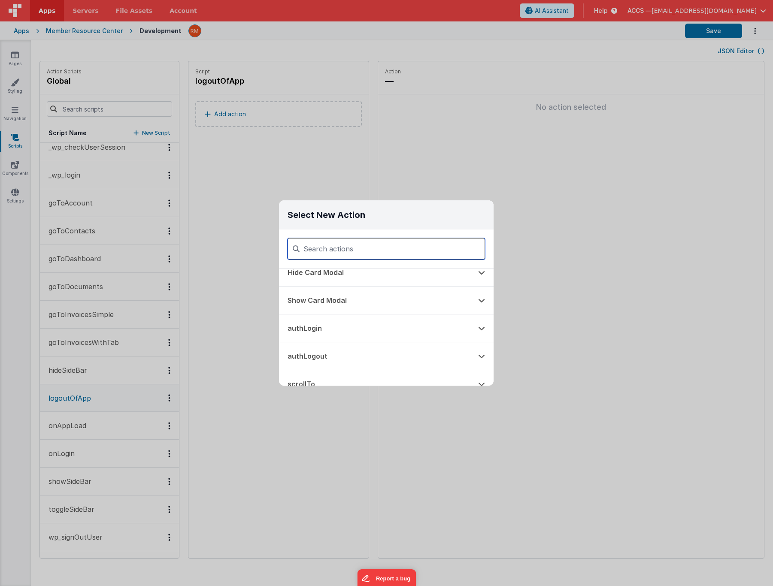
scroll to position [385, 0]
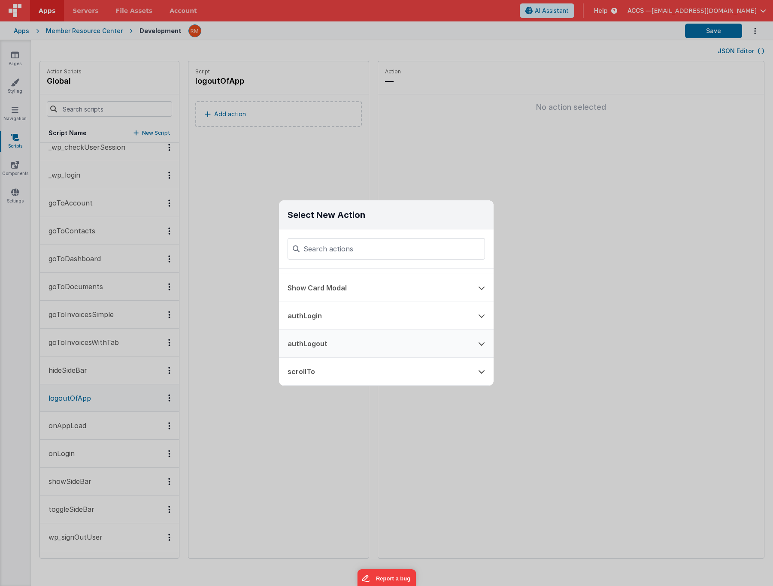
click at [376, 340] on button "authLogout" at bounding box center [374, 343] width 190 height 27
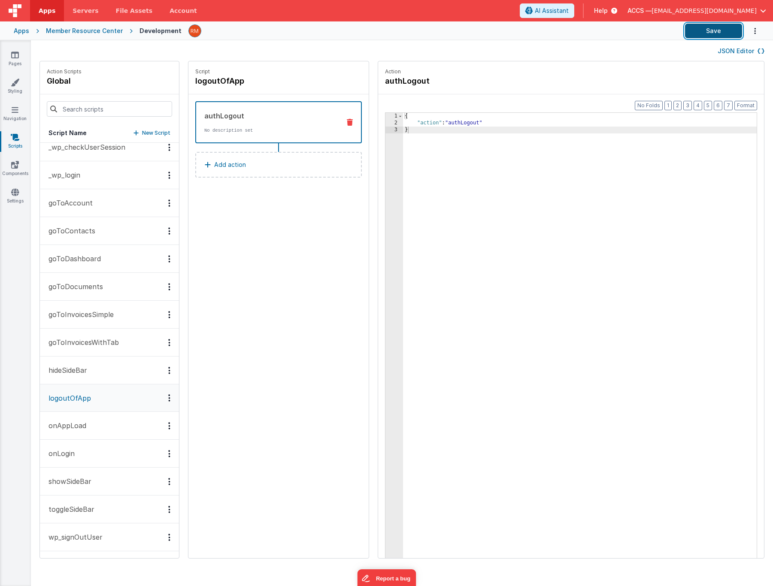
click at [709, 34] on button "Save" at bounding box center [713, 31] width 57 height 15
click at [307, 161] on button "Add action" at bounding box center [278, 165] width 166 height 26
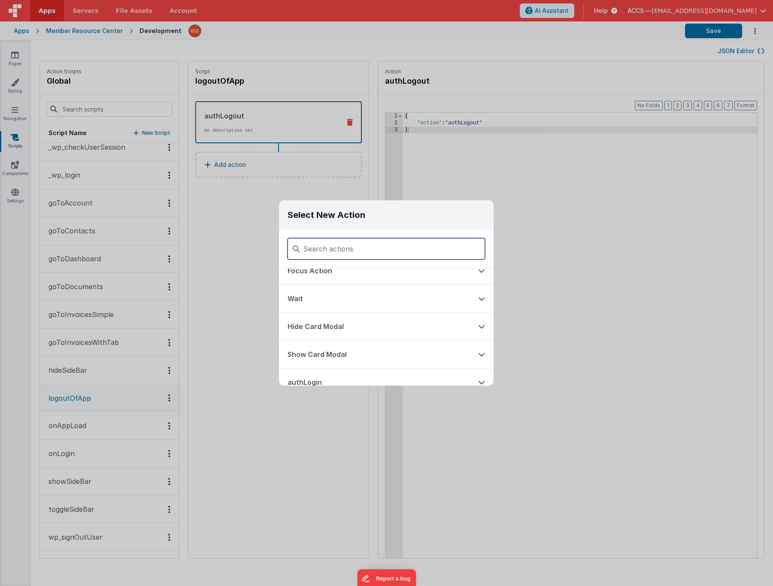
scroll to position [335, 0]
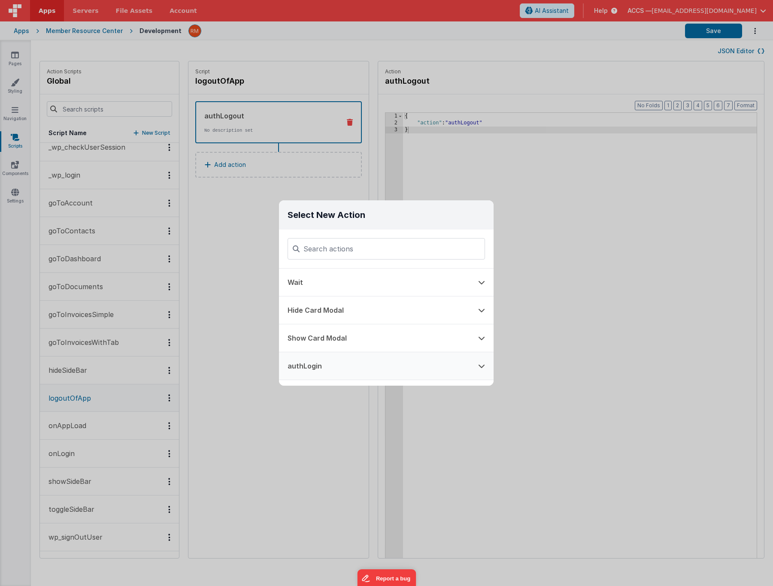
click at [380, 363] on button "authLogin" at bounding box center [374, 365] width 190 height 27
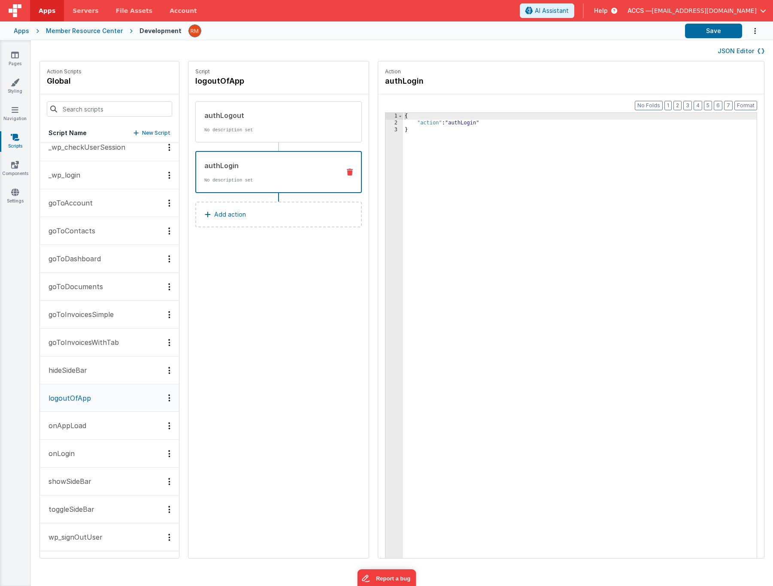
click at [347, 173] on icon at bounding box center [350, 172] width 6 height 7
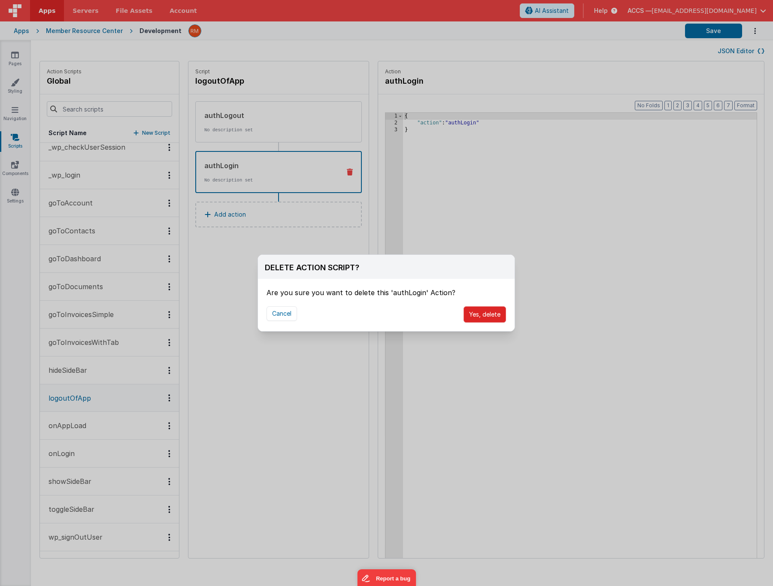
click at [474, 317] on button "Yes, delete" at bounding box center [484, 314] width 42 height 16
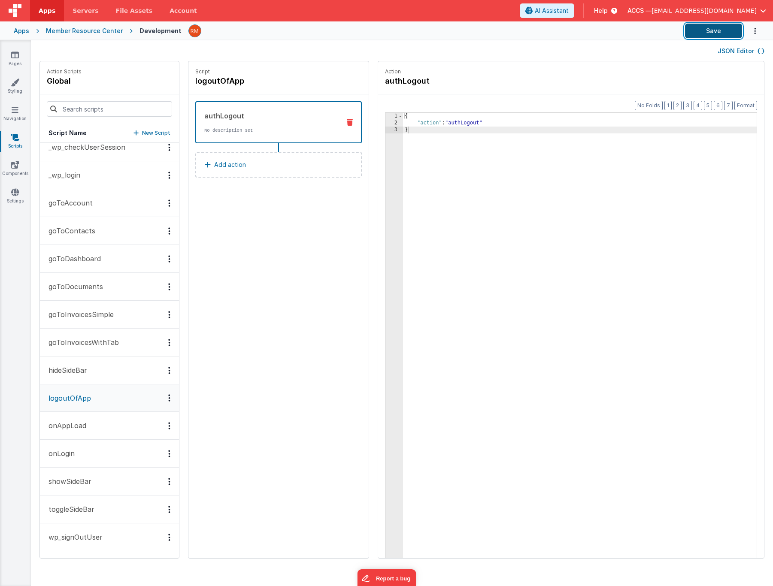
click at [724, 33] on button "Save" at bounding box center [713, 31] width 57 height 15
click at [82, 180] on button "_wp_login" at bounding box center [109, 175] width 139 height 28
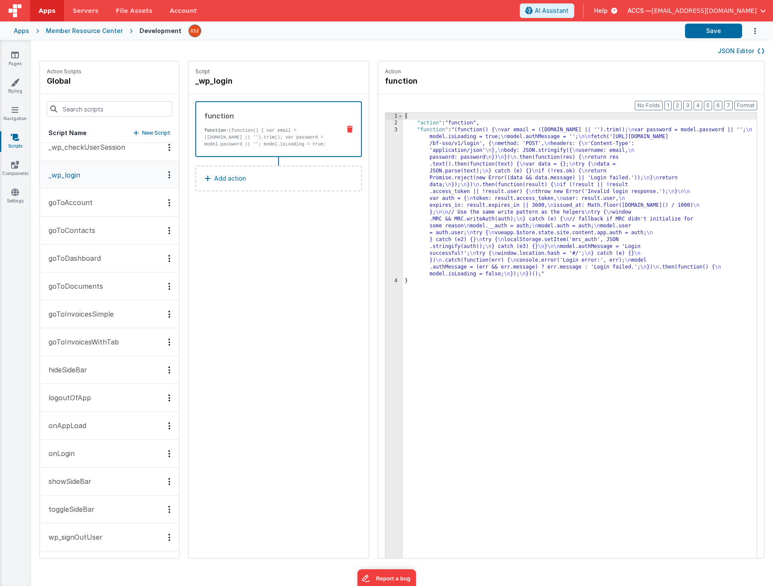
click at [403, 132] on div "{ "action" : "function" , "function" : "(function() { \n var email = ([DOMAIN_N…" at bounding box center [592, 356] width 379 height 486
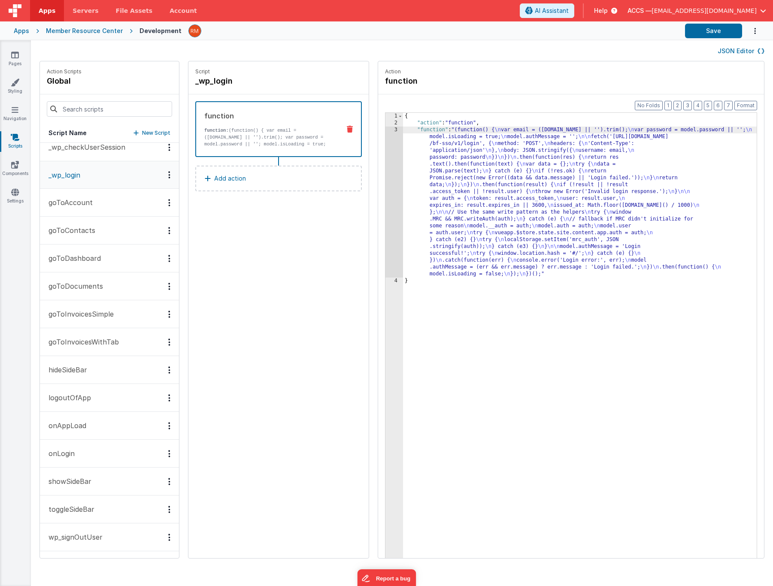
click at [385, 131] on div "3" at bounding box center [394, 202] width 18 height 151
click at [385, 129] on div "3" at bounding box center [394, 202] width 18 height 151
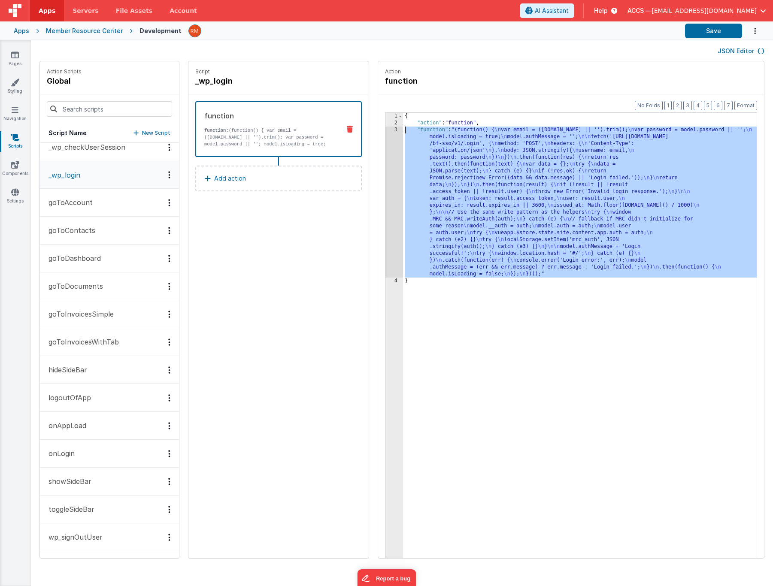
click at [385, 130] on div "3" at bounding box center [394, 202] width 18 height 151
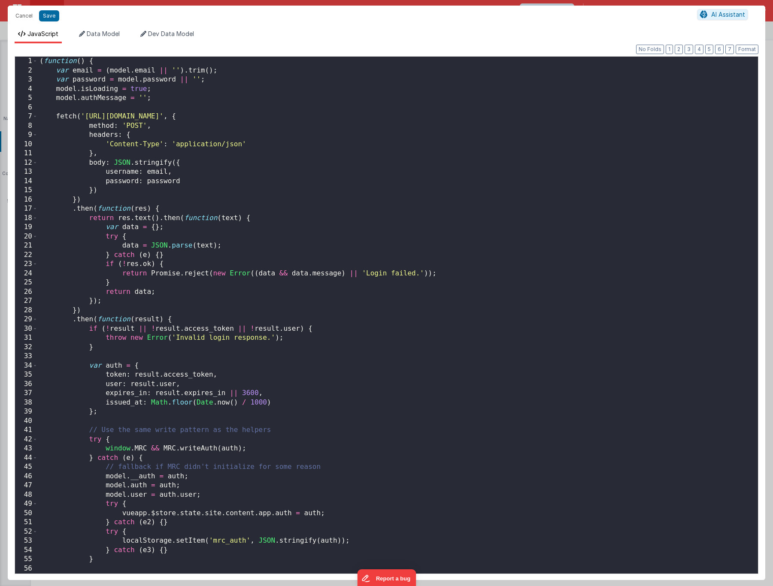
click at [390, 324] on div "( function ( ) { var email = ( model . email || '' ) . trim ( ) ; var password …" at bounding box center [394, 324] width 713 height 535
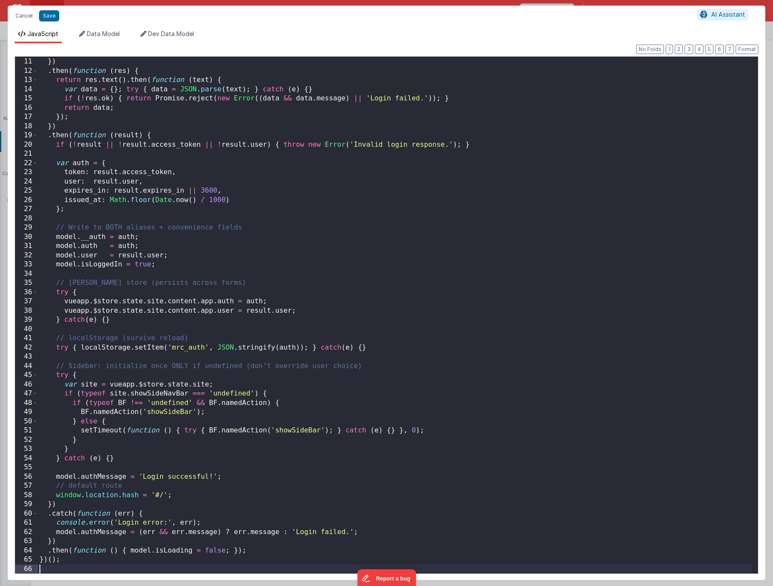
scroll to position [0, 0]
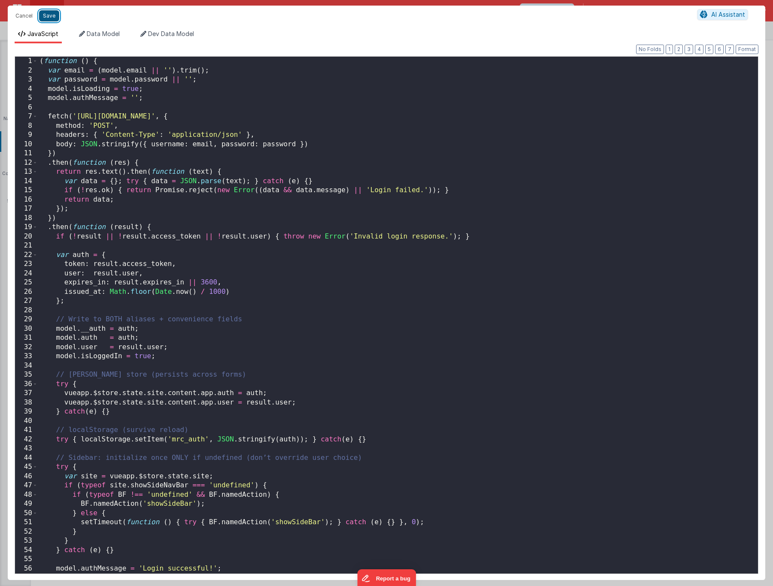
click at [46, 16] on button "Save" at bounding box center [49, 15] width 20 height 11
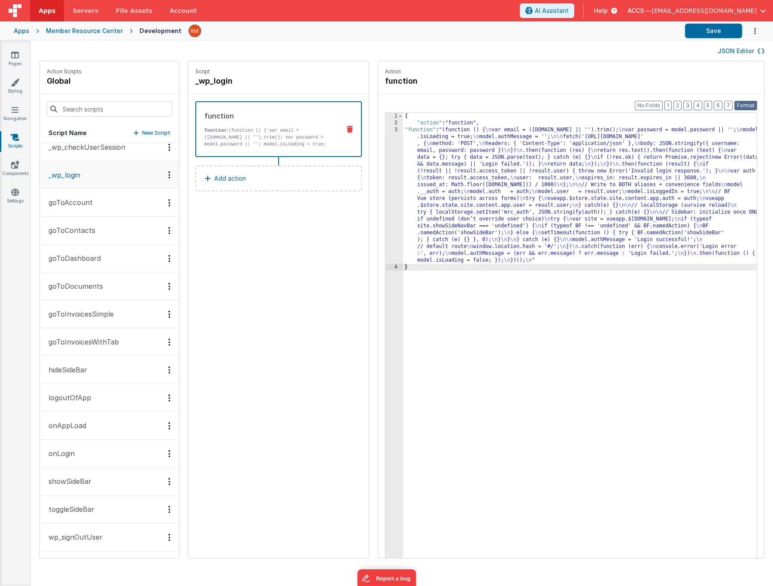
click at [740, 106] on button "Format" at bounding box center [745, 105] width 23 height 9
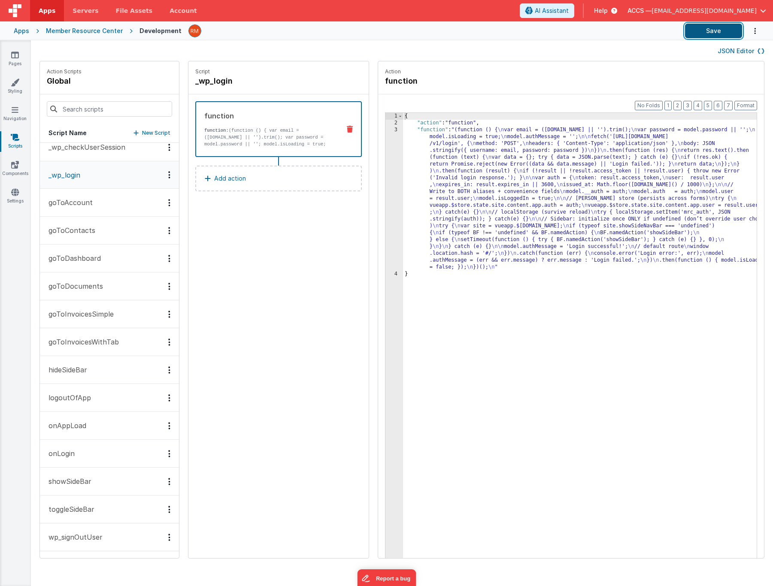
click at [716, 36] on button "Save" at bounding box center [713, 31] width 57 height 15
click at [89, 420] on button "onAppLoad" at bounding box center [109, 426] width 139 height 28
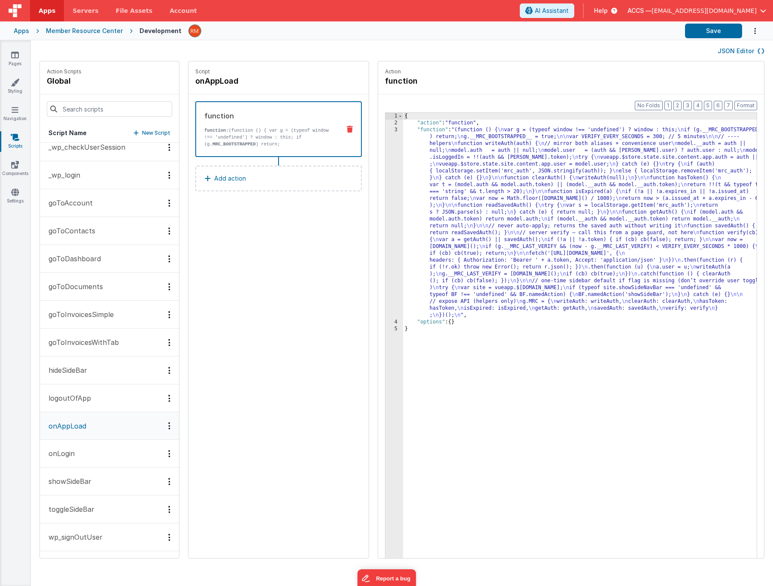
click at [410, 132] on div "{ "action" : "function" , "function" : "(function () { \n var g = (typeof windo…" at bounding box center [592, 356] width 379 height 486
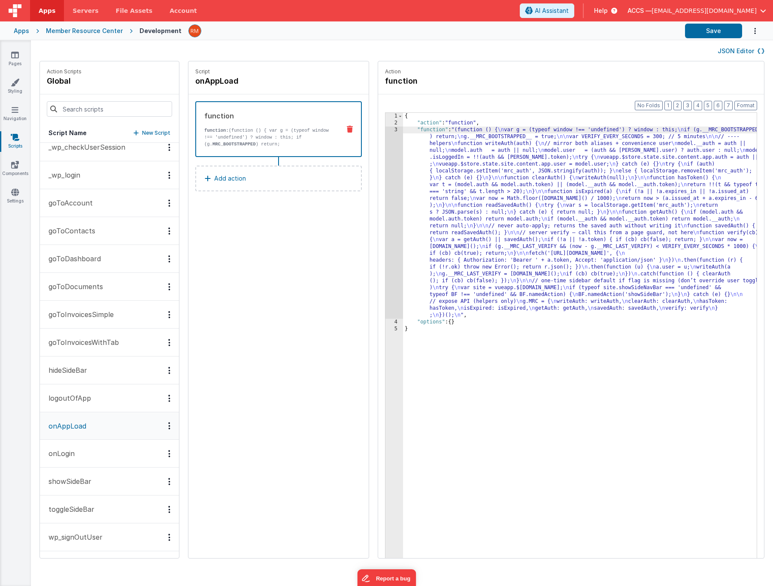
click at [385, 130] on div "3" at bounding box center [394, 223] width 18 height 192
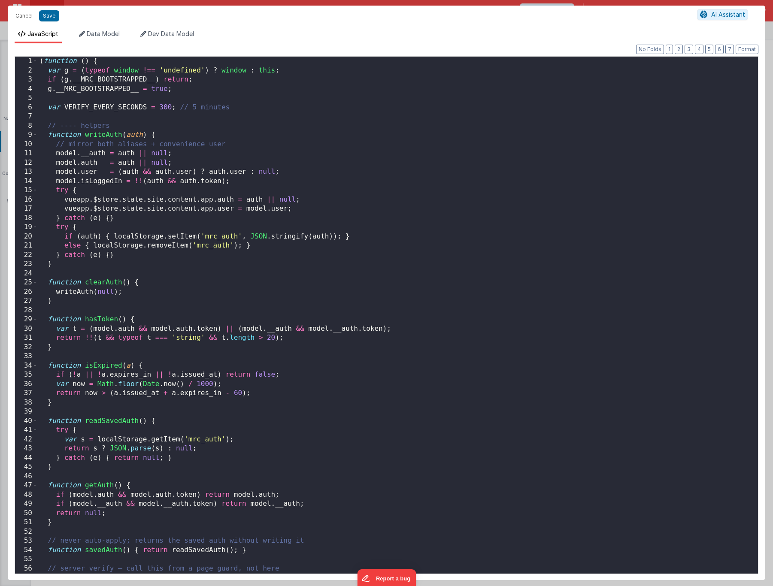
click at [365, 214] on div "( function ( ) { var g = ( typeof window !== 'undefined' ) ? window : this ; if…" at bounding box center [394, 324] width 713 height 535
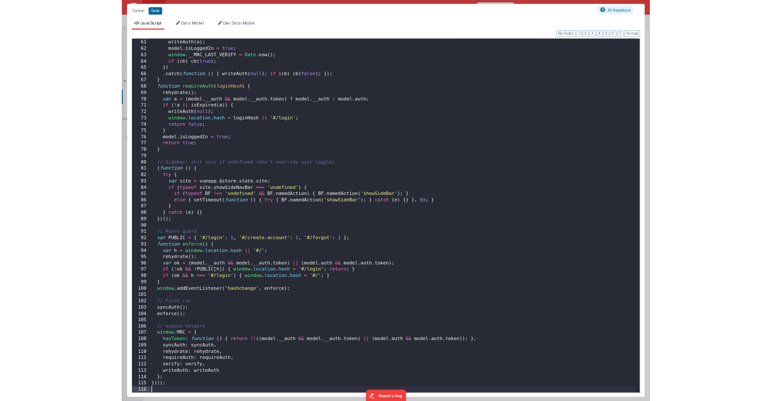
scroll to position [553, 0]
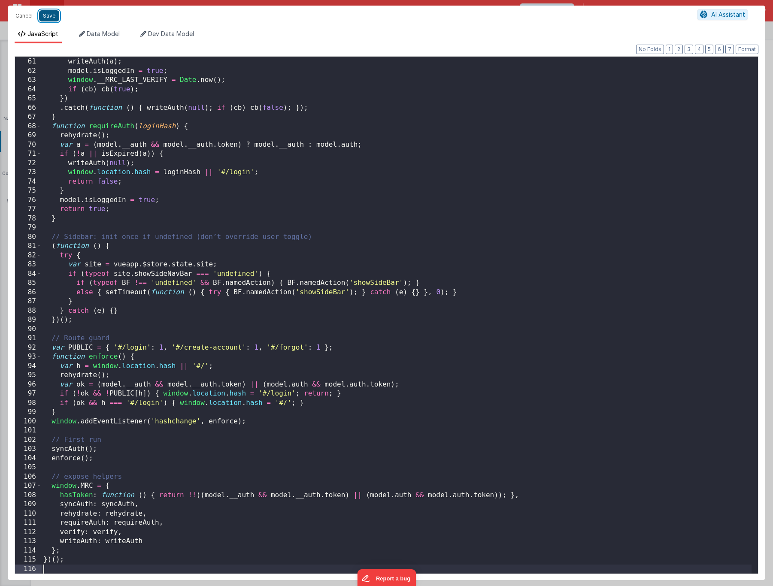
click at [51, 20] on button "Save" at bounding box center [49, 15] width 20 height 11
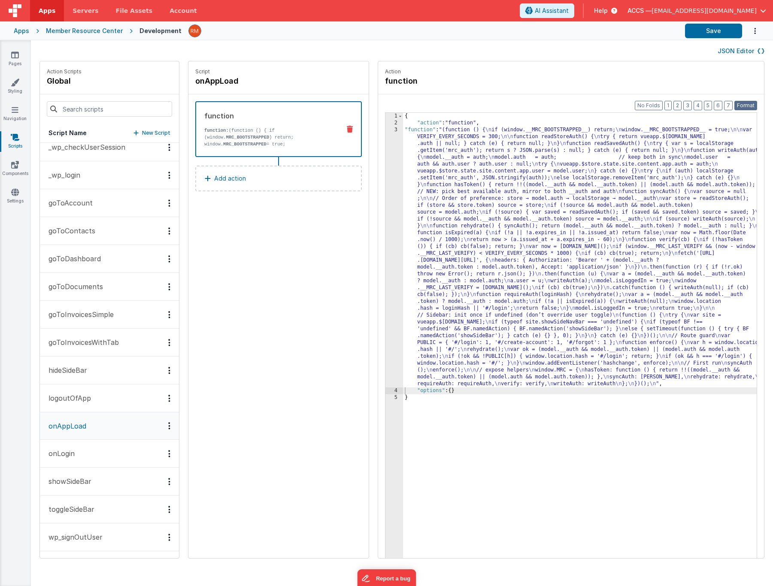
click at [743, 104] on button "Format" at bounding box center [745, 105] width 23 height 9
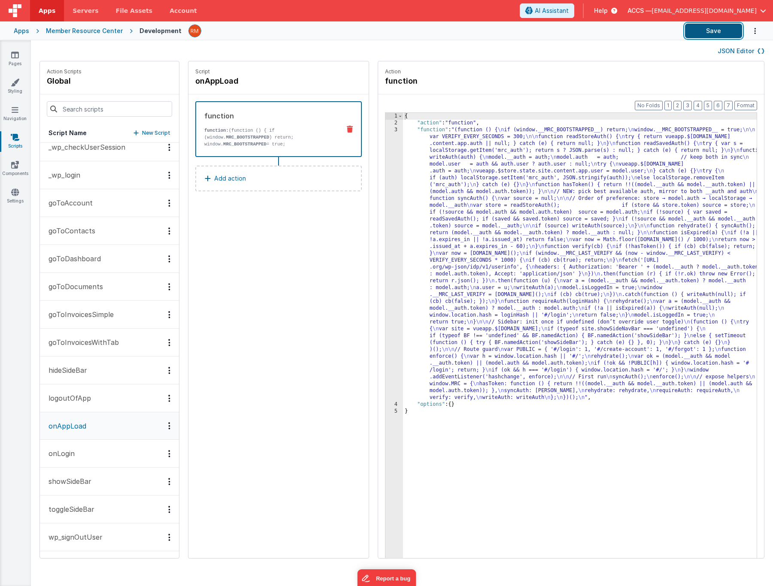
click at [714, 31] on button "Save" at bounding box center [713, 31] width 57 height 15
click at [20, 32] on div "Apps" at bounding box center [21, 31] width 15 height 9
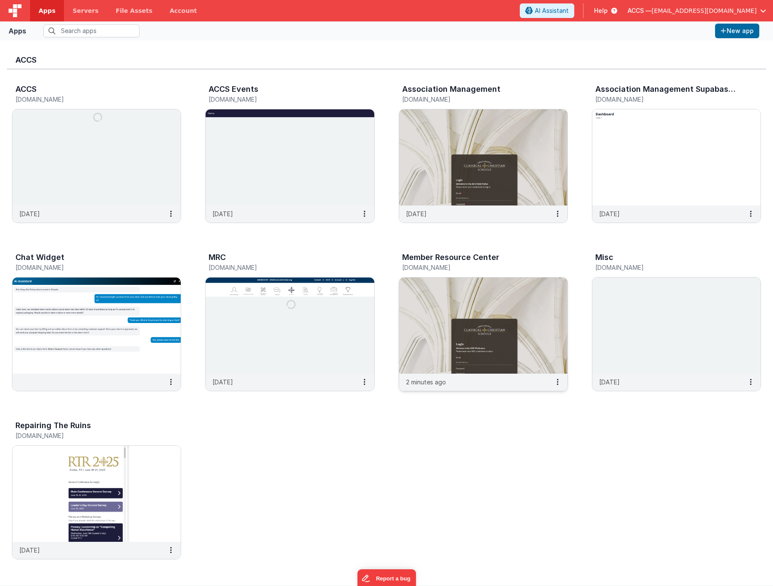
click at [438, 335] on img at bounding box center [483, 326] width 168 height 96
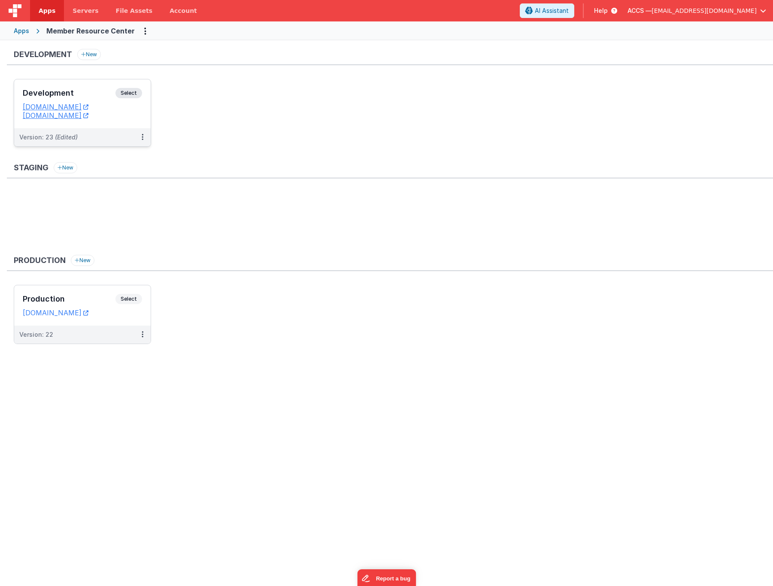
click at [78, 94] on h3 "Development" at bounding box center [69, 93] width 93 height 9
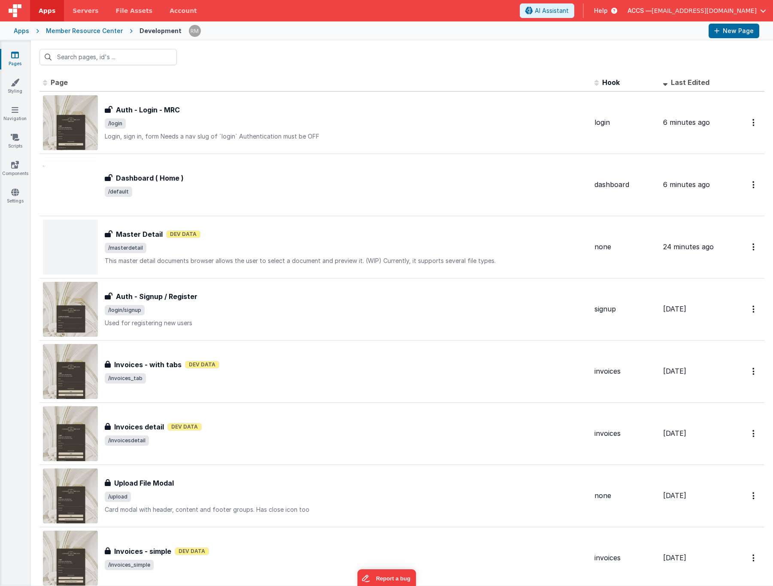
click at [18, 62] on link "Pages" at bounding box center [15, 59] width 31 height 17
click at [17, 86] on icon at bounding box center [15, 82] width 9 height 9
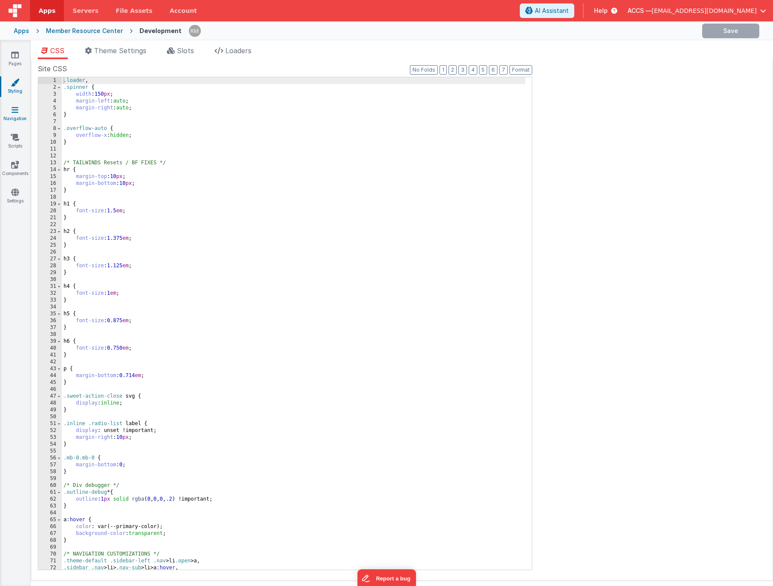
click at [12, 117] on link "Navigation" at bounding box center [15, 114] width 31 height 17
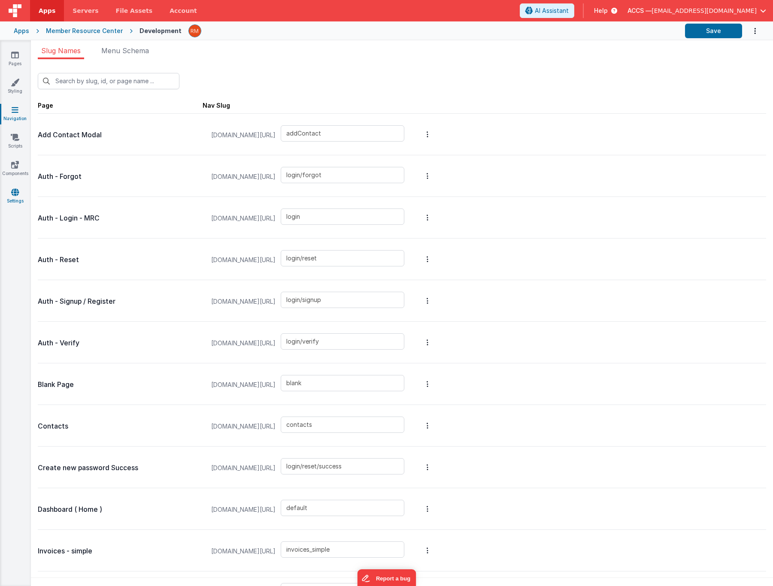
click at [18, 198] on link "Settings" at bounding box center [15, 196] width 31 height 17
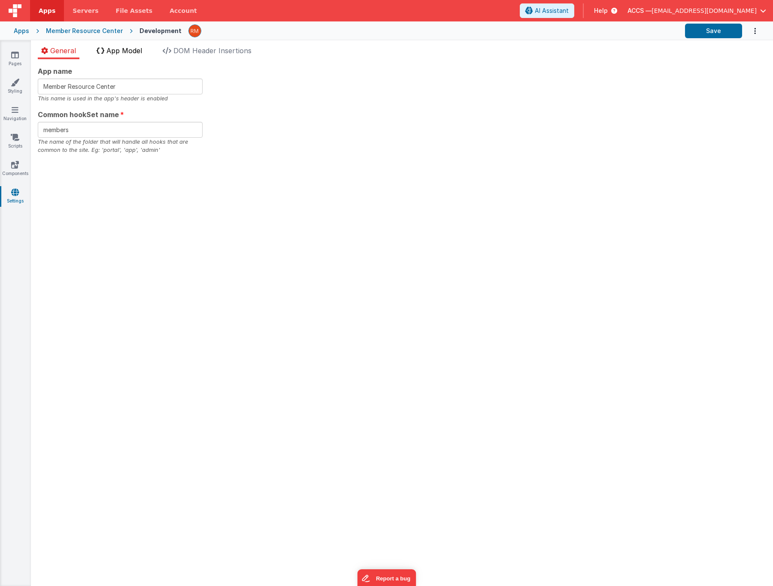
click at [130, 57] on li "App Model" at bounding box center [119, 52] width 52 height 14
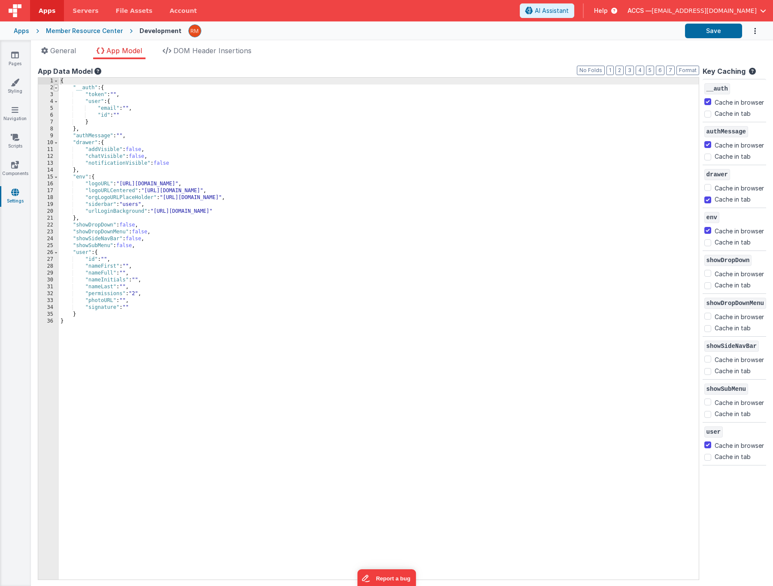
click at [56, 88] on span at bounding box center [56, 88] width 5 height 7
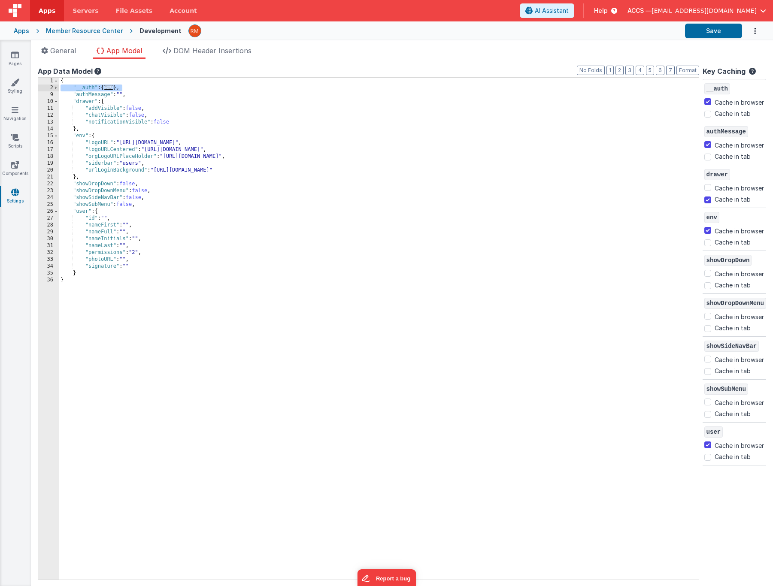
drag, startPoint x: 92, startPoint y: 88, endPoint x: 39, endPoint y: 89, distance: 52.8
click at [39, 89] on div "1 2 9 10 11 12 13 14 15 16 17 18 19 20 21 22 23 24 25 26 27 28 29 30 31 32 33 3…" at bounding box center [368, 328] width 661 height 503
checkbox input "false"
checkbox input "true"
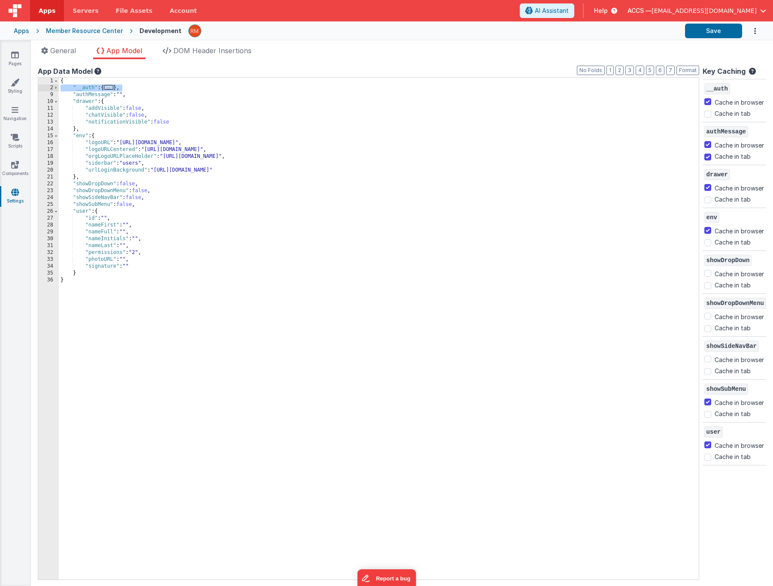
checkbox input "false"
checkbox input "true"
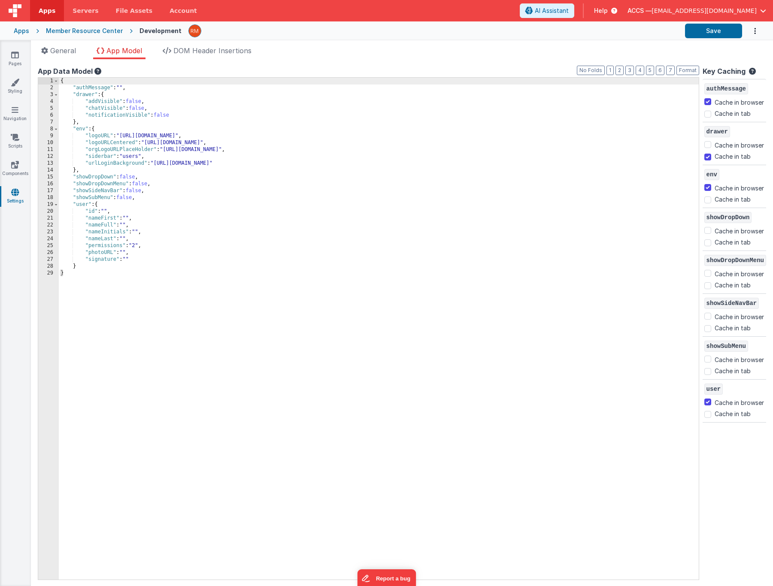
click at [142, 193] on div "{ "authMessage" : "" , "drawer" : { "addVisible" : false , "chatVisible" : fals…" at bounding box center [379, 336] width 640 height 516
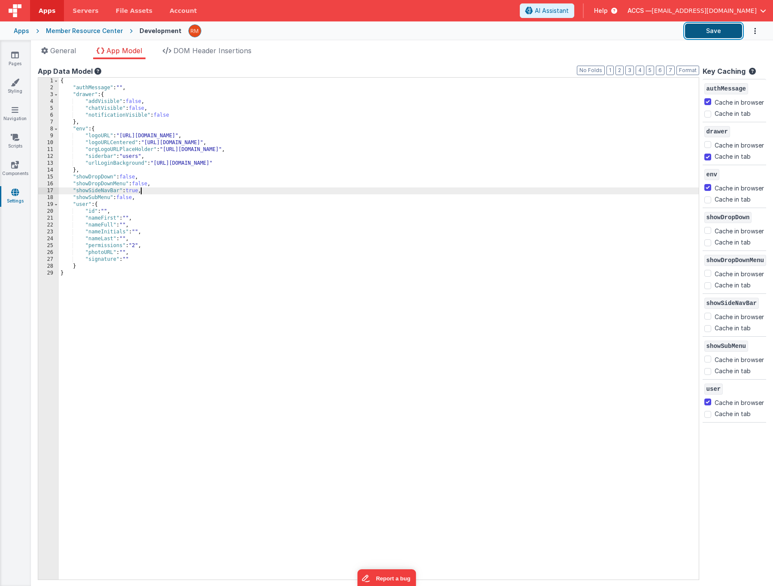
click at [693, 30] on button "Save" at bounding box center [713, 31] width 57 height 15
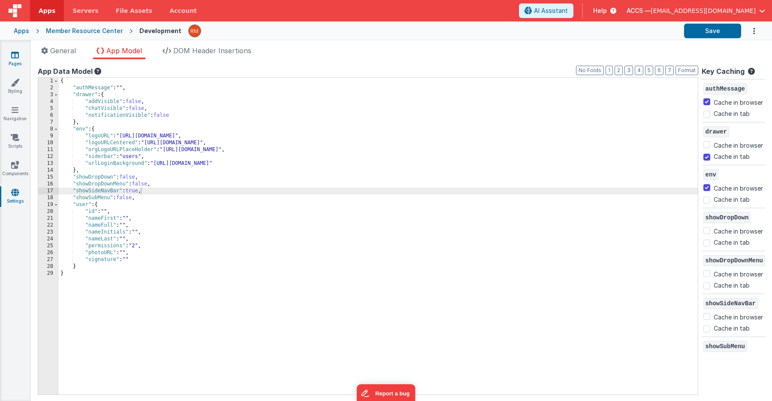
click at [17, 60] on link "Pages" at bounding box center [15, 59] width 31 height 17
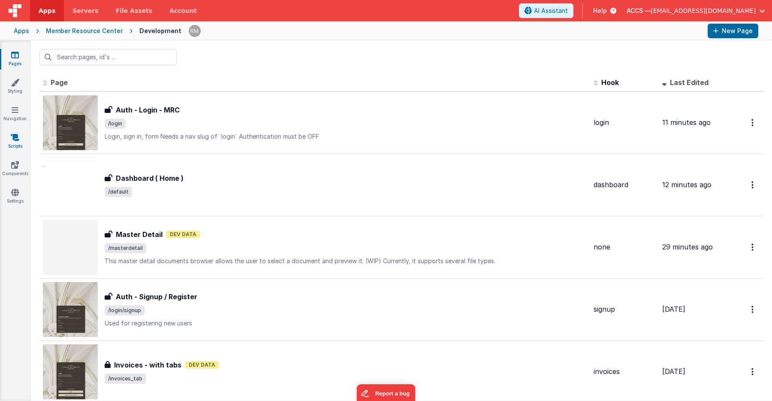
click at [16, 145] on link "Scripts" at bounding box center [15, 141] width 31 height 17
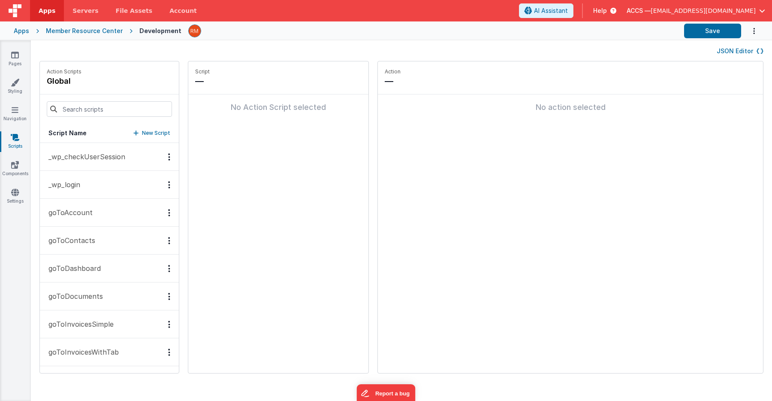
click at [81, 182] on button "_wp_login" at bounding box center [109, 185] width 139 height 28
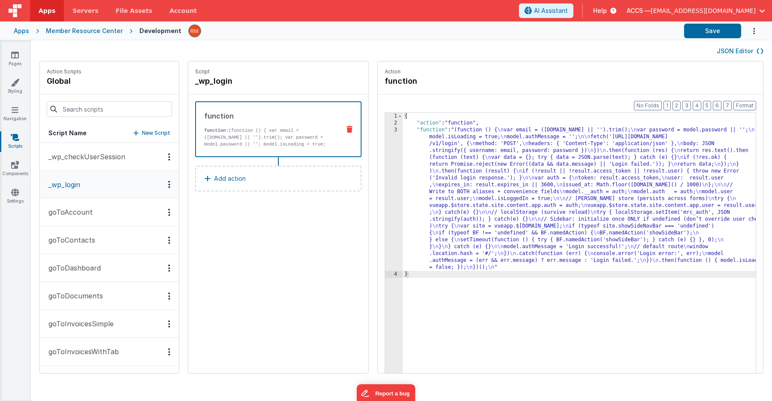
click at [215, 178] on p "Add action" at bounding box center [230, 178] width 32 height 10
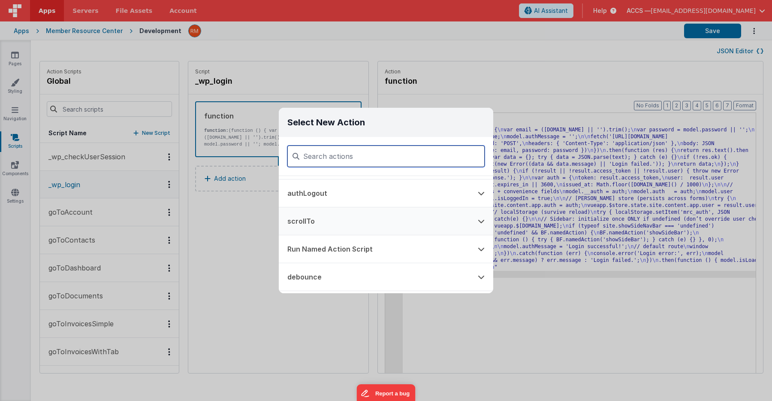
scroll to position [423, 0]
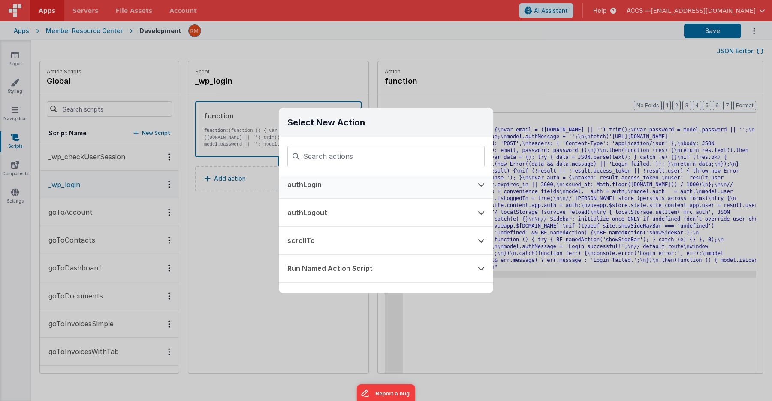
click at [321, 190] on button "authLogin" at bounding box center [374, 184] width 190 height 27
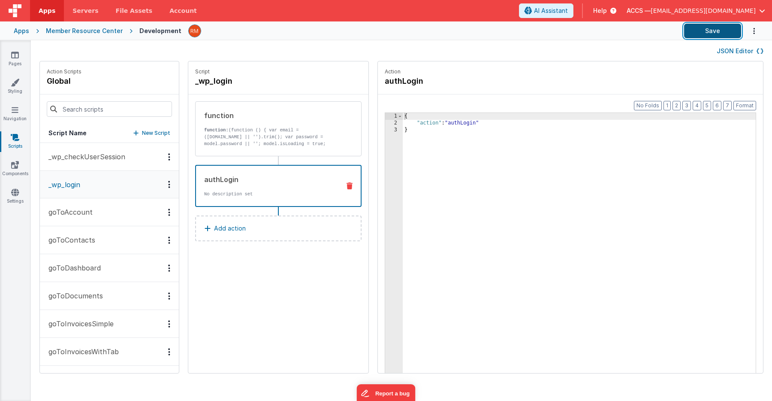
click at [711, 28] on button "Save" at bounding box center [712, 31] width 57 height 15
click at [706, 11] on span "[EMAIL_ADDRESS][DOMAIN_NAME]" at bounding box center [703, 10] width 105 height 9
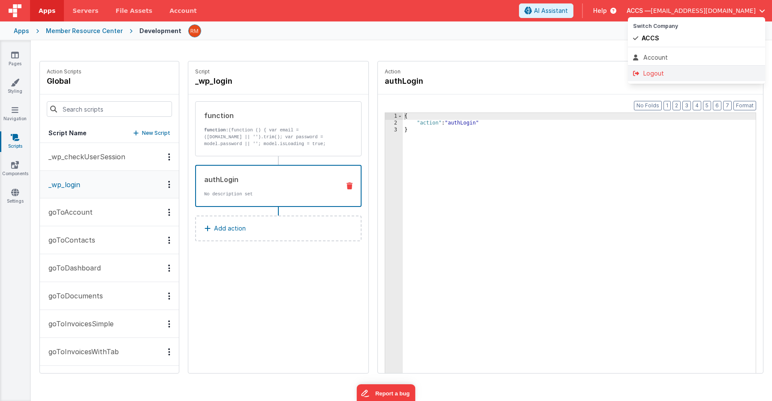
click at [674, 74] on div "Logout" at bounding box center [696, 73] width 127 height 9
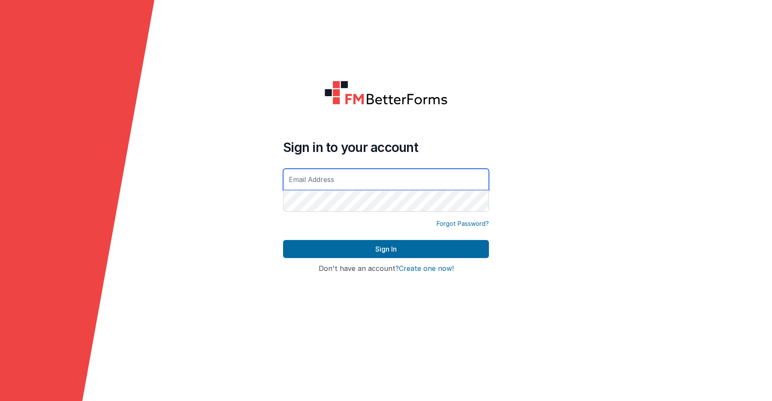
type input "[EMAIL_ADDRESS][DOMAIN_NAME]"
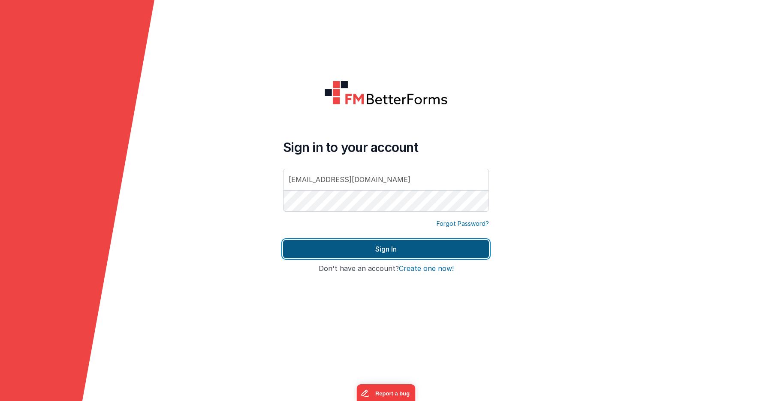
click at [432, 250] on button "Sign In" at bounding box center [386, 249] width 206 height 18
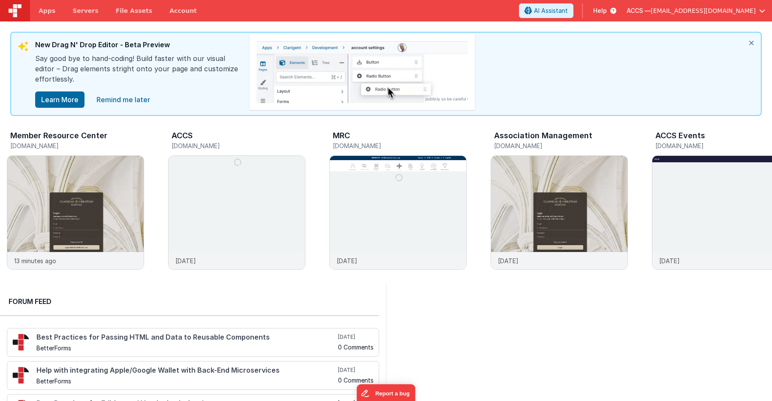
click at [607, 9] on span "Help" at bounding box center [600, 10] width 14 height 9
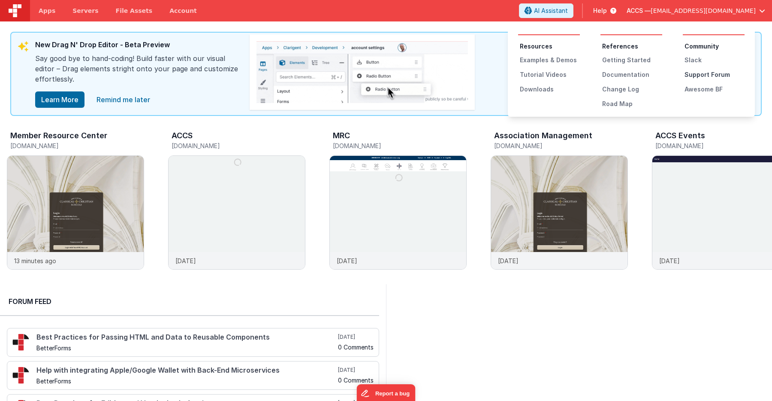
click at [695, 72] on div "Support Forum" at bounding box center [715, 74] width 60 height 9
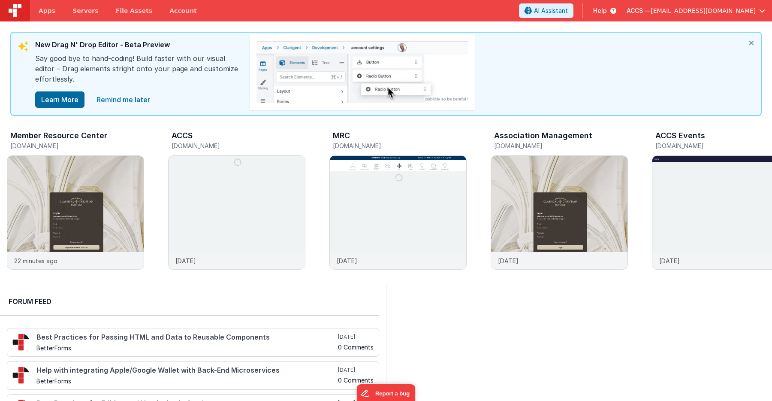
click at [607, 9] on span "Help" at bounding box center [600, 10] width 14 height 9
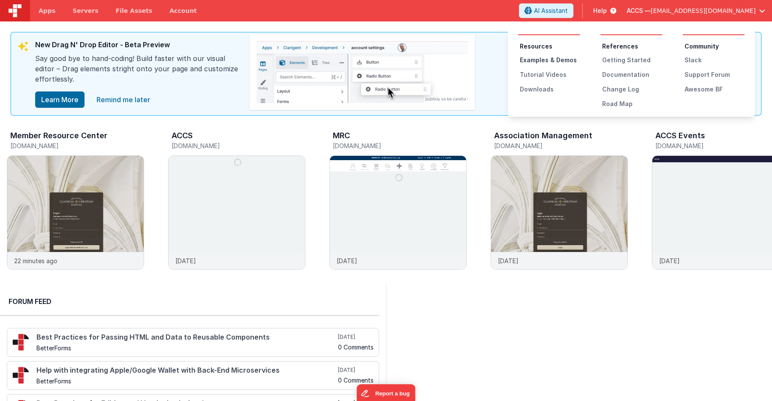
click at [552, 61] on div "Examples & Demos" at bounding box center [550, 60] width 60 height 9
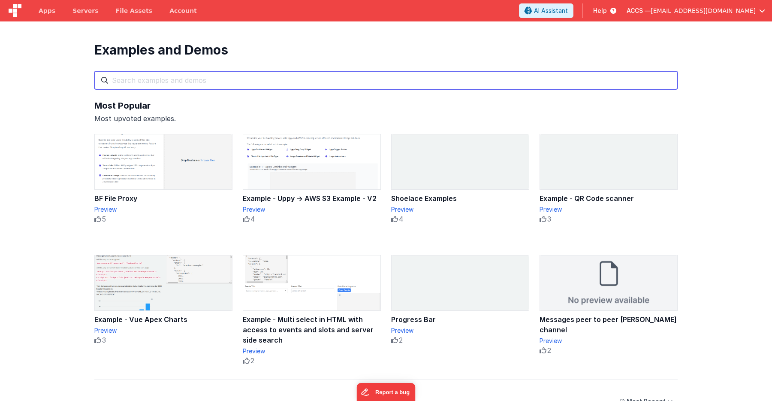
click at [242, 75] on input "text" at bounding box center [385, 80] width 583 height 18
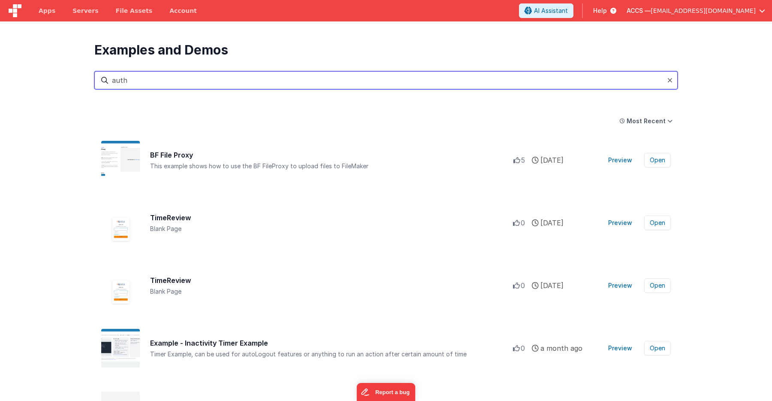
type input "auth"
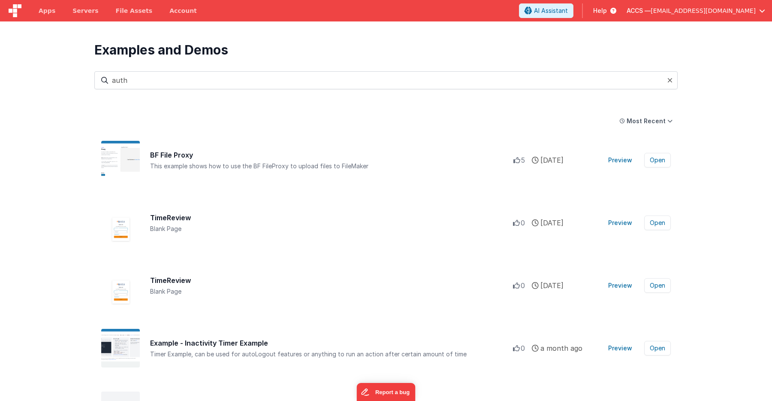
click at [670, 81] on icon at bounding box center [669, 80] width 5 height 7
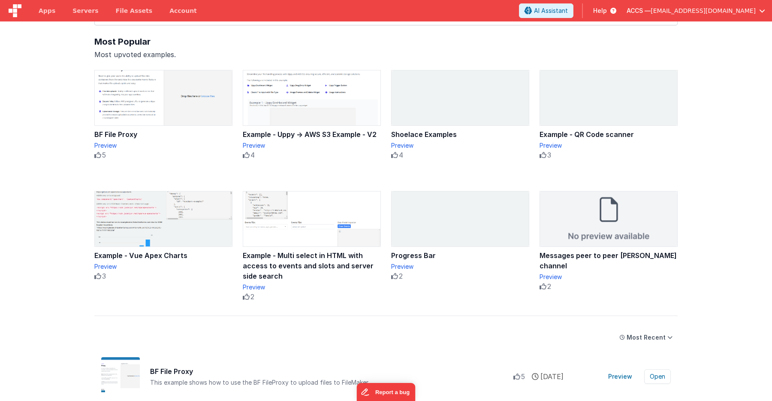
scroll to position [1, 0]
